Goal: Task Accomplishment & Management: Use online tool/utility

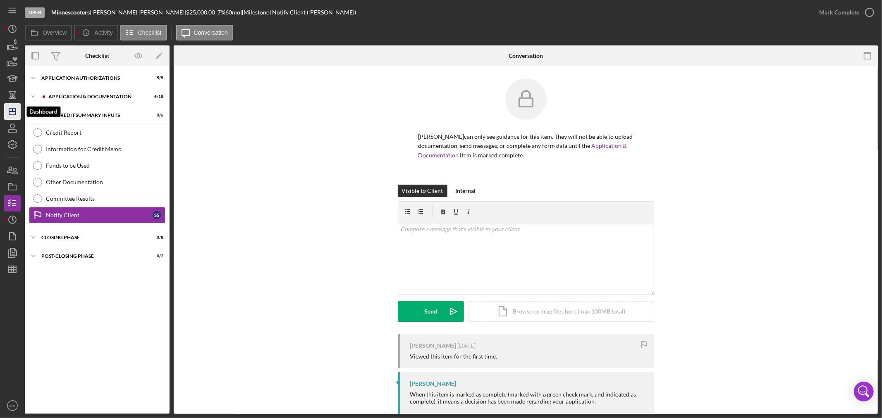
click at [14, 111] on icon "Icon/Dashboard" at bounding box center [12, 111] width 21 height 21
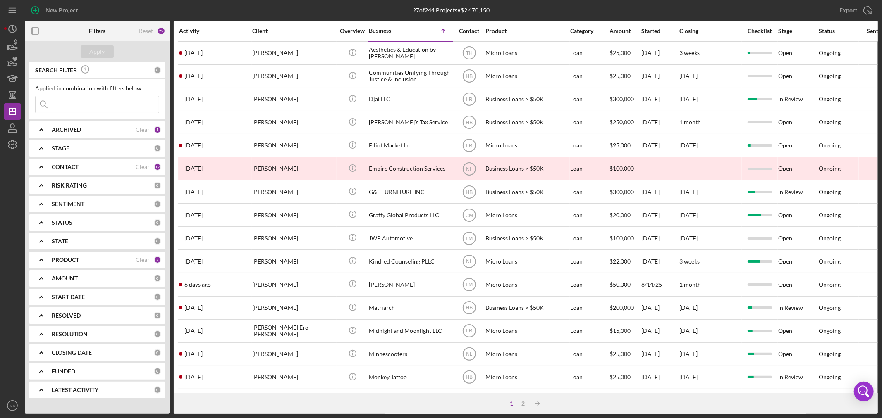
click at [70, 167] on b "CONTACT" at bounding box center [65, 167] width 27 height 7
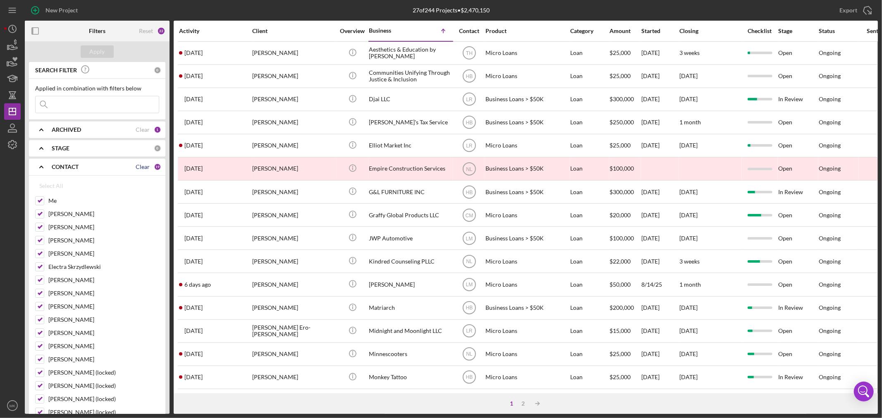
click at [142, 167] on div "Clear" at bounding box center [143, 167] width 14 height 7
checkbox input "false"
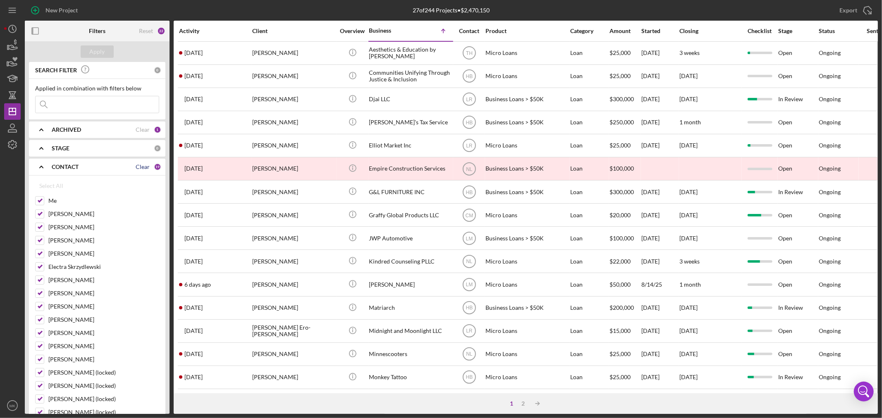
checkbox input "false"
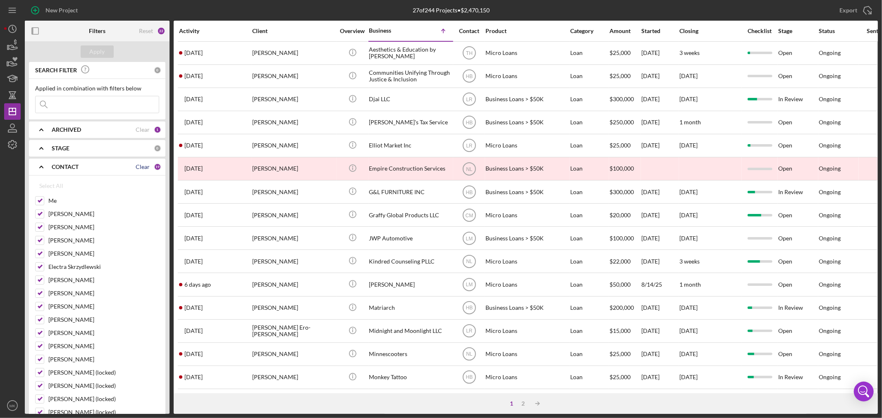
checkbox input "false"
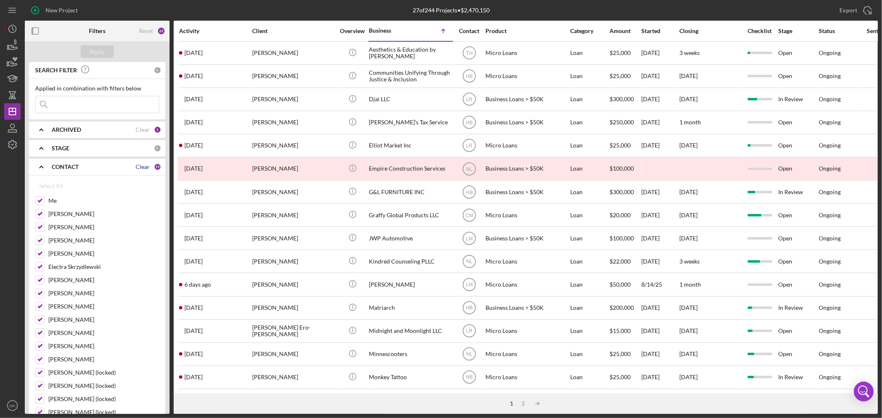
checkbox input "false"
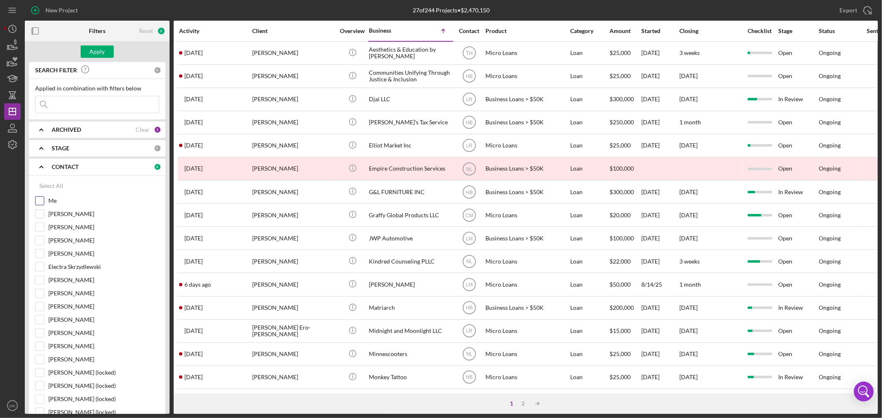
click at [40, 200] on input "Me" at bounding box center [40, 201] width 8 height 8
checkbox input "true"
click at [100, 50] on div "Apply" at bounding box center [97, 51] width 15 height 12
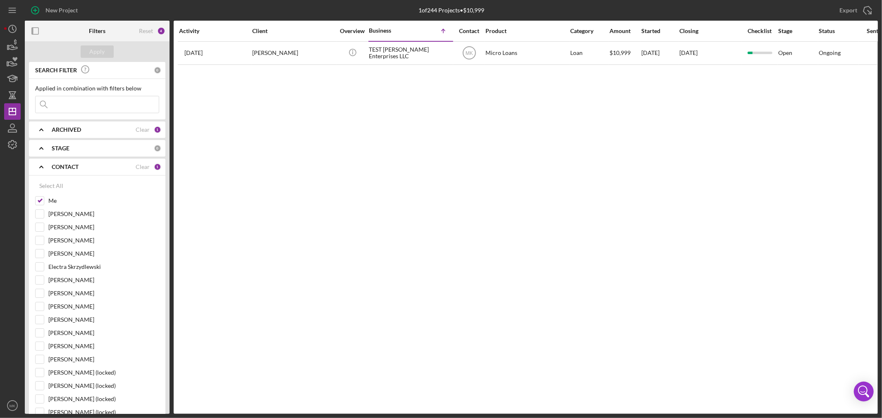
click at [43, 166] on icon "Icon/Expander" at bounding box center [41, 167] width 21 height 21
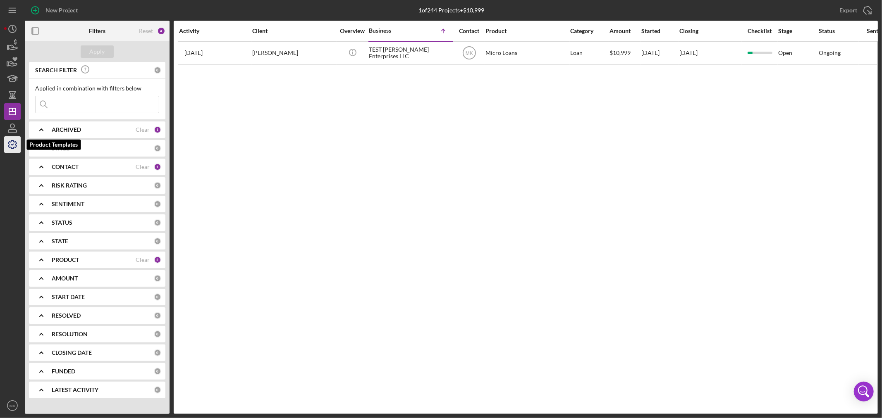
click at [15, 143] on icon "button" at bounding box center [12, 144] width 21 height 21
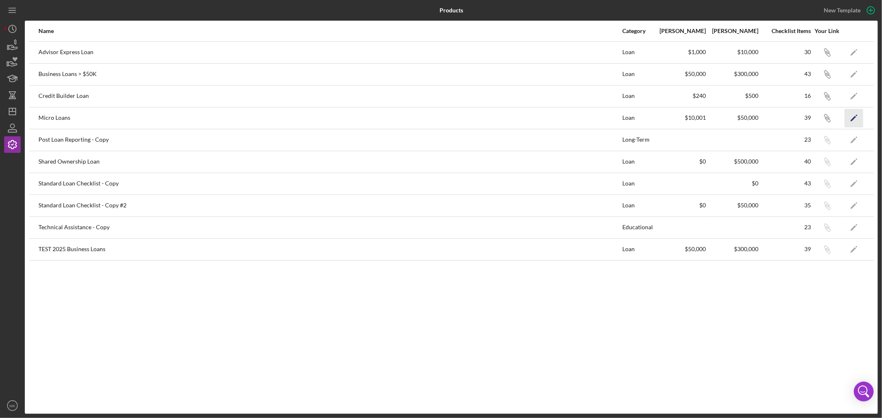
click at [855, 118] on icon "Icon/Edit" at bounding box center [854, 118] width 19 height 19
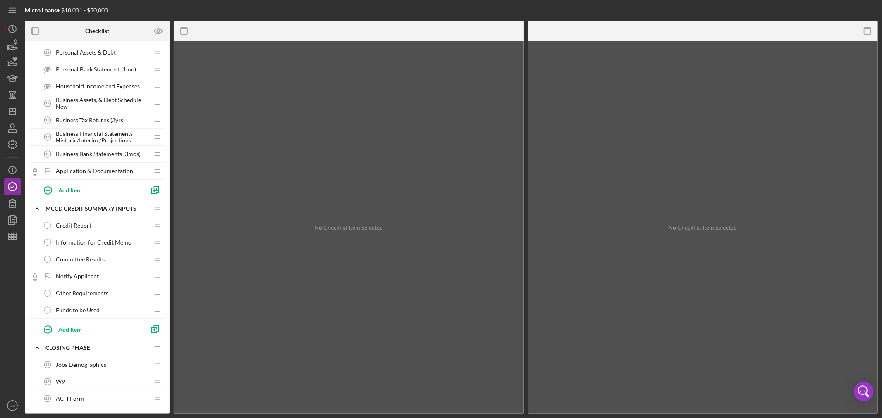
scroll to position [294, 0]
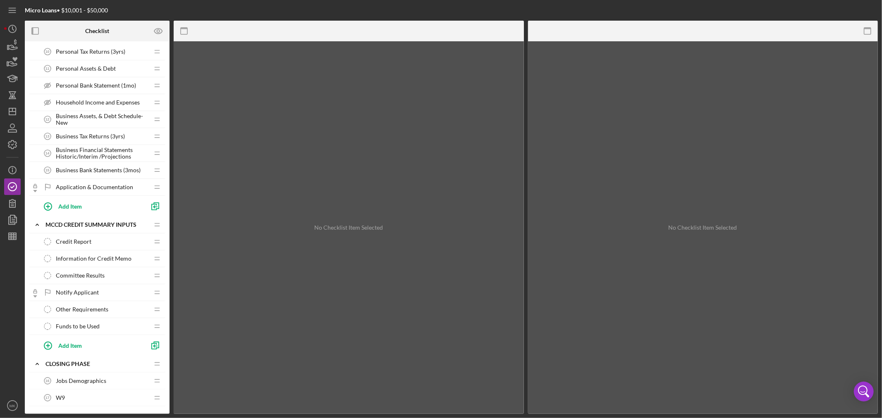
click at [102, 310] on span "Other Requirements" at bounding box center [82, 309] width 53 height 7
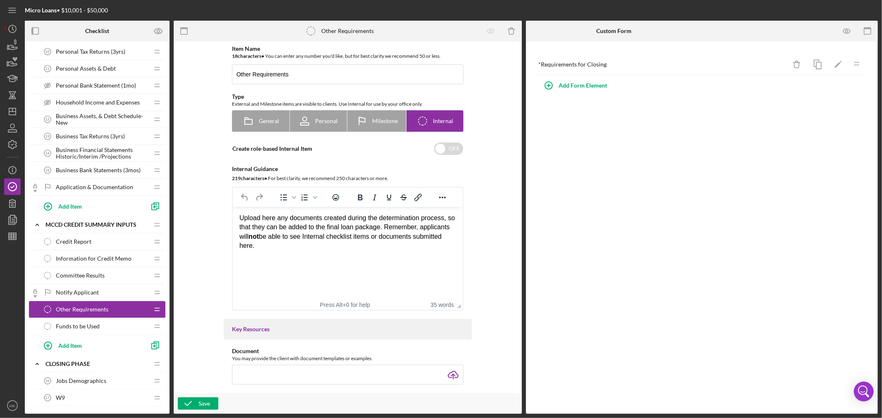
click at [110, 258] on span "Information for Credit Memo" at bounding box center [94, 258] width 76 height 7
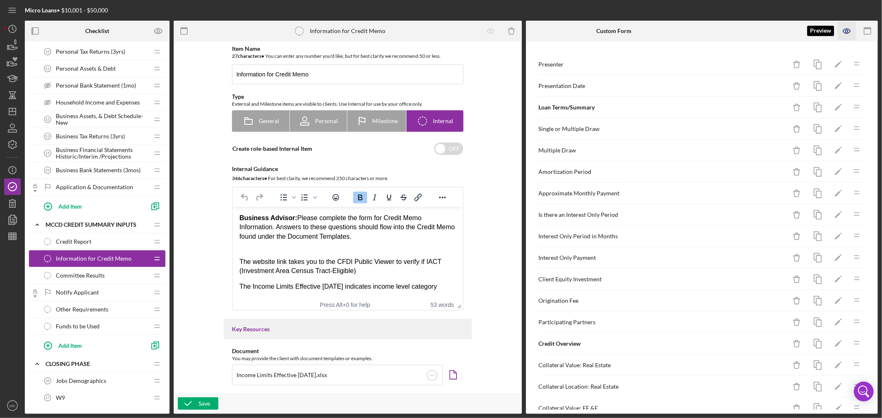
click at [849, 29] on icon "button" at bounding box center [846, 31] width 7 height 5
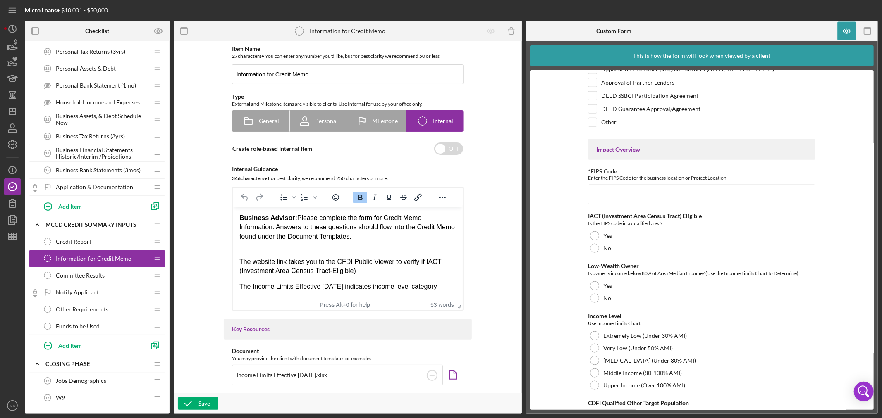
scroll to position [689, 0]
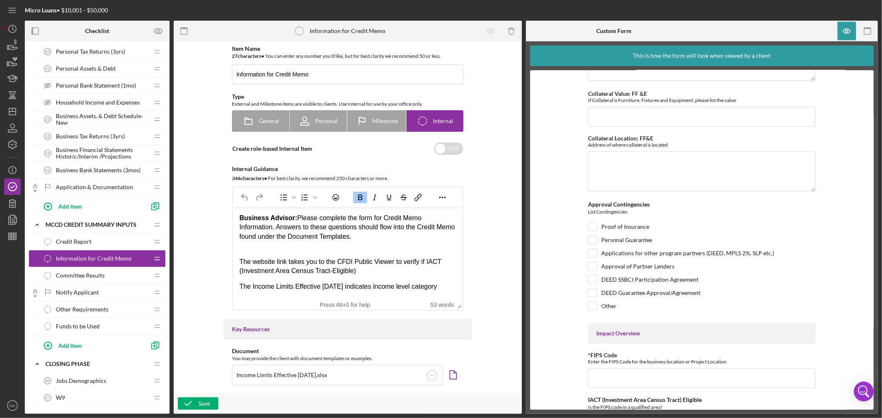
click at [94, 311] on span "Other Requirements" at bounding box center [82, 309] width 53 height 7
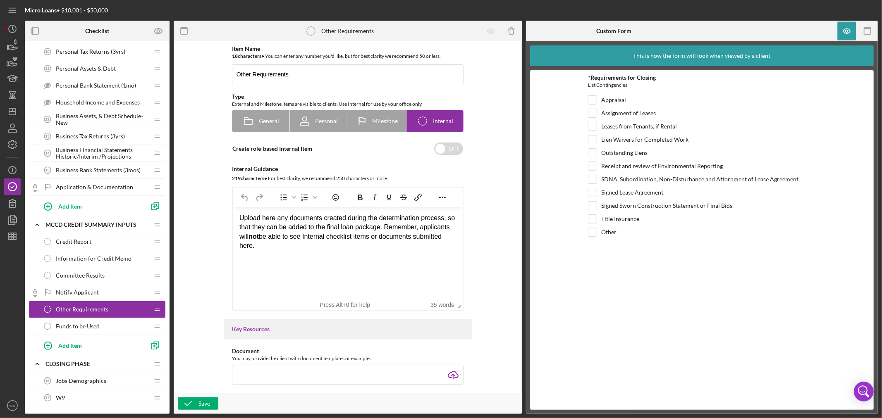
click at [101, 258] on span "Information for Credit Memo" at bounding box center [94, 258] width 76 height 7
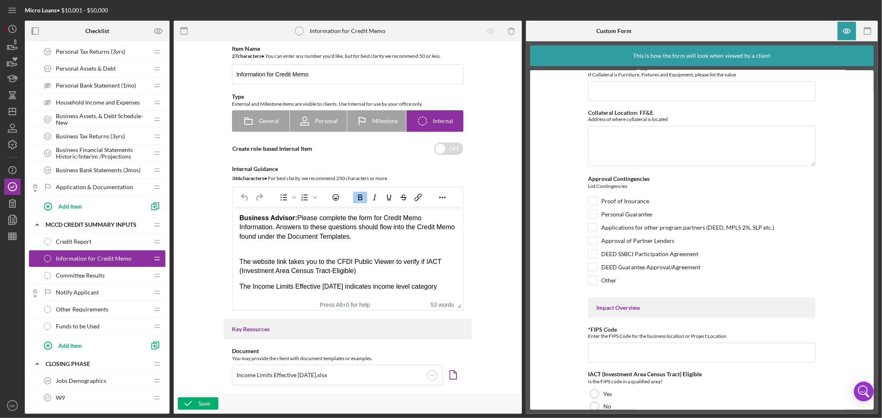
scroll to position [790, 0]
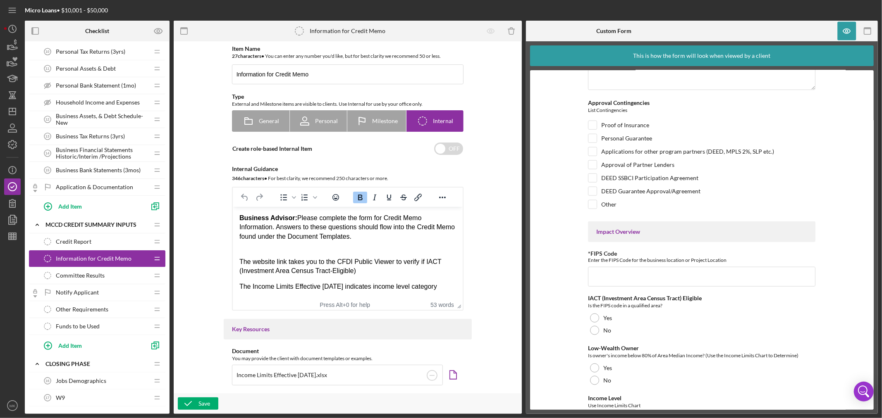
click at [94, 308] on span "Other Requirements" at bounding box center [82, 309] width 53 height 7
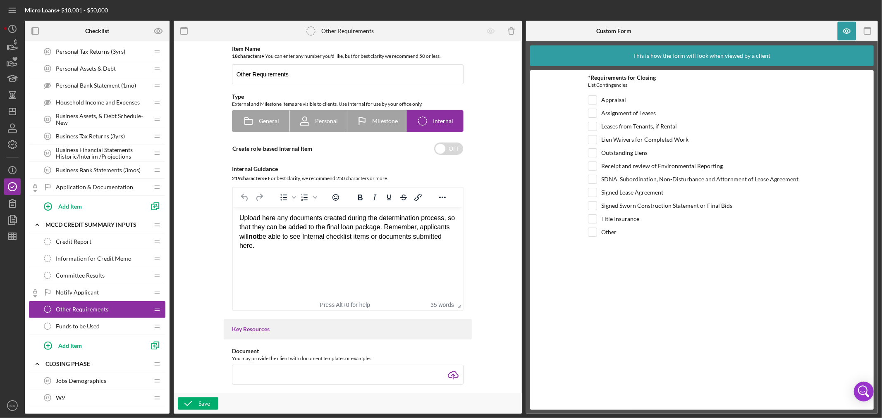
click at [114, 258] on span "Information for Credit Memo" at bounding box center [94, 258] width 76 height 7
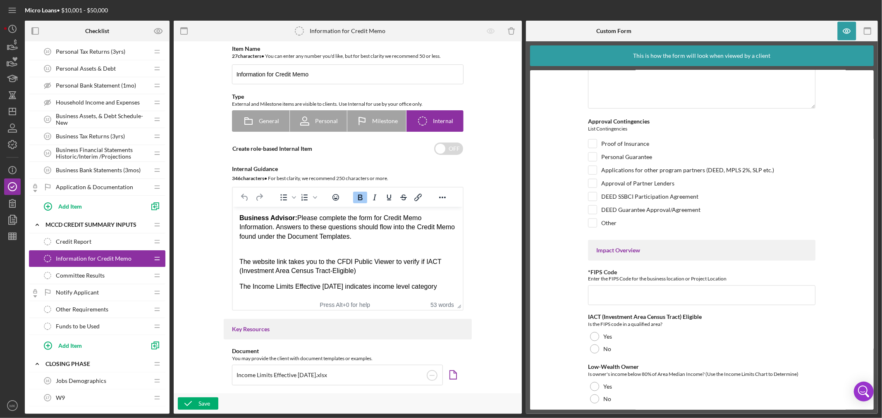
scroll to position [735, 0]
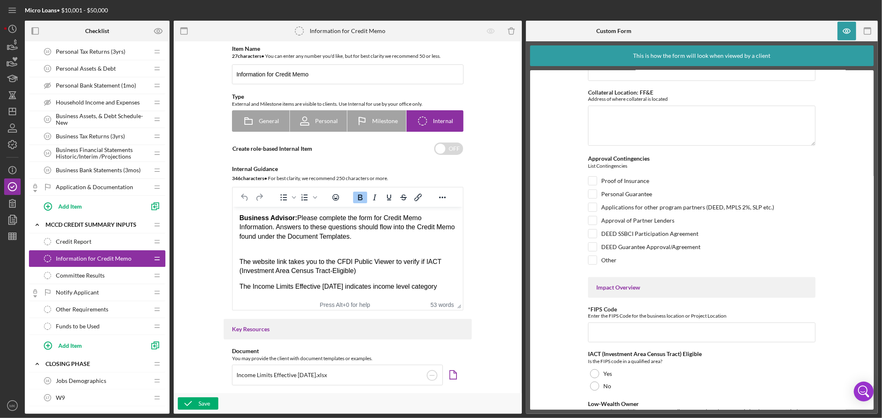
click at [79, 273] on span "Committee Results" at bounding box center [80, 275] width 49 height 7
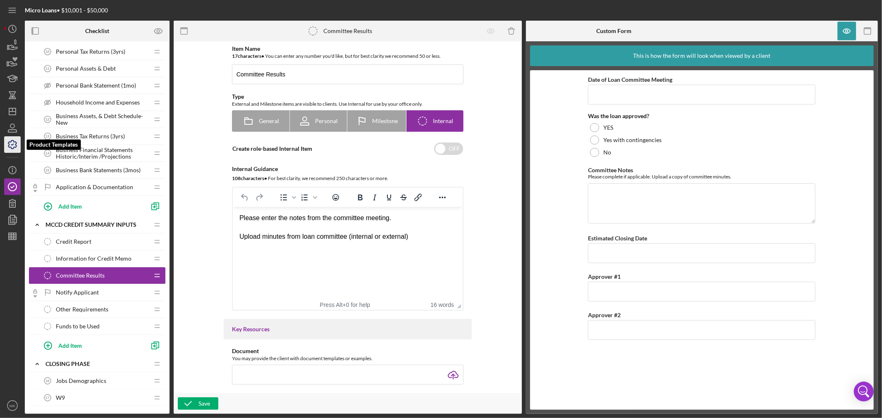
click at [12, 142] on icon "button" at bounding box center [12, 144] width 21 height 21
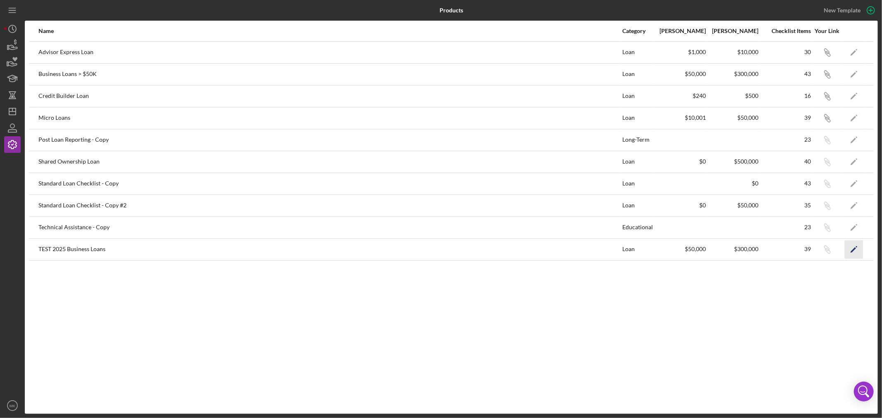
click at [854, 250] on icon "Icon/Edit" at bounding box center [854, 249] width 19 height 19
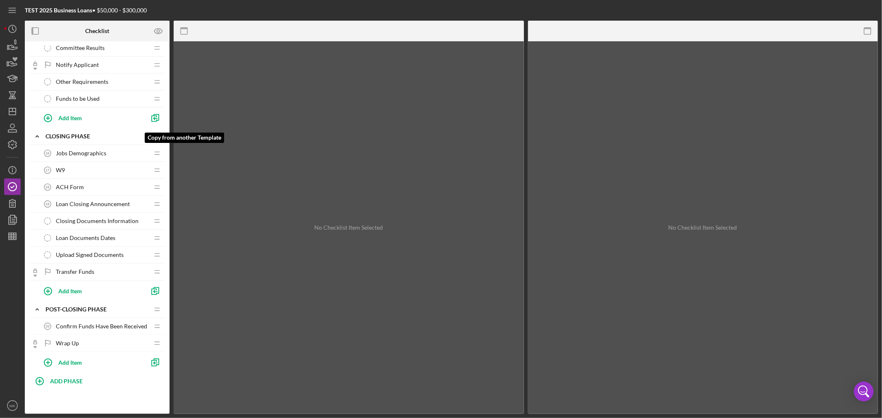
scroll to position [386, 0]
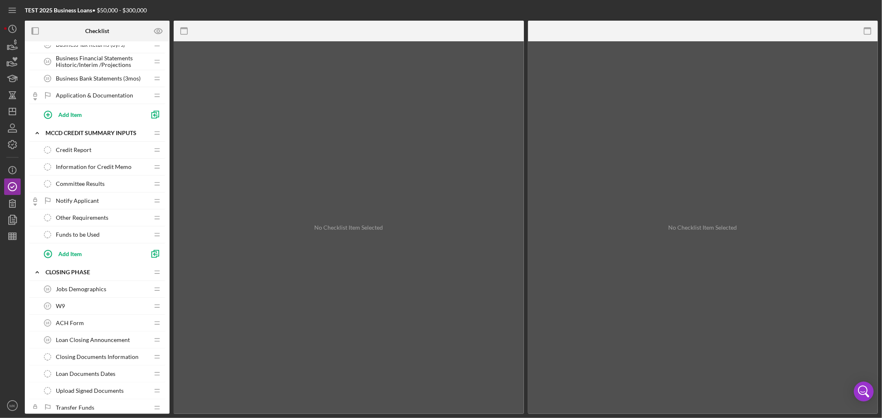
click at [96, 219] on span "Other Requirements" at bounding box center [82, 218] width 53 height 7
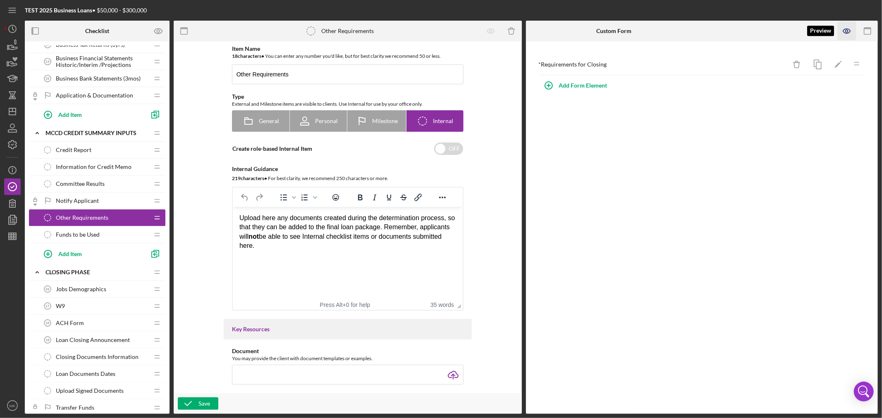
click at [848, 31] on icon "button" at bounding box center [846, 31] width 2 height 2
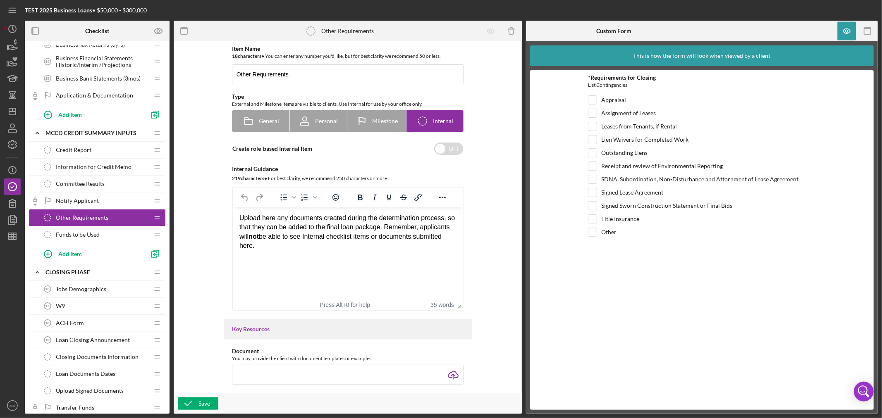
click at [93, 166] on span "Information for Credit Memo" at bounding box center [94, 167] width 76 height 7
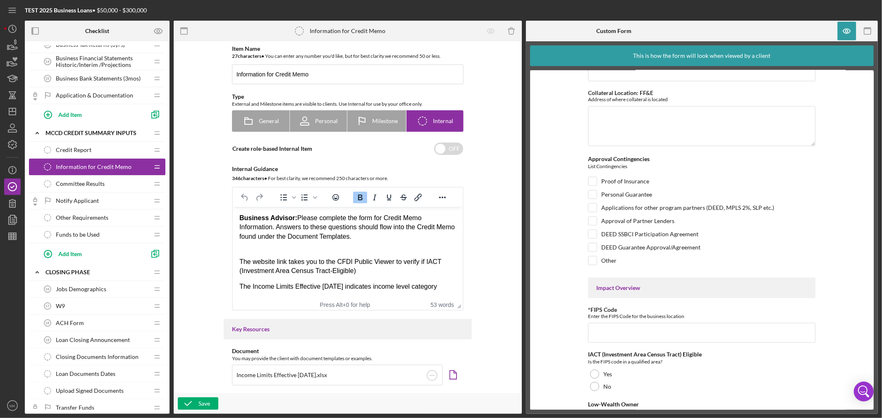
scroll to position [735, 0]
click at [12, 142] on icon "button" at bounding box center [12, 144] width 21 height 21
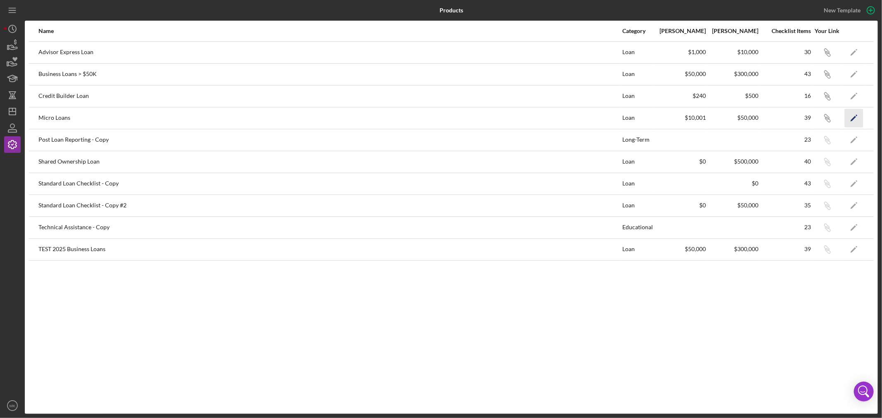
click at [852, 119] on polygon "button" at bounding box center [853, 119] width 6 height 6
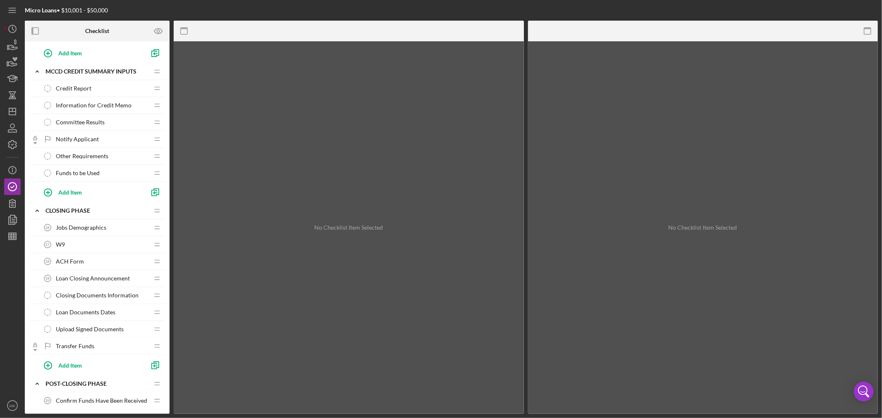
scroll to position [386, 0]
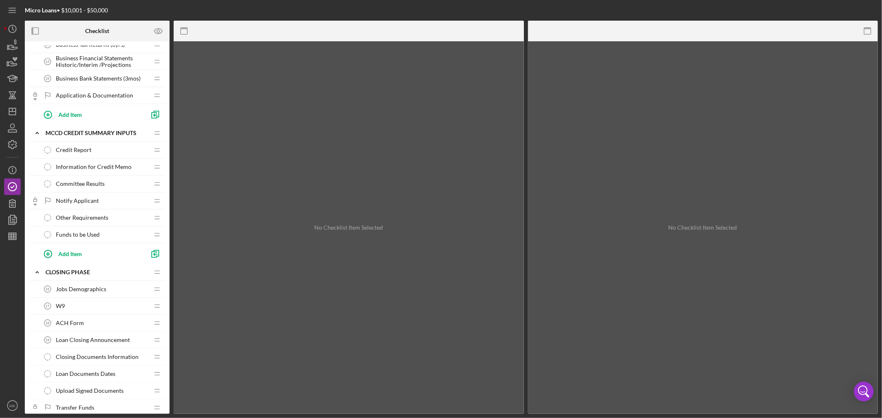
click at [110, 166] on span "Information for Credit Memo" at bounding box center [94, 167] width 76 height 7
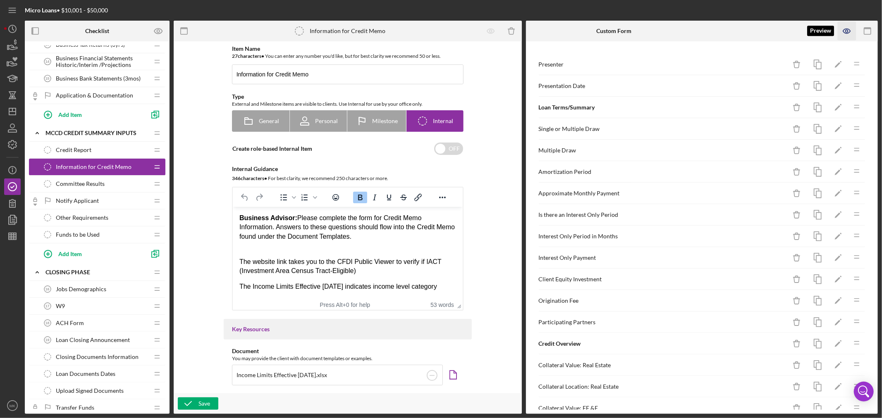
click at [847, 27] on icon "button" at bounding box center [847, 31] width 19 height 19
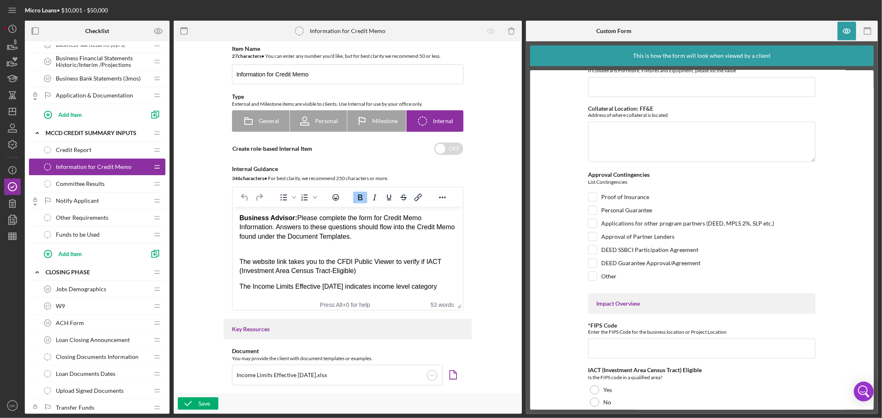
scroll to position [735, 0]
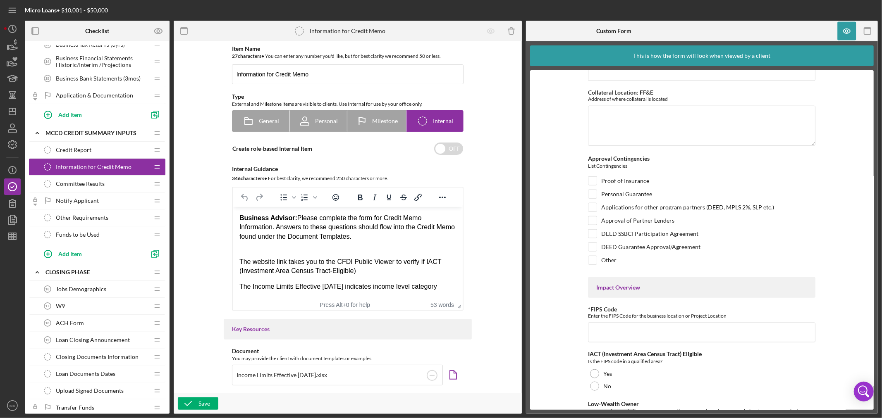
drag, startPoint x: 297, startPoint y: 237, endPoint x: 372, endPoint y: 238, distance: 75.2
click at [372, 238] on div "Business Advisor: Please complete the form for Credit Memo Information. Answers…" at bounding box center [347, 228] width 217 height 28
click at [424, 237] on div "Business Advisor: Please complete the form for Credit Memo Information. Answers…" at bounding box center [347, 228] width 217 height 28
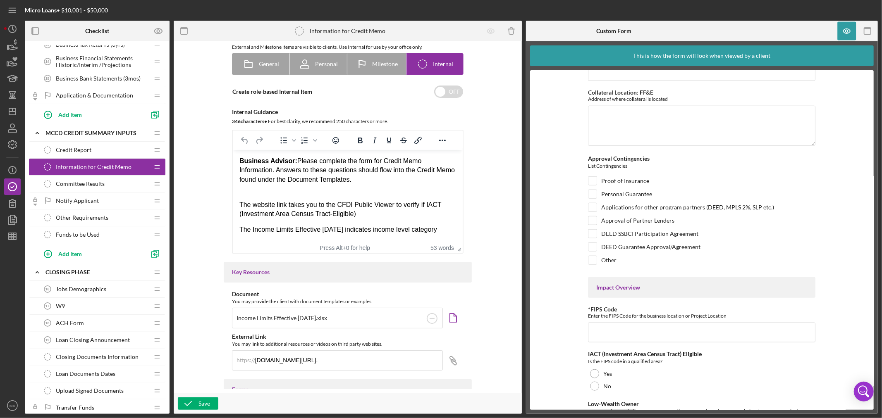
scroll to position [46, 0]
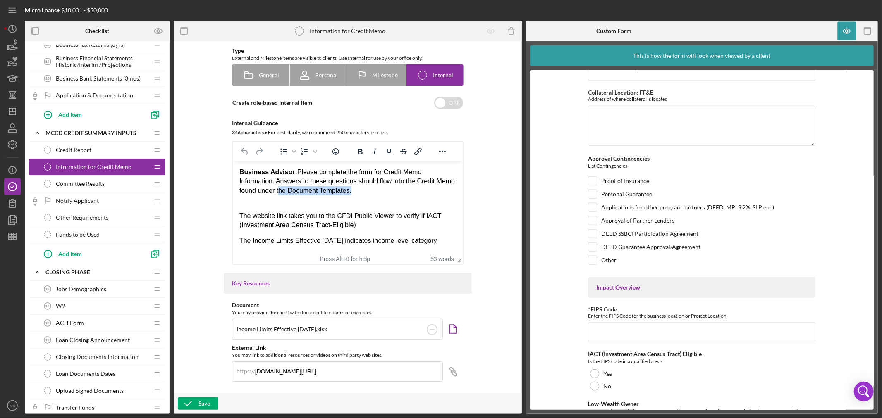
drag, startPoint x: 298, startPoint y: 189, endPoint x: 370, endPoint y: 194, distance: 72.5
click at [370, 194] on div "Business Advisor: Please complete the form for Credit Memo Information. Answers…" at bounding box center [347, 182] width 217 height 28
drag, startPoint x: 297, startPoint y: 192, endPoint x: 713, endPoint y: 375, distance: 454.8
click at [371, 193] on div "Business Advisor: Please complete the form for Credit Memo Information. Answers…" at bounding box center [347, 182] width 217 height 28
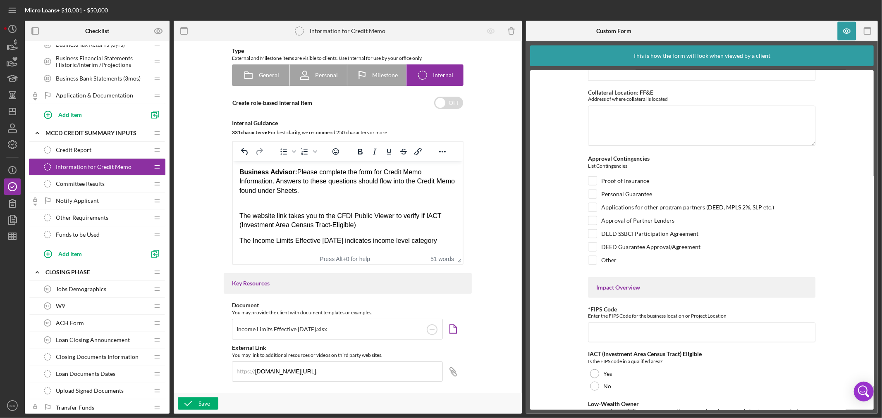
click at [484, 195] on div "Item Name 27 character s • You can enter any number you'd like, but for best cl…" at bounding box center [348, 217] width 340 height 344
click at [208, 402] on div "Save" at bounding box center [204, 404] width 12 height 12
click at [592, 262] on input "Other" at bounding box center [592, 260] width 8 height 8
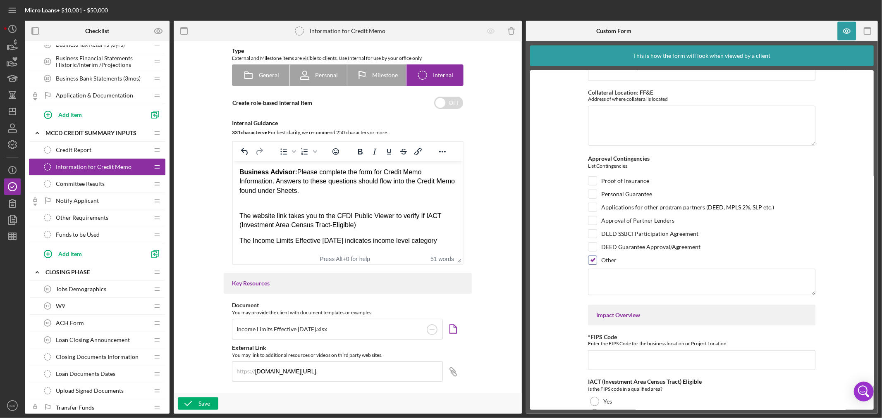
click at [592, 262] on input "Other" at bounding box center [592, 260] width 8 height 8
checkbox input "false"
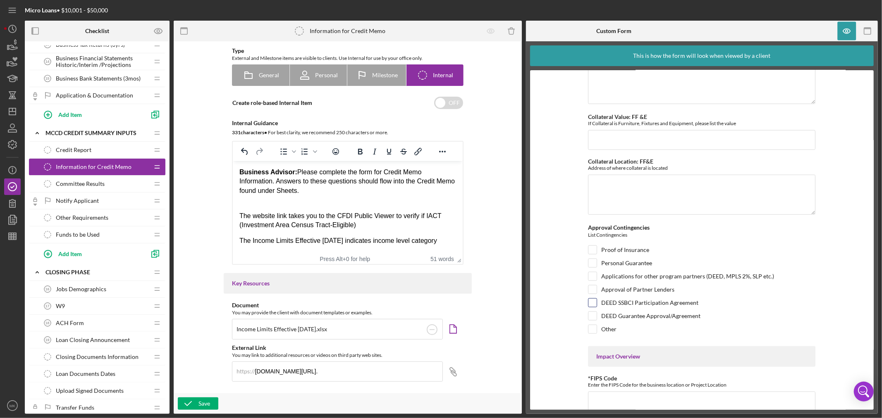
scroll to position [652, 0]
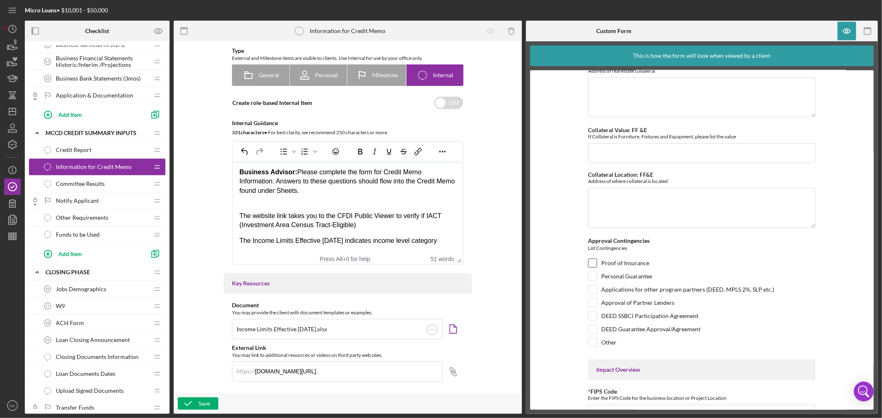
click at [592, 262] on input "Proof of Insurance" at bounding box center [592, 263] width 8 height 8
checkbox input "true"
click at [592, 277] on input "Personal Guarantee" at bounding box center [592, 276] width 8 height 8
checkbox input "true"
click at [13, 239] on icon "button" at bounding box center [12, 236] width 21 height 21
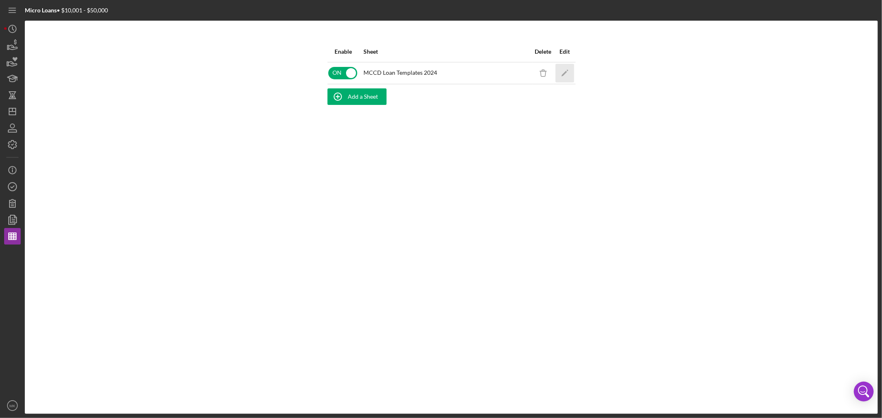
click at [564, 71] on icon "Icon/Edit" at bounding box center [564, 73] width 19 height 19
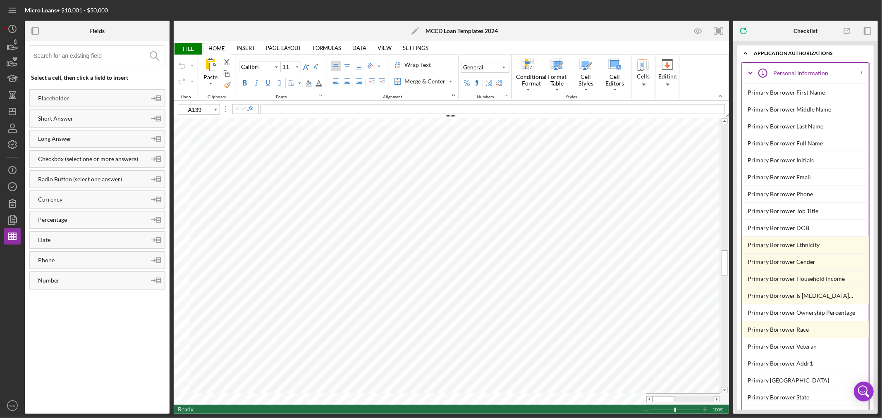
click at [751, 72] on icon "Icon/Expander" at bounding box center [750, 73] width 21 height 21
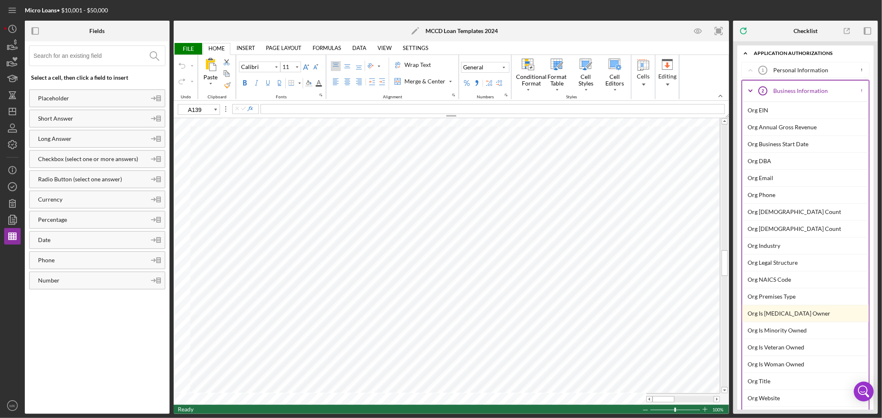
click at [752, 91] on icon "Icon/Expander" at bounding box center [750, 91] width 21 height 21
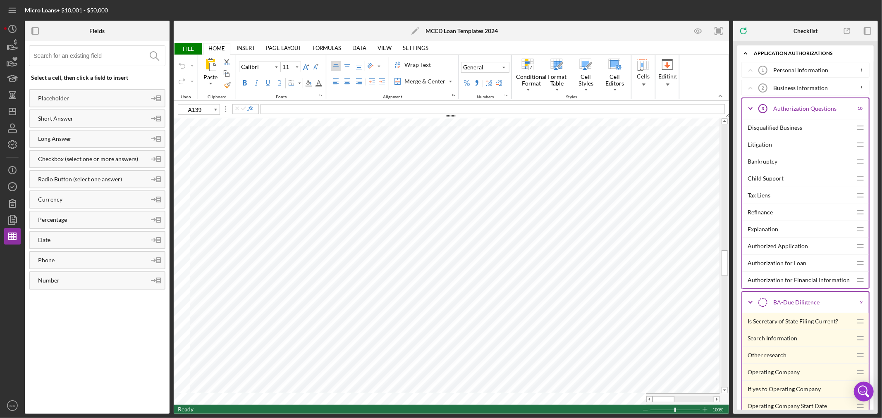
click at [750, 107] on icon "Icon/Expander" at bounding box center [750, 108] width 21 height 21
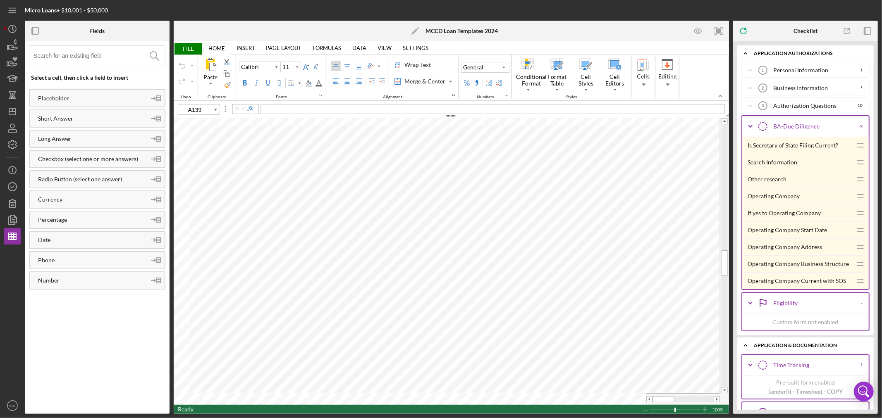
click at [751, 126] on icon "Icon/Expander" at bounding box center [750, 126] width 21 height 21
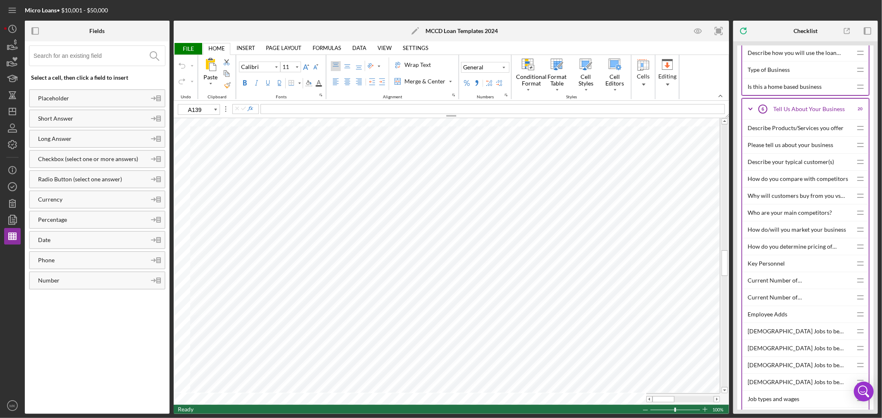
scroll to position [321, 0]
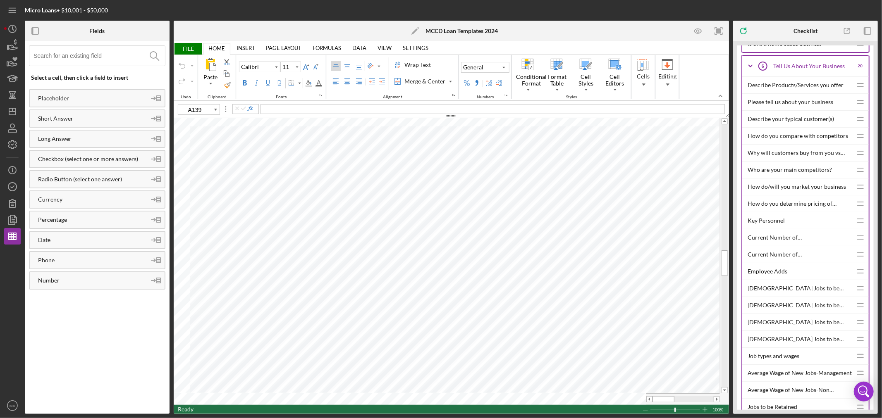
click at [750, 65] on icon "Icon/Expander" at bounding box center [750, 66] width 21 height 21
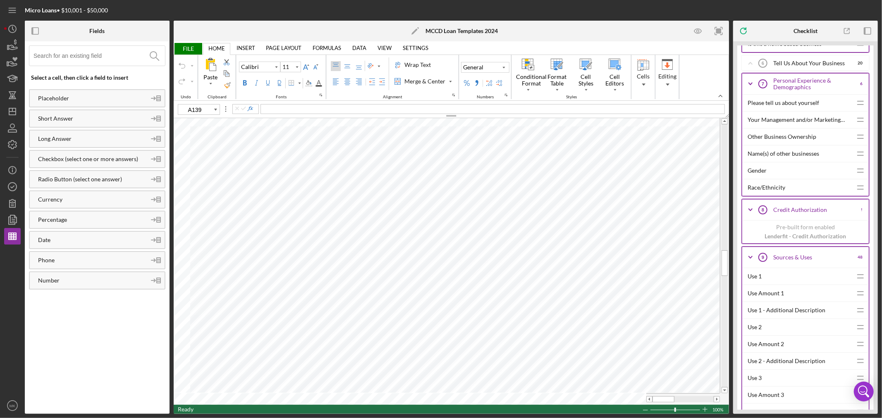
click at [751, 258] on icon "Icon/Expander" at bounding box center [750, 257] width 21 height 21
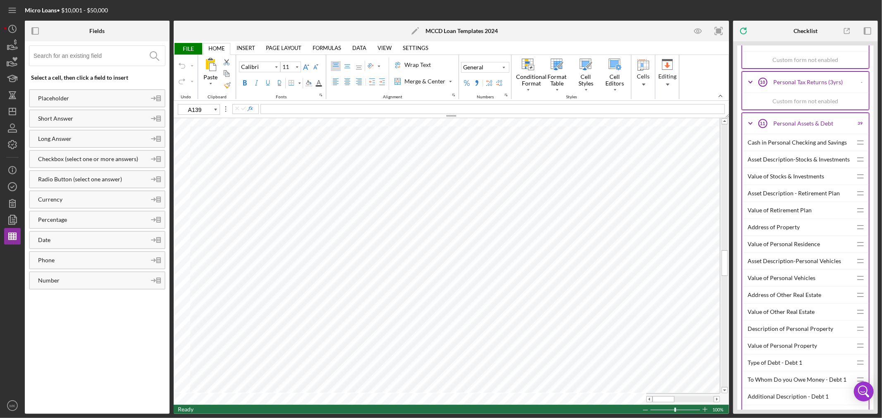
scroll to position [643, 0]
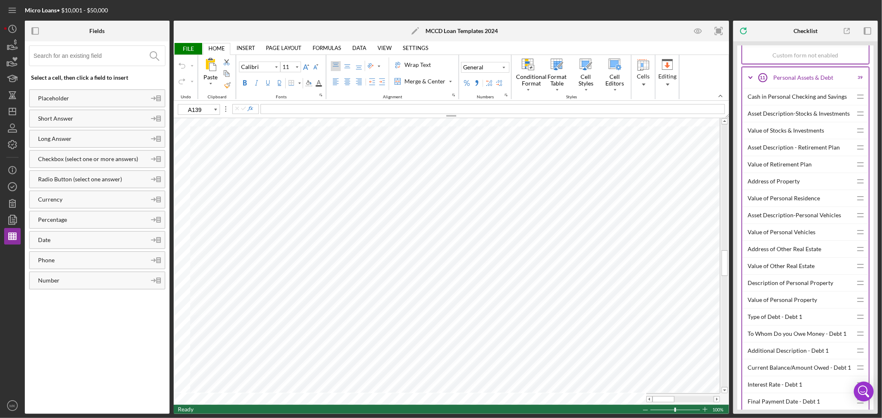
click at [751, 77] on icon "Icon/Expander" at bounding box center [750, 77] width 21 height 21
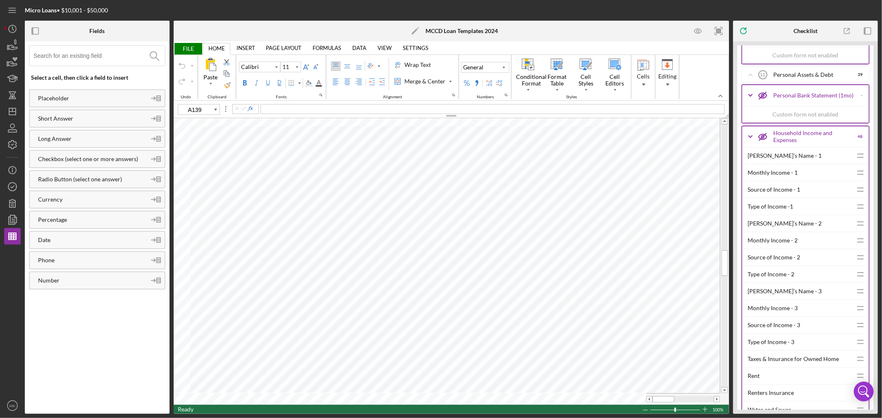
click at [751, 138] on icon "Icon/Expander" at bounding box center [750, 137] width 21 height 21
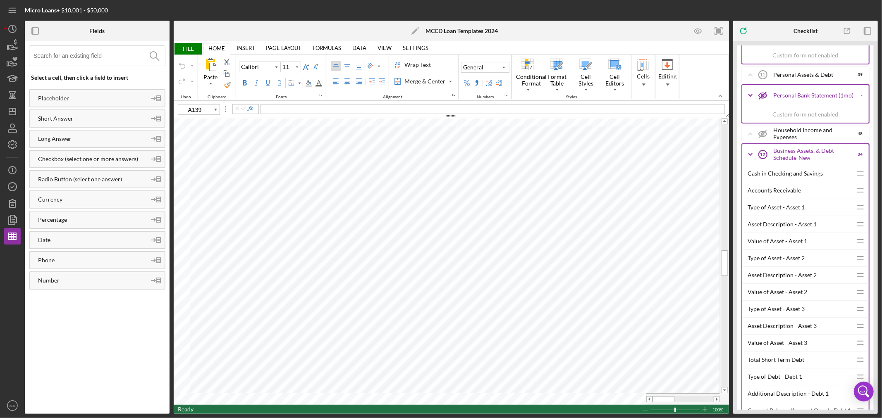
click at [750, 156] on icon "Icon/Expander" at bounding box center [750, 154] width 21 height 21
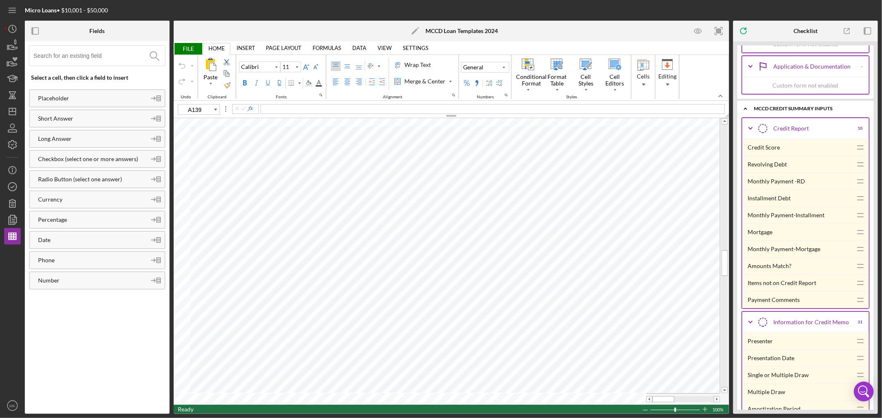
scroll to position [919, 0]
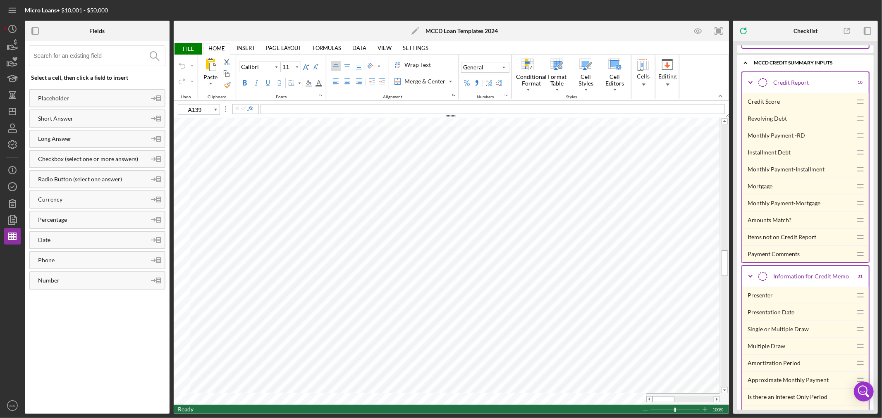
click at [750, 84] on icon "Icon/Expander" at bounding box center [750, 82] width 21 height 21
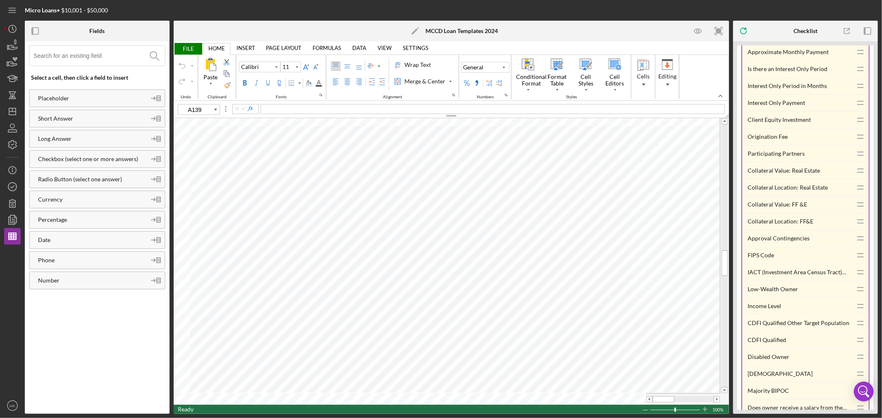
scroll to position [1056, 0]
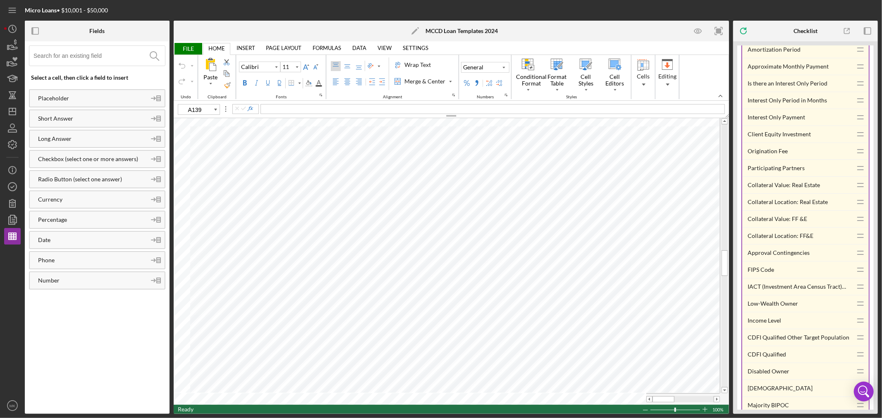
click at [793, 255] on div "Approval Contingencies" at bounding box center [799, 253] width 105 height 17
click at [700, 31] on icon "button" at bounding box center [698, 31] width 19 height 19
click at [697, 30] on icon "button" at bounding box center [698, 31] width 2 height 2
type input "A139"
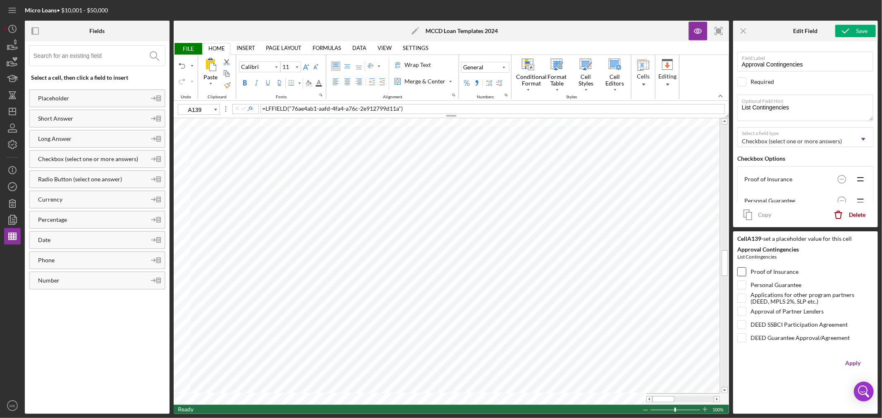
click at [743, 271] on input "Proof of Insurance" at bounding box center [742, 272] width 8 height 8
checkbox input "true"
click at [743, 284] on input "Personal Guarantee" at bounding box center [742, 285] width 8 height 8
checkbox input "true"
click at [743, 298] on input "Applications for other program partners (DEED, MPLS 2%, SLP etc.)" at bounding box center [742, 298] width 8 height 8
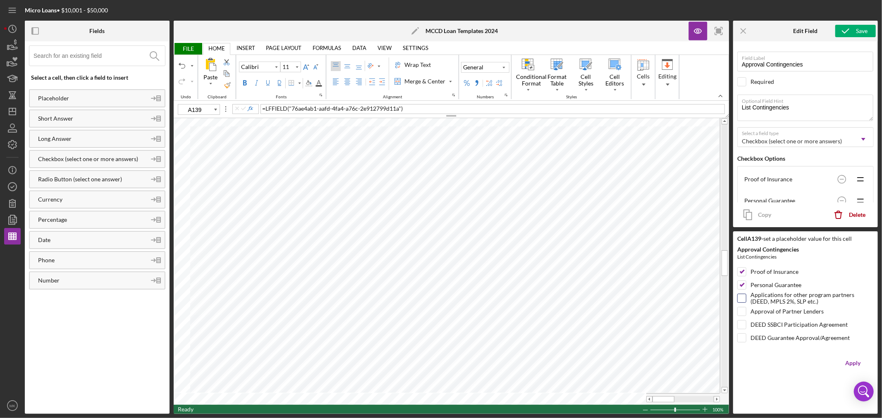
checkbox input "true"
click at [745, 309] on input "Approval of Partner Lenders" at bounding box center [742, 312] width 8 height 8
checkbox input "true"
click at [745, 324] on input "DEED SSBCI Participation Agreement" at bounding box center [742, 325] width 8 height 8
click at [852, 362] on div "Apply" at bounding box center [852, 363] width 15 height 17
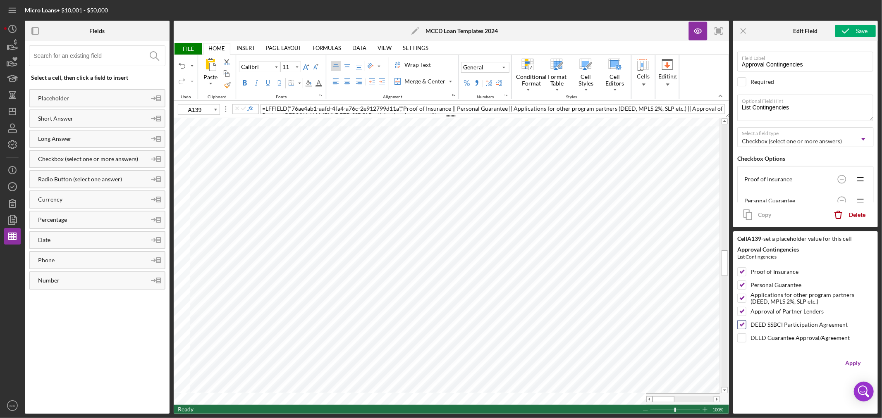
click at [743, 323] on input "DEED SSBCI Participation Agreement" at bounding box center [742, 325] width 8 height 8
checkbox input "false"
click at [744, 312] on input "Approval of Partner Lenders" at bounding box center [742, 312] width 8 height 8
checkbox input "false"
click at [742, 298] on input "Applications for other program partners (DEED, MPLS 2%, SLP etc.)" at bounding box center [742, 298] width 8 height 8
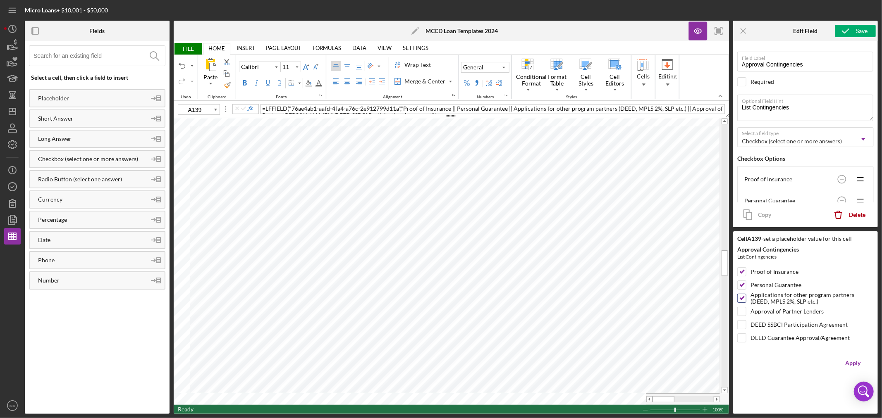
checkbox input "false"
click at [742, 286] on input "Personal Guarantee" at bounding box center [742, 285] width 8 height 8
checkbox input "false"
click at [743, 271] on input "Proof of Insurance" at bounding box center [742, 272] width 8 height 8
checkbox input "false"
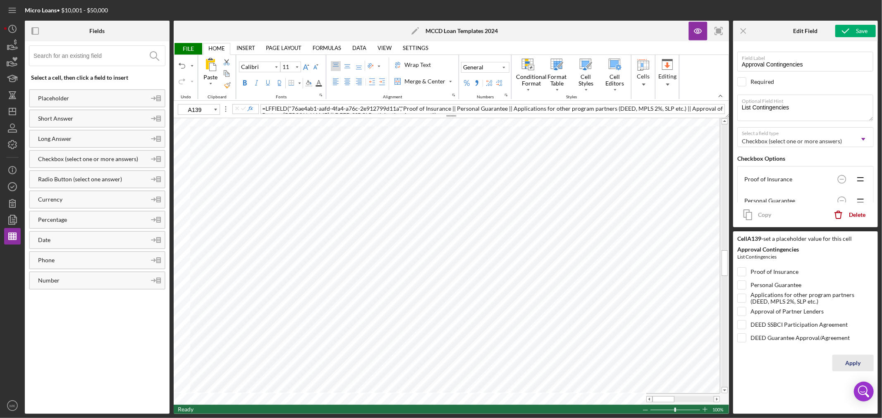
click at [857, 364] on div "Apply" at bounding box center [852, 363] width 15 height 17
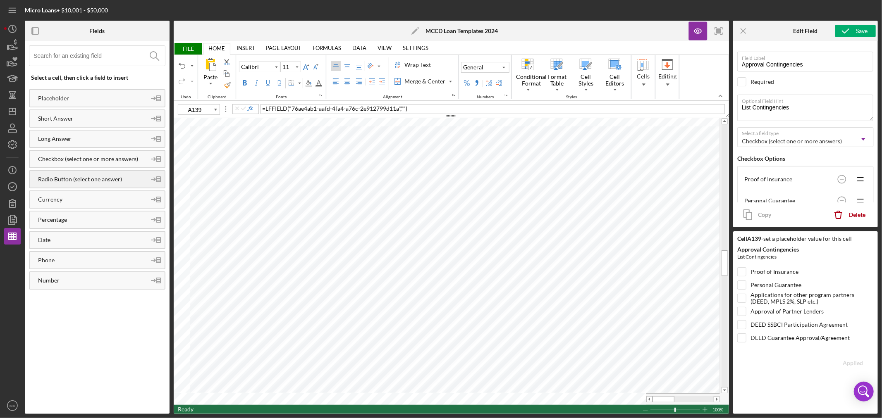
type input "A138"
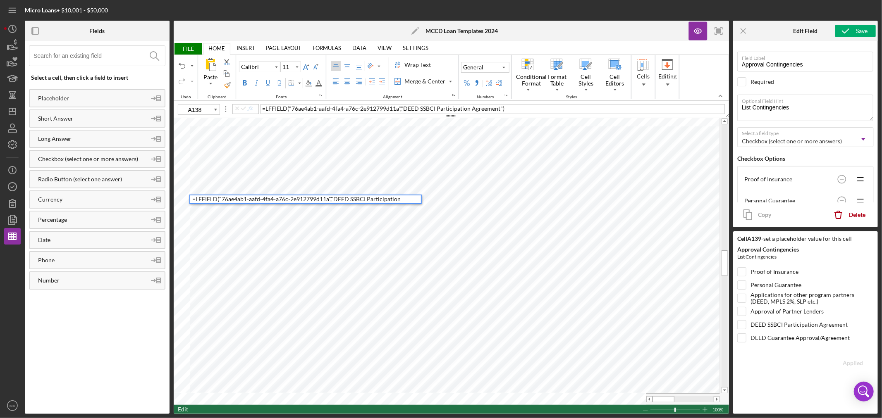
click at [513, 108] on div "= LFFIELD ( "76ae4ab1-aafd-4fa4-a76c-2e912799d11a" , "DEED SSBCI Participation …" at bounding box center [492, 109] width 464 height 10
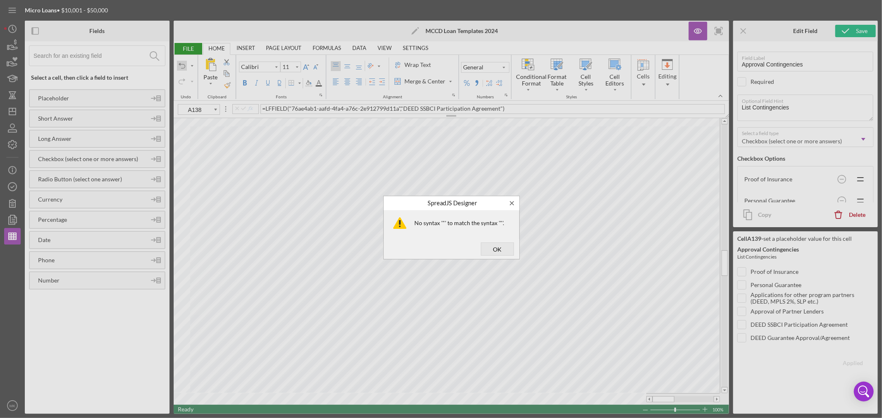
click at [183, 67] on body "Micro Loans • $10,001 - $50,000 Fields Select a cell, then click a field to ins…" at bounding box center [441, 209] width 882 height 418
click at [489, 246] on span "OK" at bounding box center [497, 249] width 27 height 12
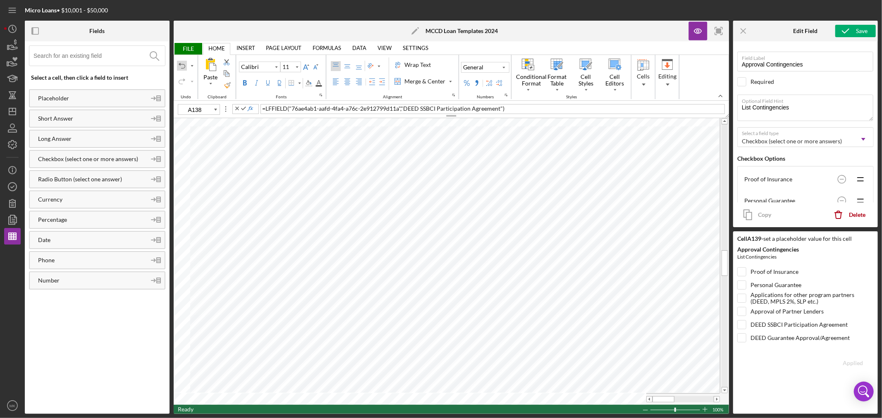
click at [182, 64] on div "Undo" at bounding box center [182, 65] width 7 height 7
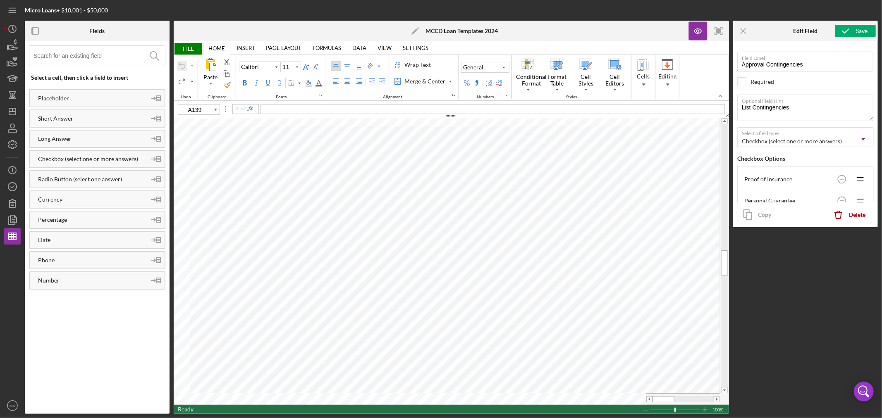
click at [182, 64] on div at bounding box center [182, 74] width 12 height 40
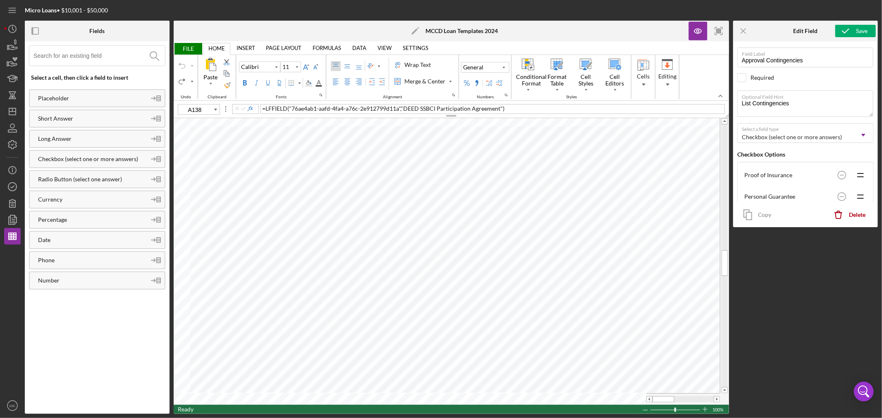
scroll to position [0, 0]
click at [699, 31] on icon "button" at bounding box center [698, 31] width 19 height 19
click at [503, 106] on span ")" at bounding box center [504, 108] width 2 height 7
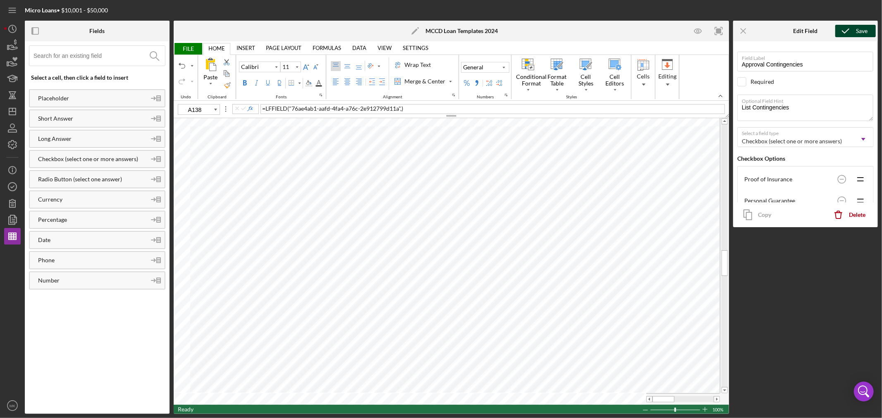
click at [861, 29] on div "Save" at bounding box center [862, 31] width 12 height 12
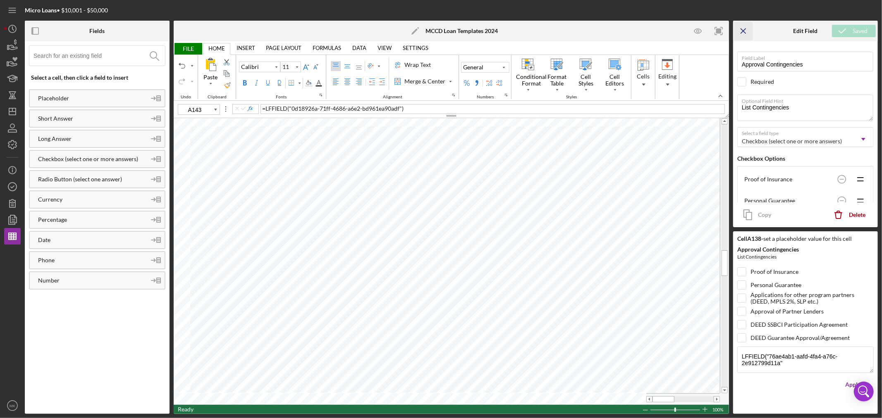
click at [744, 31] on icon "Icon/Menu Close" at bounding box center [743, 31] width 19 height 19
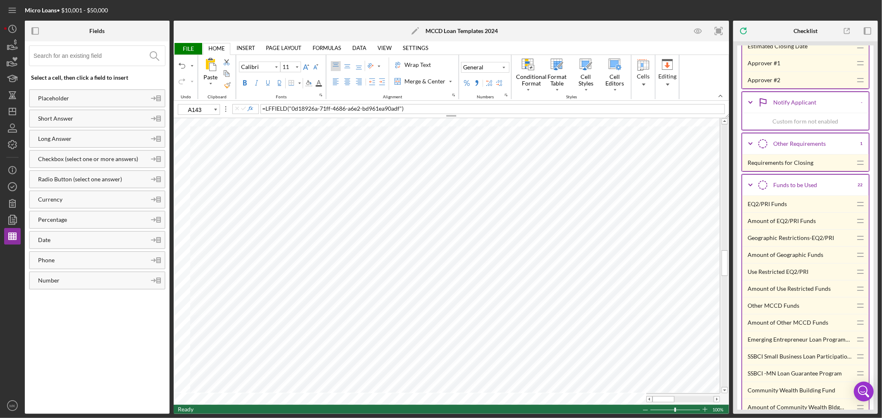
scroll to position [1607, 0]
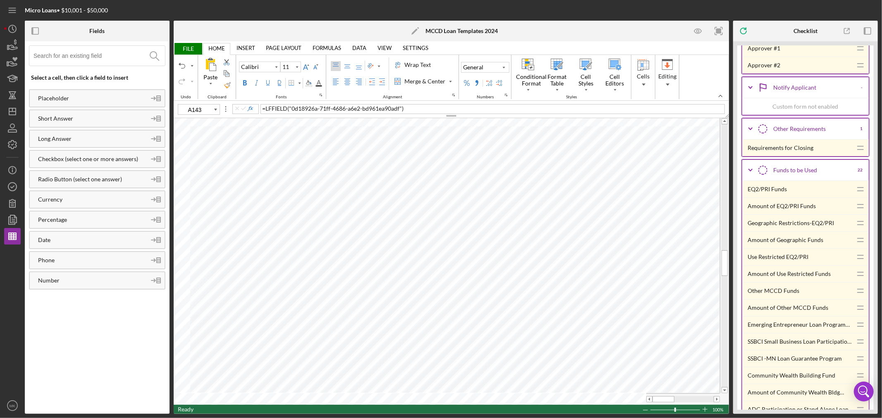
click at [798, 154] on div "Requirements for Closing" at bounding box center [799, 148] width 105 height 17
type input "A143"
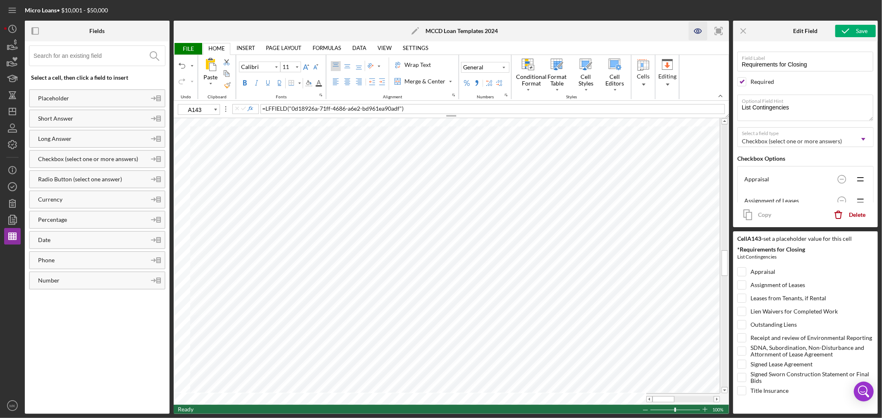
click at [697, 30] on icon "button" at bounding box center [698, 31] width 2 height 2
click at [742, 269] on input "Appraisal" at bounding box center [742, 272] width 8 height 8
checkbox input "true"
click at [864, 391] on icon "Open Intercom Messenger" at bounding box center [864, 392] width 20 height 20
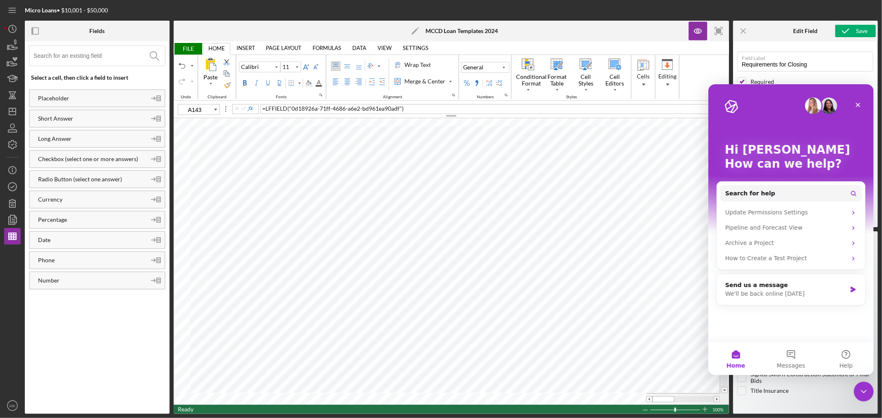
scroll to position [0, 0]
type input "I146"
click at [856, 106] on icon "Close" at bounding box center [857, 105] width 5 height 5
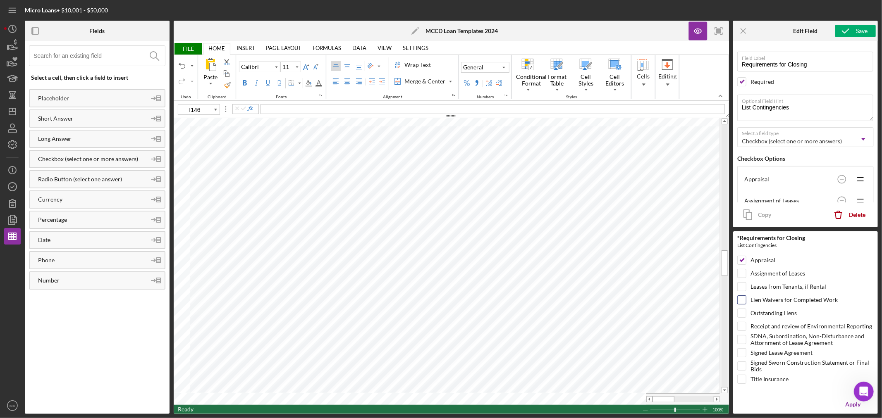
scroll to position [15, 0]
click at [845, 399] on div "Apply" at bounding box center [852, 402] width 15 height 17
click at [742, 257] on input "Appraisal" at bounding box center [742, 257] width 8 height 8
checkbox input "false"
click at [743, 348] on input "Signed Lease Agreement" at bounding box center [742, 350] width 8 height 8
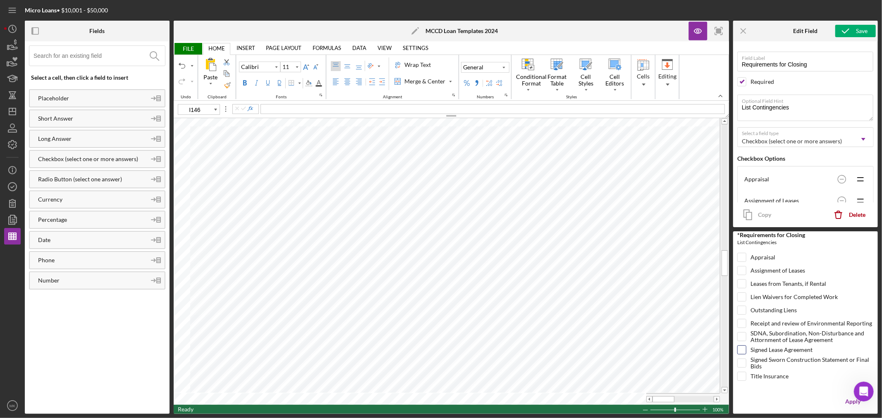
checkbox input "true"
click at [745, 375] on input "Title Insurance" at bounding box center [742, 376] width 8 height 8
click at [847, 401] on div "Apply" at bounding box center [852, 402] width 15 height 17
click at [743, 375] on input "Title Insurance" at bounding box center [742, 376] width 8 height 8
checkbox input "false"
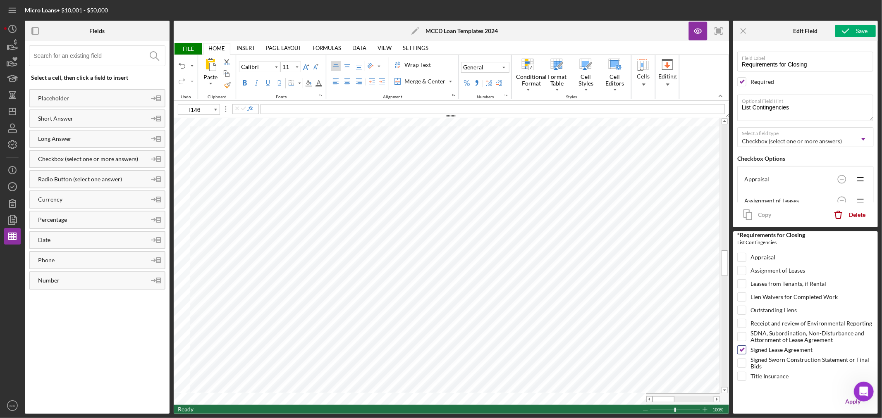
click at [743, 346] on input "Signed Lease Agreement" at bounding box center [742, 350] width 8 height 8
checkbox input "false"
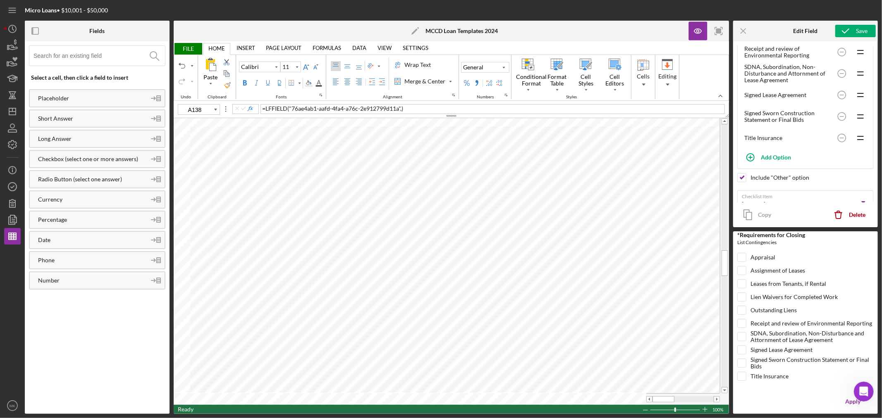
scroll to position [250, 0]
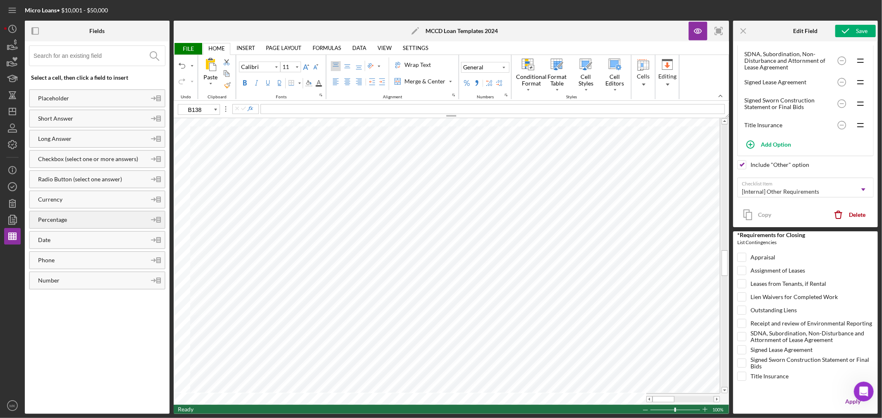
type input "A142"
click at [244, 81] on div "Bold" at bounding box center [244, 83] width 7 height 7
click at [699, 31] on icon "button" at bounding box center [698, 31] width 2 height 2
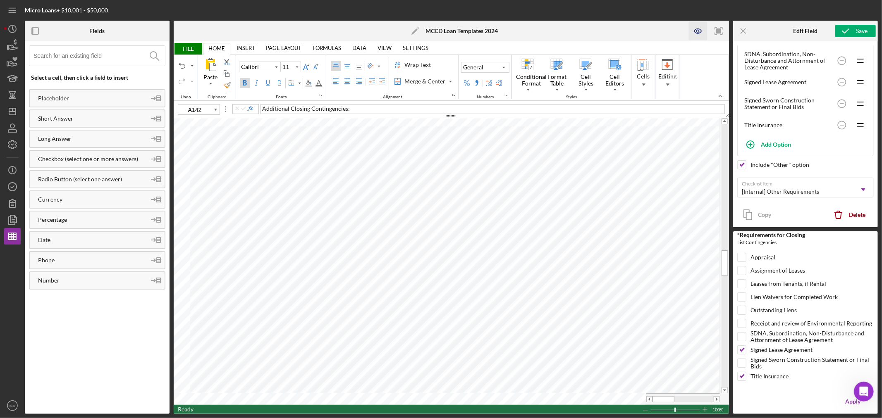
checkbox input "true"
click at [186, 47] on span "FILE" at bounding box center [188, 49] width 29 height 12
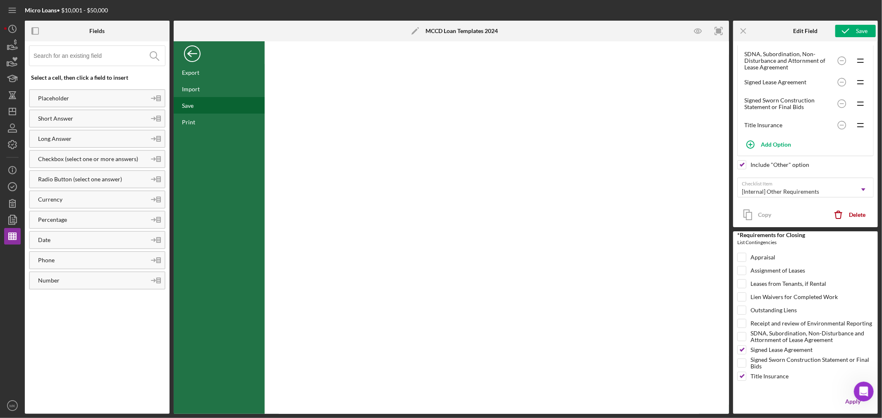
click at [192, 106] on div "Save" at bounding box center [188, 105] width 12 height 7
click at [192, 54] on div "Back" at bounding box center [192, 51] width 17 height 17
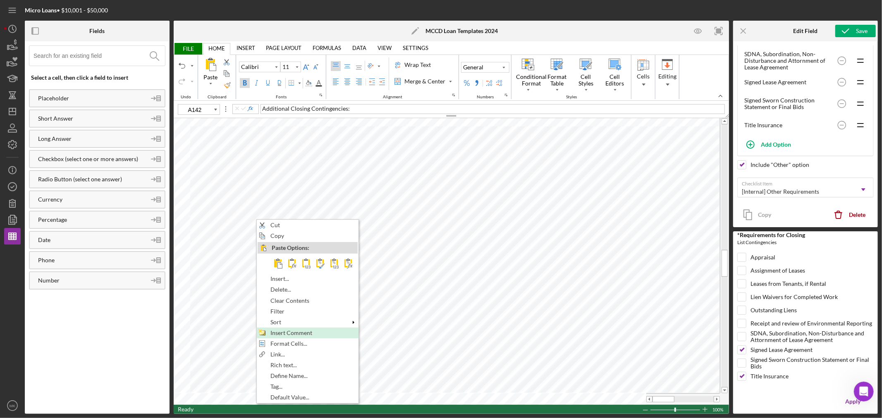
click at [315, 330] on span "Insert Comment" at bounding box center [295, 333] width 51 height 7
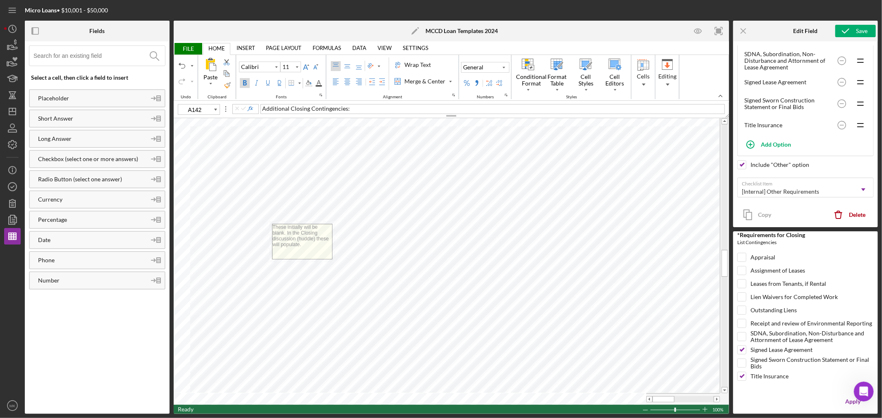
type textarea "These initially will be blank. In the Closing discussion (huddle) these will po…"
type input "C142"
click at [742, 349] on input "Signed Lease Agreement" at bounding box center [742, 350] width 8 height 8
checkbox input "false"
click at [743, 376] on input "Title Insurance" at bounding box center [742, 376] width 8 height 8
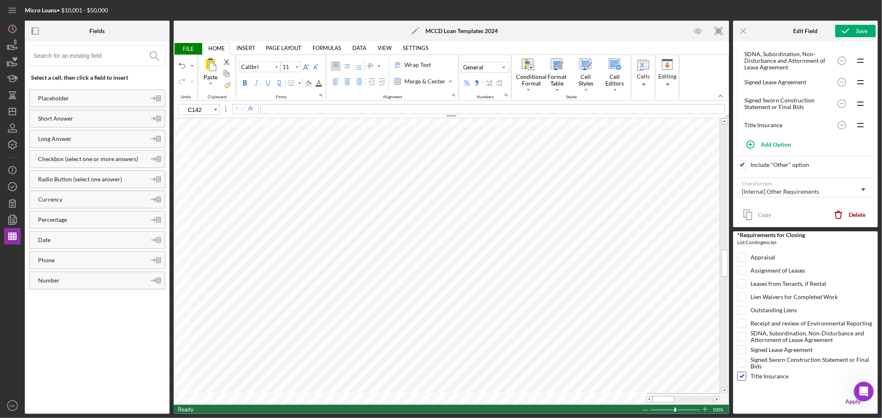
checkbox input "false"
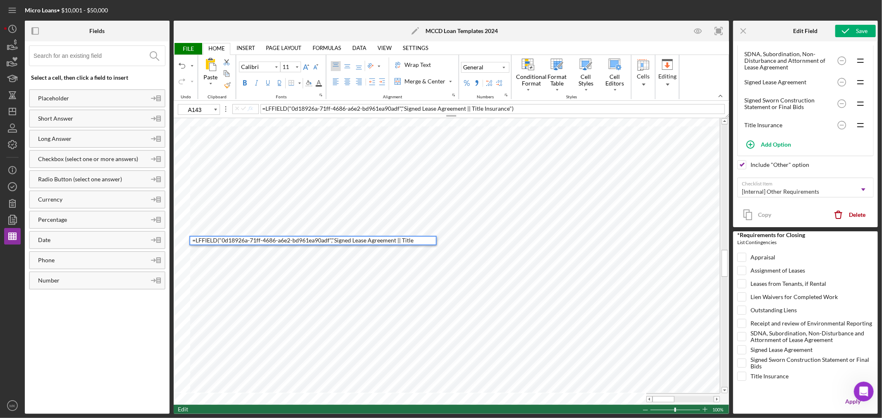
click at [519, 108] on div "= LFFIELD ( "0d18926a-71ff-4686-a6e2-bd961ea90adf" , "Signed Lease Agreement ||…" at bounding box center [492, 109] width 464 height 10
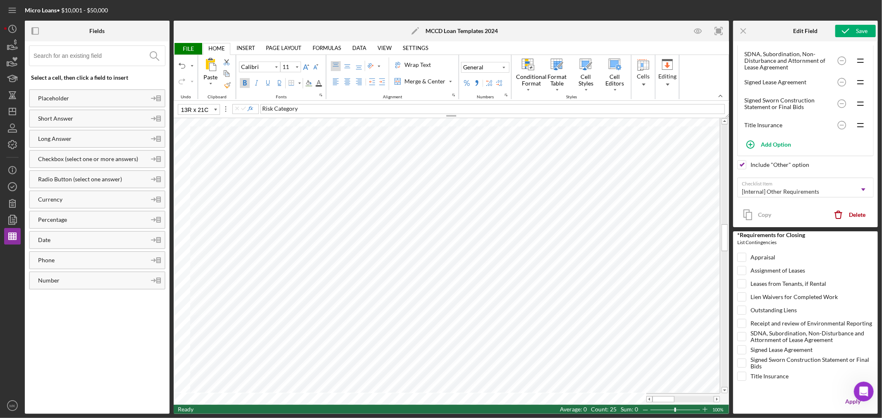
click at [166, 339] on div "Fields Select a cell, then click a field to insert Placeholder Short Answer Lon…" at bounding box center [451, 218] width 853 height 394
click at [184, 63] on div "Undo" at bounding box center [182, 65] width 7 height 7
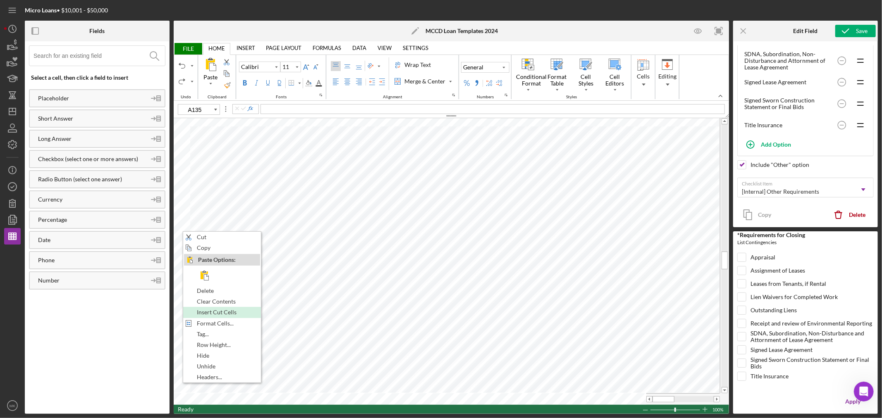
click at [236, 311] on span "Insert Cut Cells" at bounding box center [221, 312] width 49 height 7
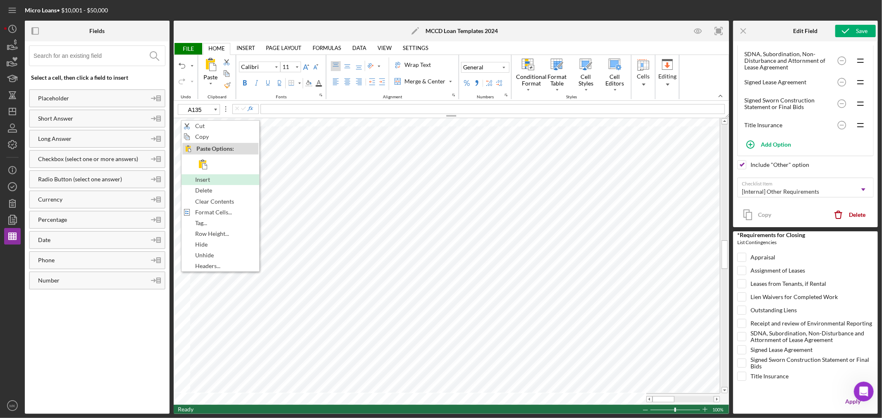
click at [236, 179] on div "Insert" at bounding box center [220, 179] width 76 height 9
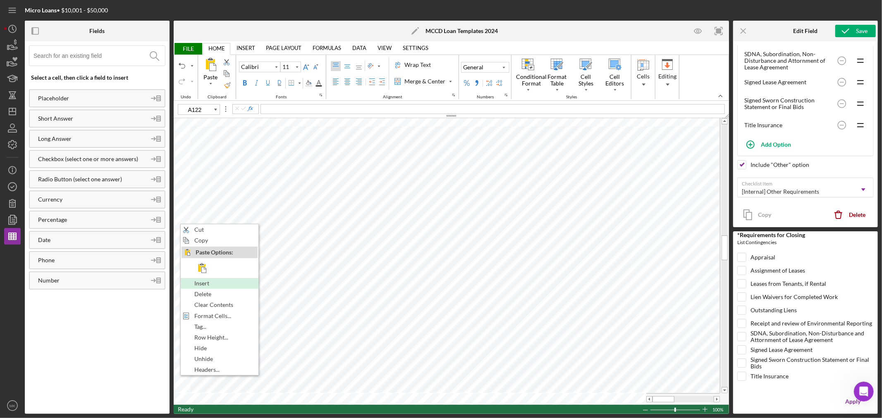
click at [224, 283] on div "Insert" at bounding box center [219, 283] width 76 height 9
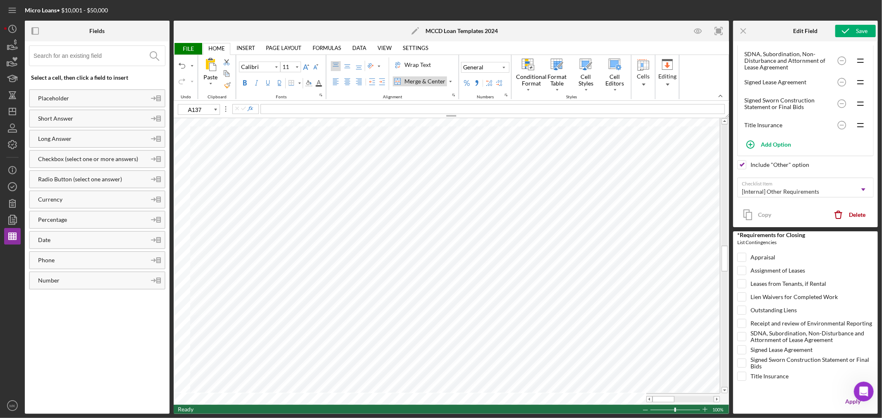
click at [428, 83] on div "Merge & Center" at bounding box center [425, 81] width 44 height 8
click at [423, 63] on div "Wrap Text" at bounding box center [418, 65] width 30 height 8
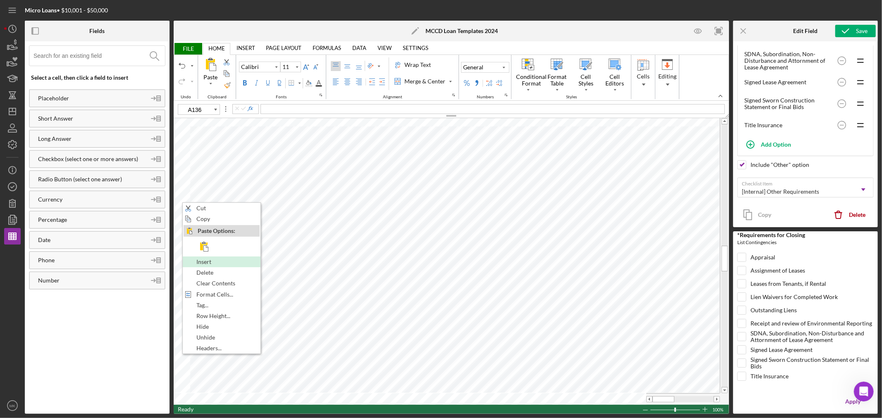
click at [237, 260] on div "Insert" at bounding box center [222, 262] width 76 height 9
click at [240, 268] on div "Insert" at bounding box center [221, 271] width 76 height 9
type input "A138"
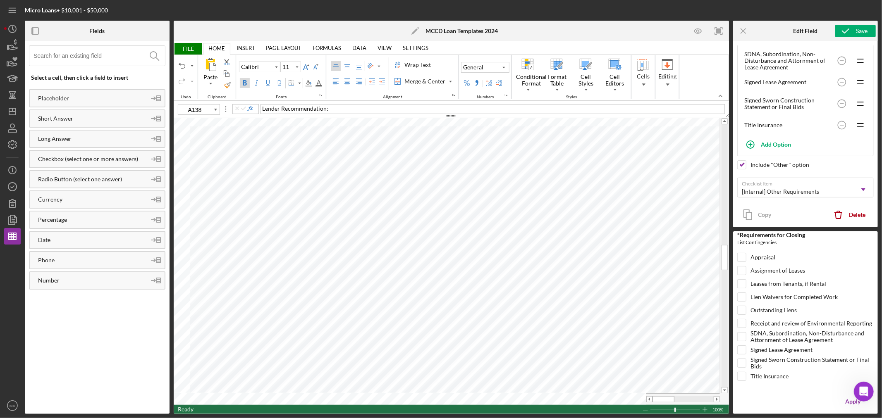
click at [243, 81] on div "Bold" at bounding box center [244, 83] width 7 height 7
type input "A138"
click at [315, 333] on span "Insert Comment" at bounding box center [299, 333] width 51 height 7
type textarea "Enter in the Cell below your lender recommendation."
type input "D52"
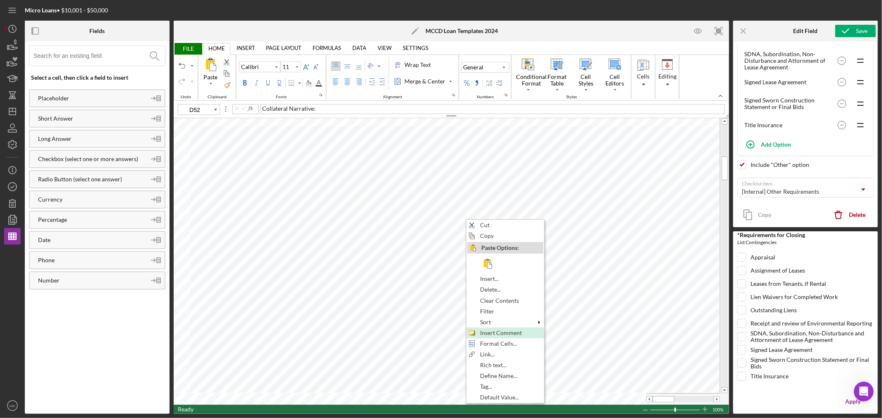
click at [506, 331] on span "Insert Comment" at bounding box center [505, 333] width 51 height 7
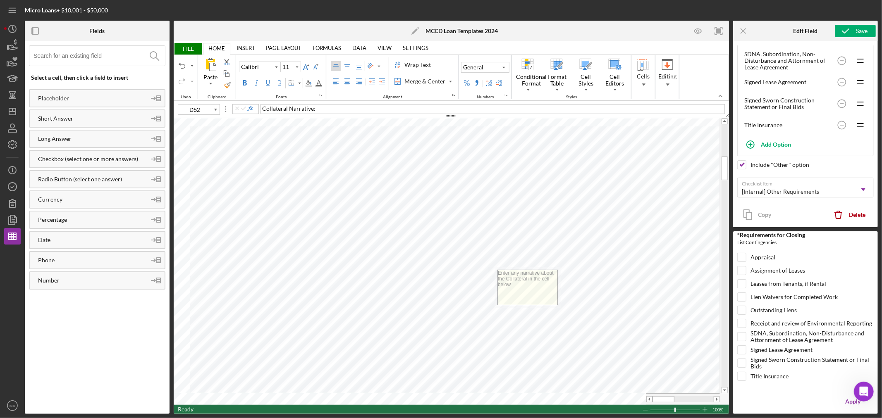
type textarea "Enter any narrative about the Collateral in the cell below"
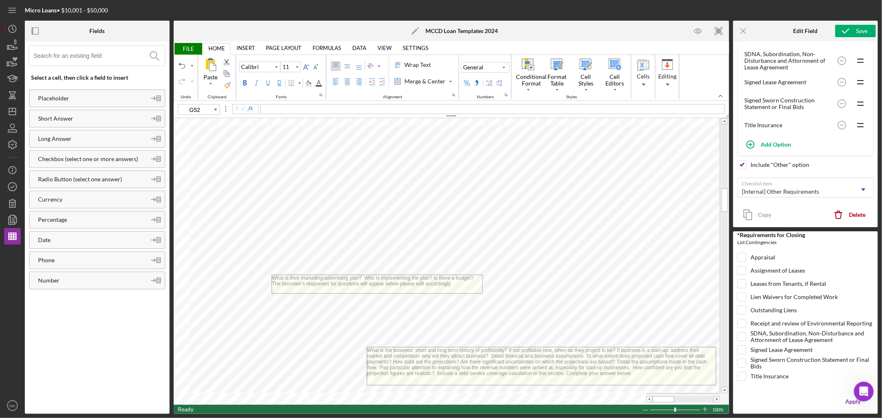
type input "A80"
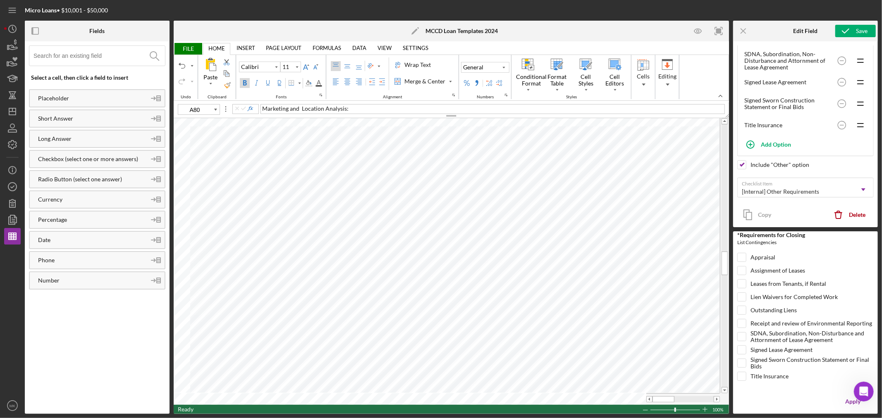
click at [188, 49] on span "FILE" at bounding box center [188, 49] width 29 height 12
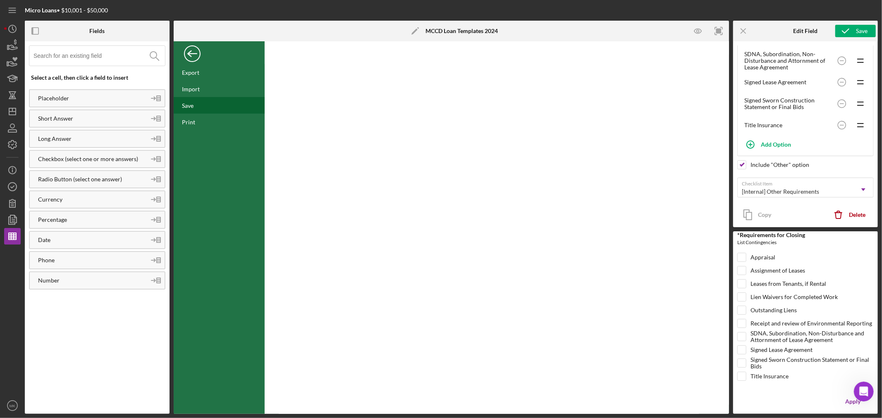
click at [193, 108] on div "Save" at bounding box center [188, 105] width 12 height 7
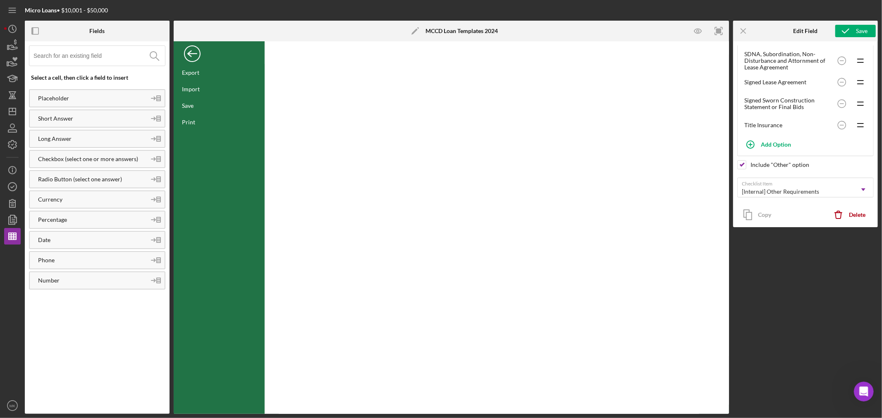
click at [190, 53] on div "Back" at bounding box center [192, 51] width 17 height 17
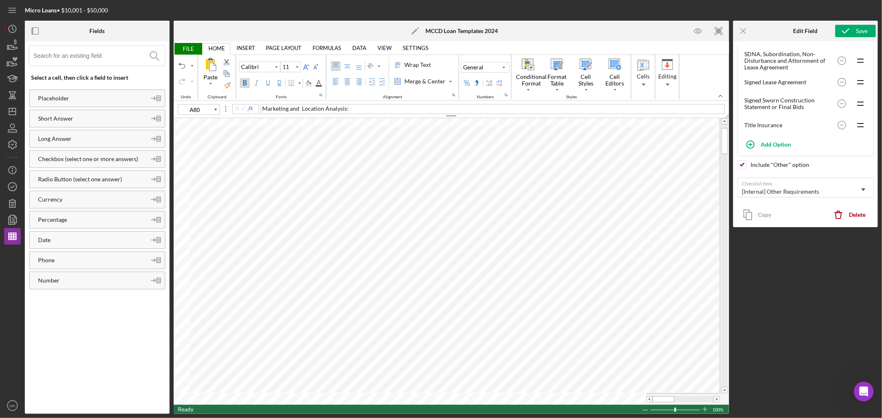
click at [186, 48] on span "FILE" at bounding box center [188, 49] width 29 height 12
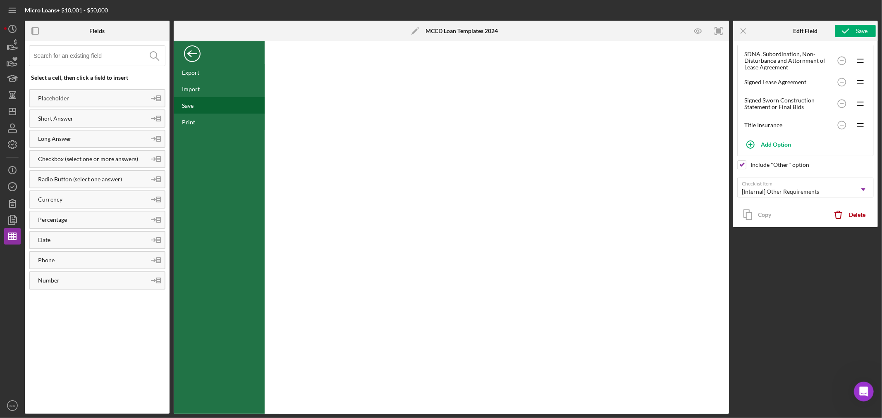
click at [189, 105] on div "Save" at bounding box center [188, 105] width 12 height 7
click at [193, 54] on div "Back" at bounding box center [192, 51] width 17 height 17
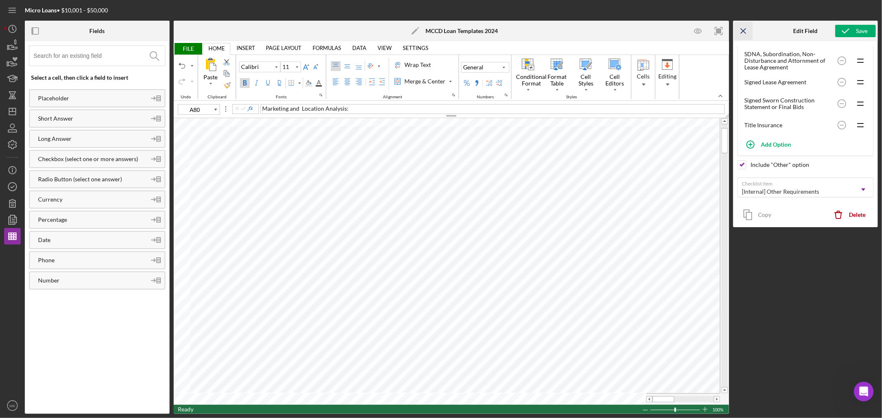
click at [743, 28] on icon "Icon/Menu Close" at bounding box center [743, 31] width 19 height 19
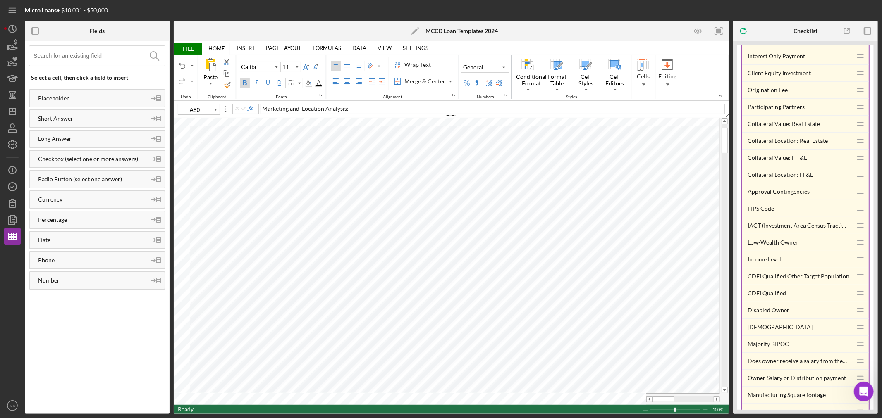
scroll to position [1102, 0]
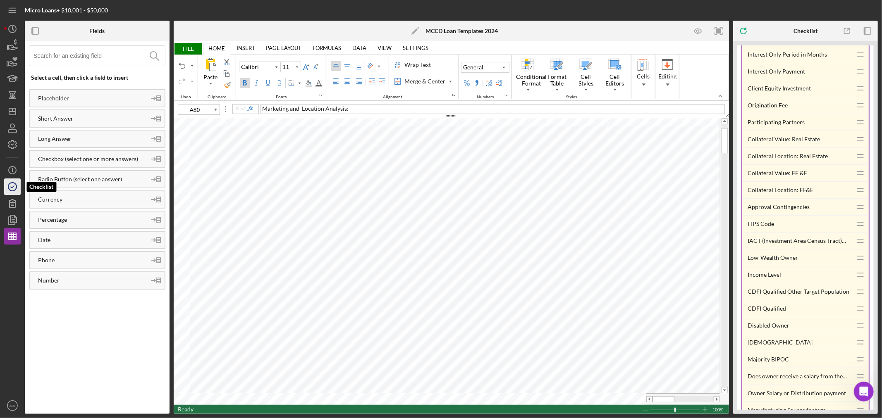
click at [13, 187] on icon "button" at bounding box center [12, 187] width 21 height 21
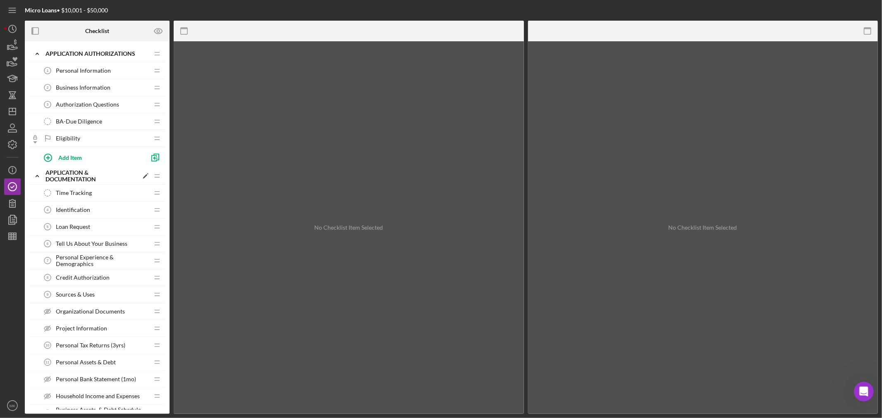
click at [38, 175] on icon "Icon/Expander" at bounding box center [37, 176] width 17 height 17
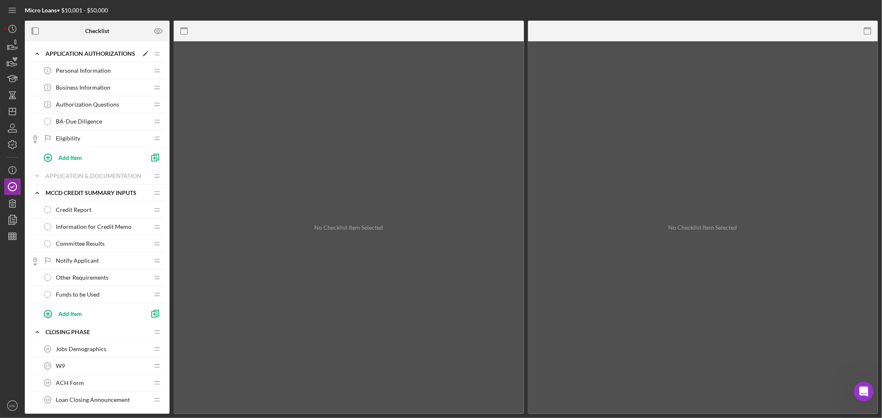
click at [38, 54] on icon "Icon/Expander" at bounding box center [37, 53] width 17 height 17
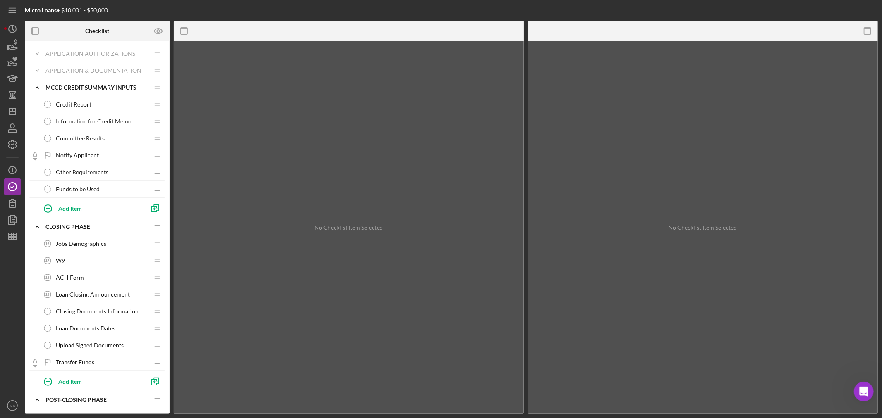
click at [107, 121] on span "Information for Credit Memo" at bounding box center [94, 121] width 76 height 7
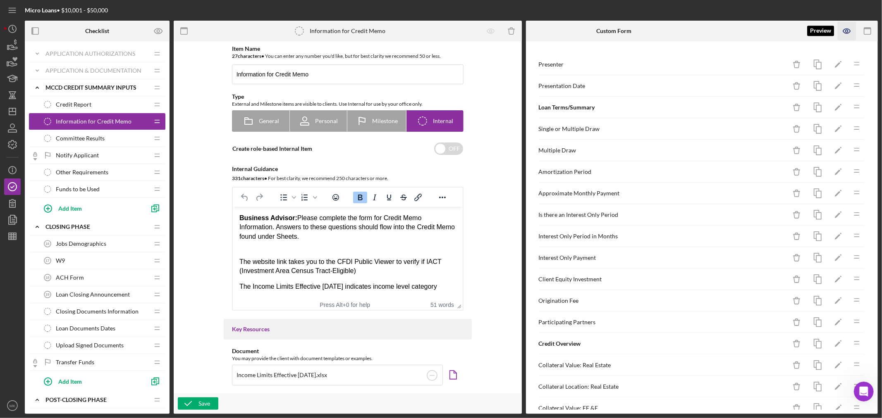
click at [845, 29] on icon "button" at bounding box center [847, 31] width 19 height 19
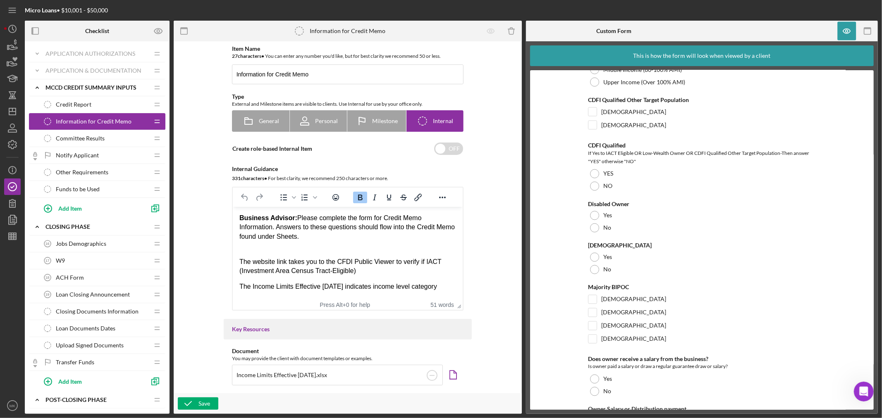
scroll to position [1148, 0]
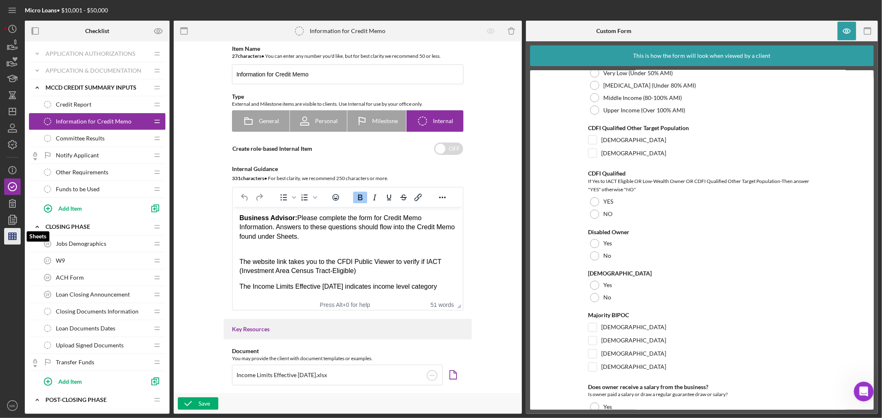
click at [12, 239] on icon "button" at bounding box center [12, 236] width 21 height 21
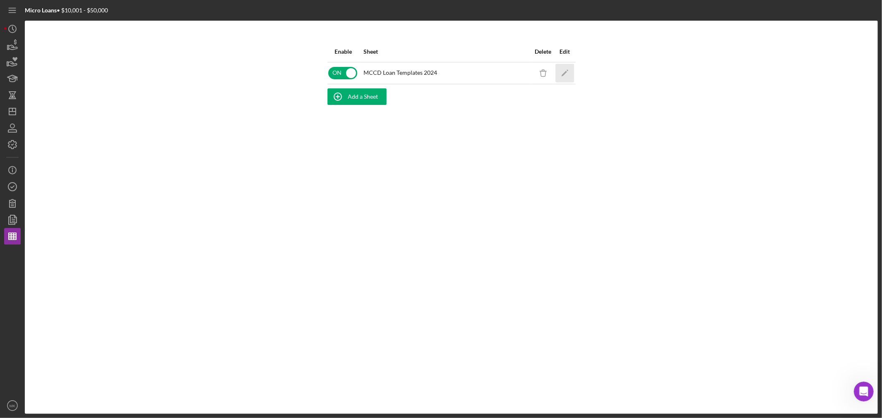
click at [565, 72] on polygon "button" at bounding box center [564, 74] width 6 height 6
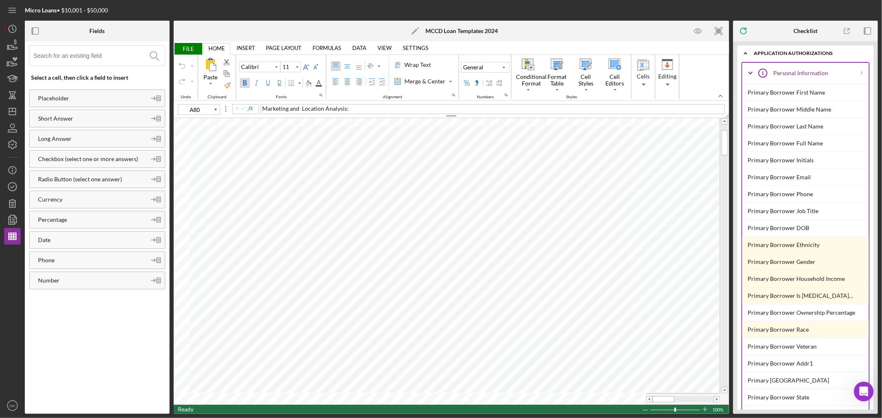
type input "A25"
click at [750, 68] on icon "Icon/Expander" at bounding box center [750, 73] width 21 height 21
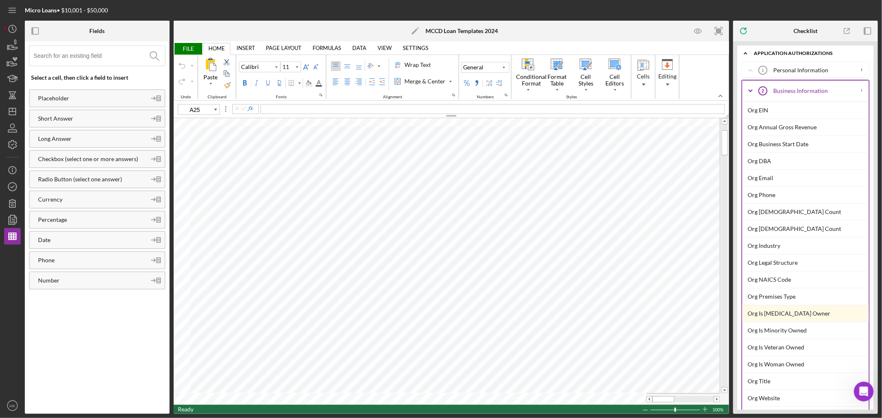
click at [752, 91] on icon "Icon/Expander" at bounding box center [750, 91] width 21 height 21
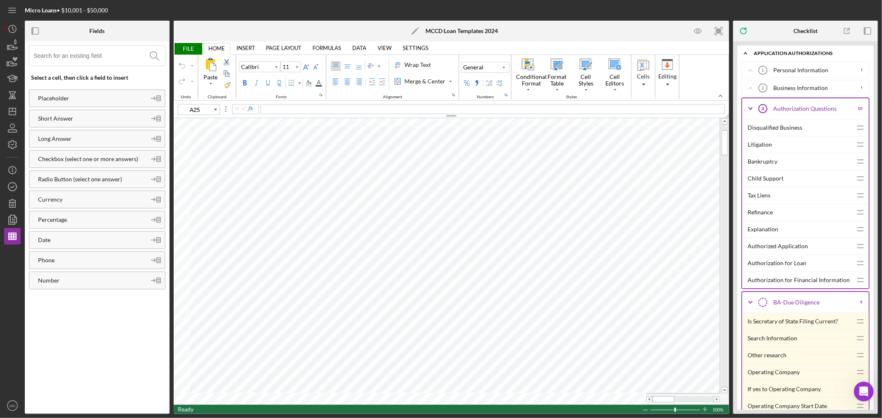
click at [751, 106] on icon "Icon/Expander" at bounding box center [750, 108] width 21 height 21
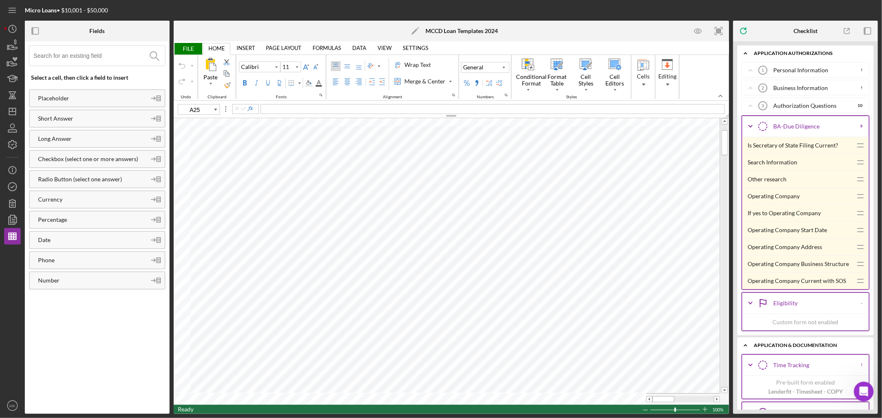
click at [753, 126] on icon "Icon/Expander" at bounding box center [750, 126] width 21 height 21
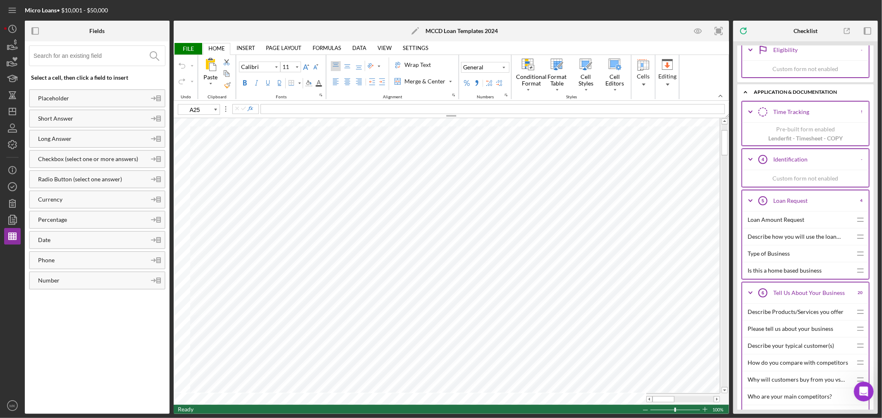
scroll to position [46, 0]
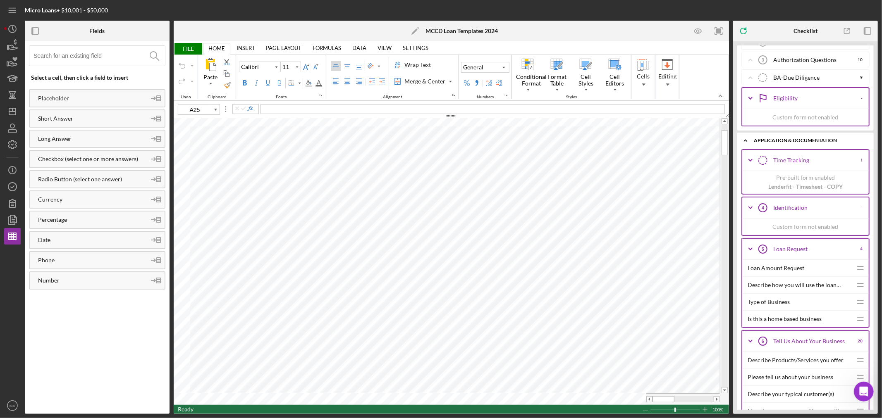
click at [745, 141] on icon "Icon/Expander" at bounding box center [745, 140] width 17 height 17
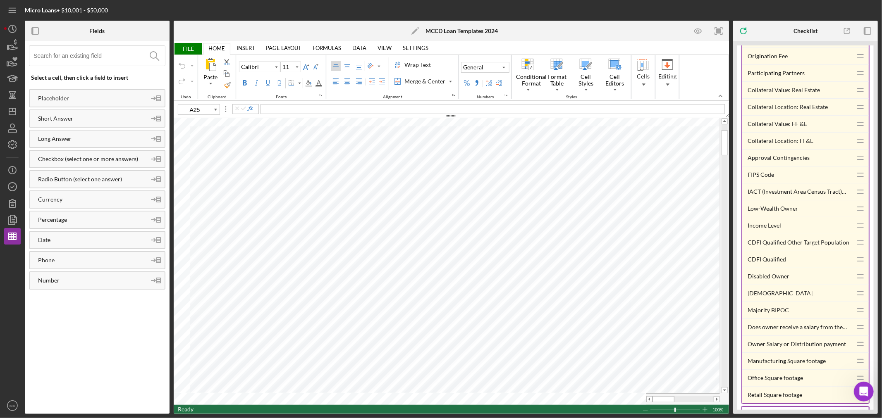
scroll to position [870, 0]
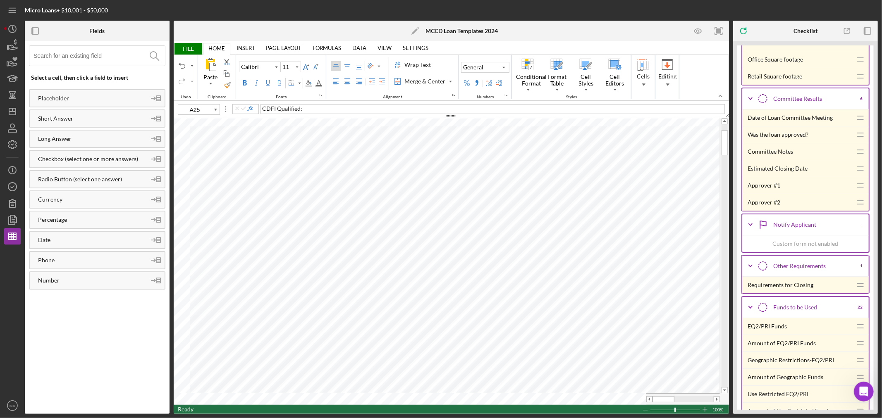
type input "B25"
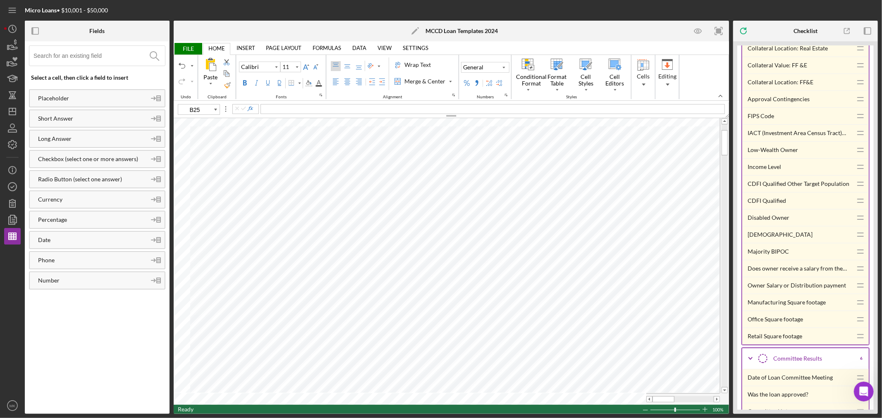
scroll to position [594, 0]
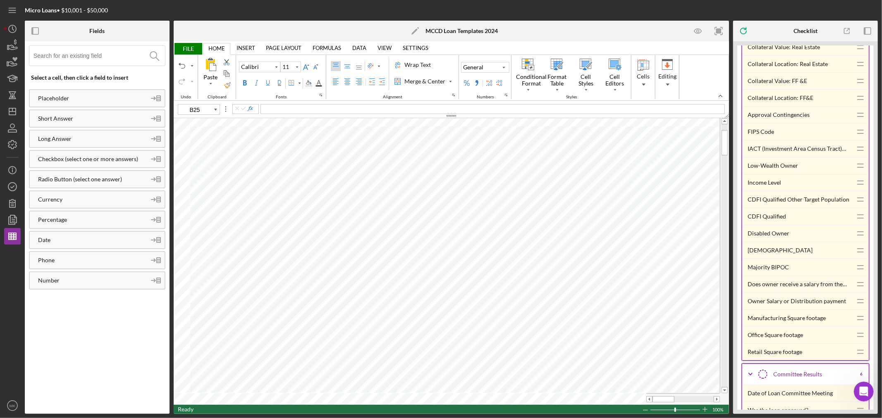
click at [772, 216] on div "CDFI Qualified" at bounding box center [799, 216] width 105 height 17
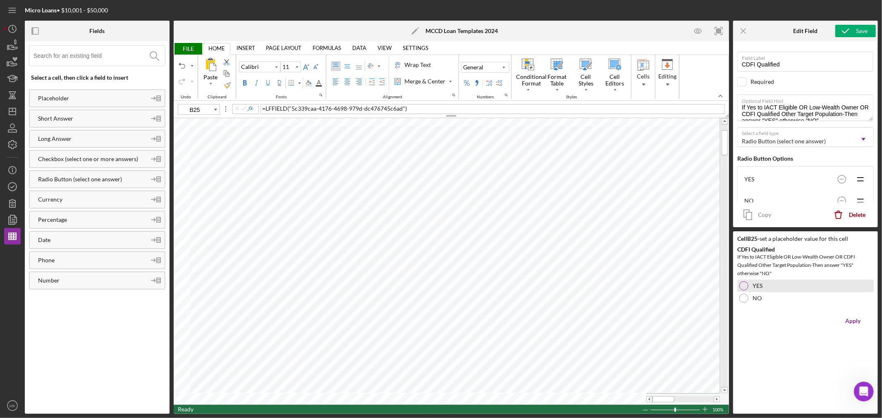
click at [745, 283] on div at bounding box center [743, 286] width 9 height 9
click at [853, 320] on div "Apply" at bounding box center [852, 321] width 15 height 17
click at [698, 30] on icon "button" at bounding box center [698, 31] width 19 height 19
click at [745, 286] on div at bounding box center [744, 286] width 4 height 4
click at [743, 299] on div at bounding box center [743, 298] width 9 height 9
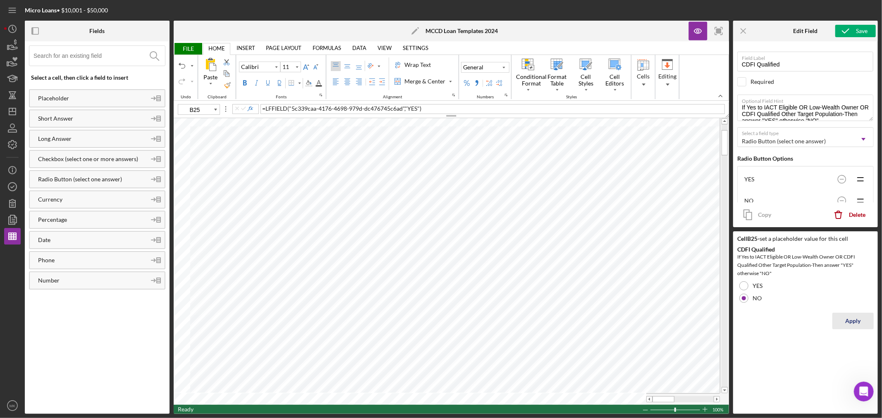
click at [853, 320] on div "Apply" at bounding box center [852, 321] width 15 height 17
click at [745, 298] on div at bounding box center [744, 298] width 4 height 4
click at [696, 30] on icon "button" at bounding box center [698, 31] width 19 height 19
click at [418, 108] on span ""NO"" at bounding box center [412, 108] width 14 height 7
click at [856, 31] on div "Save" at bounding box center [862, 31] width 12 height 12
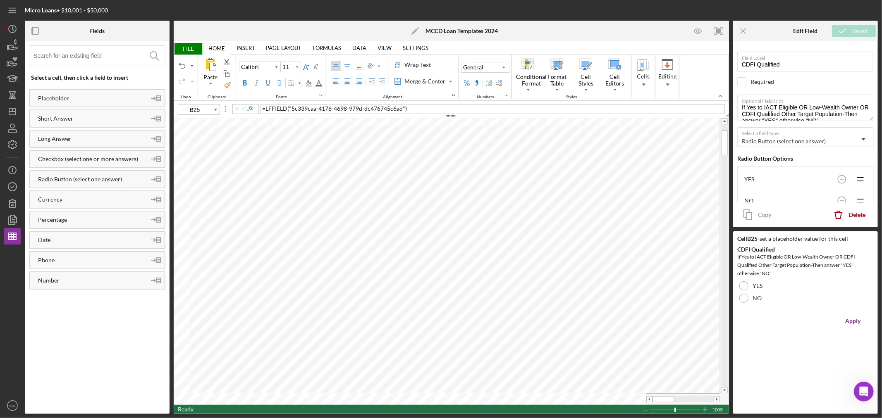
click at [186, 47] on span "FILE" at bounding box center [188, 49] width 29 height 12
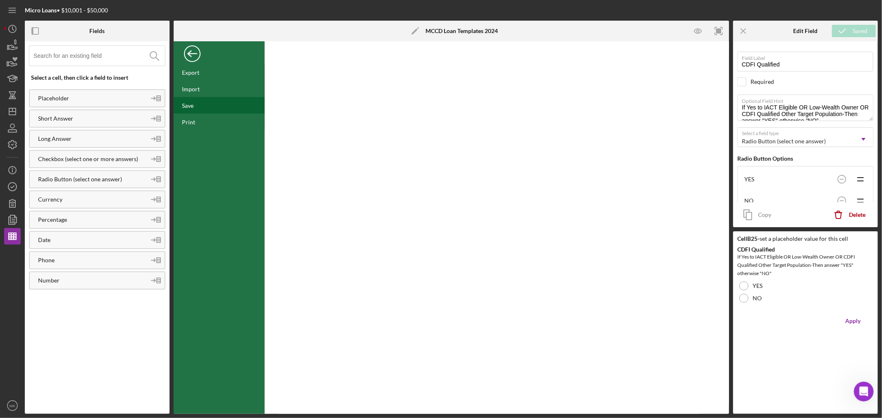
click at [196, 107] on div "Save" at bounding box center [219, 105] width 91 height 17
click at [192, 53] on div "Back" at bounding box center [192, 51] width 17 height 17
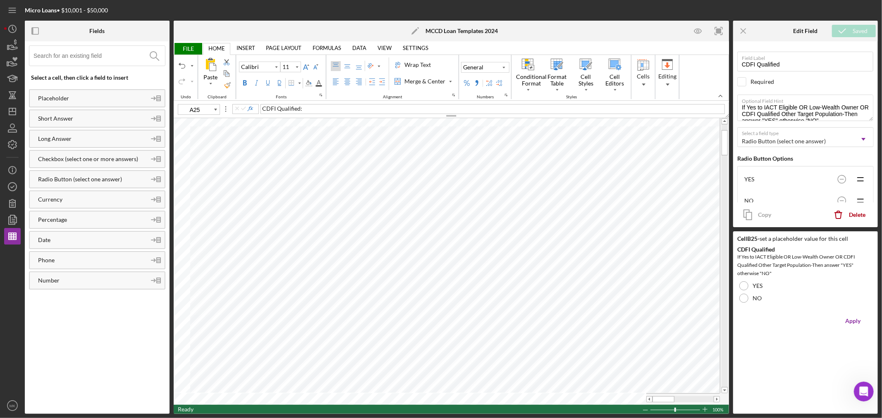
type input "D25"
click at [746, 29] on icon "Icon/Menu Close" at bounding box center [743, 31] width 19 height 19
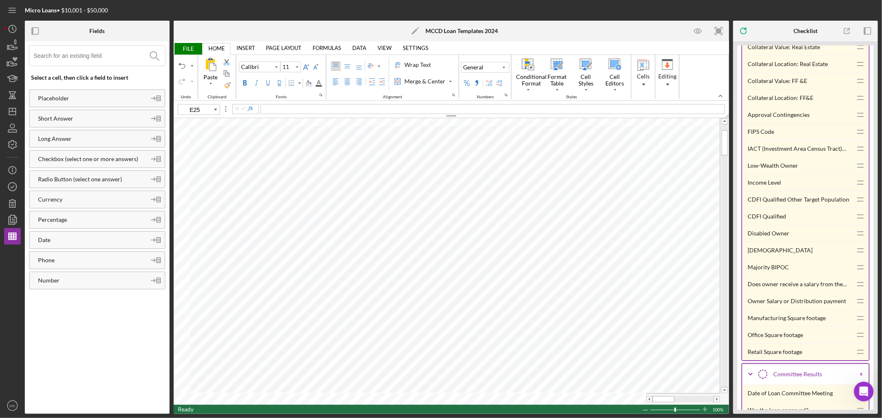
type input "F25"
click at [771, 269] on div "Majority BIPOC" at bounding box center [799, 267] width 105 height 17
click at [765, 251] on div "[DEMOGRAPHIC_DATA]" at bounding box center [799, 250] width 105 height 17
click at [781, 234] on div "Disabled Owner" at bounding box center [799, 233] width 105 height 17
type input "I27"
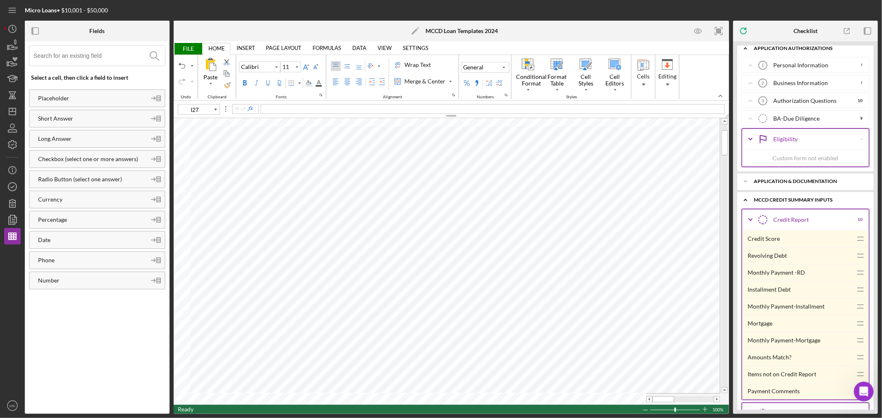
scroll to position [0, 0]
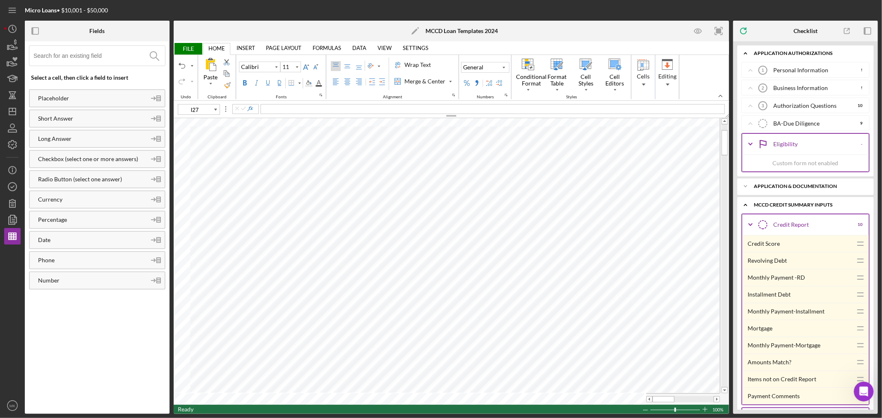
click at [101, 55] on input at bounding box center [98, 56] width 131 height 20
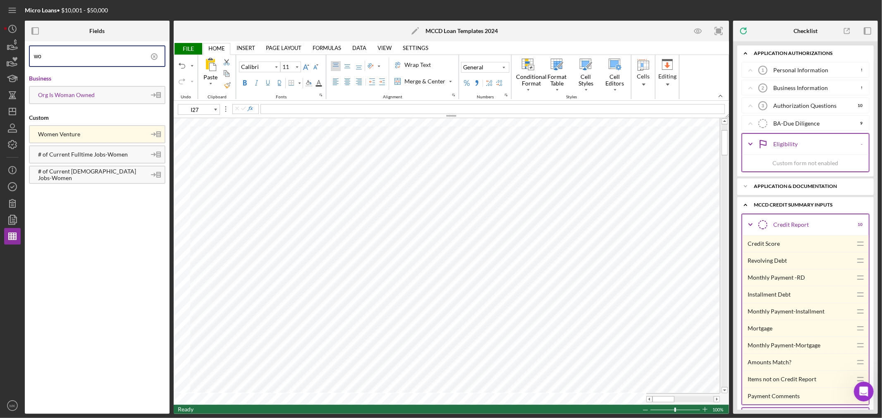
type input "w"
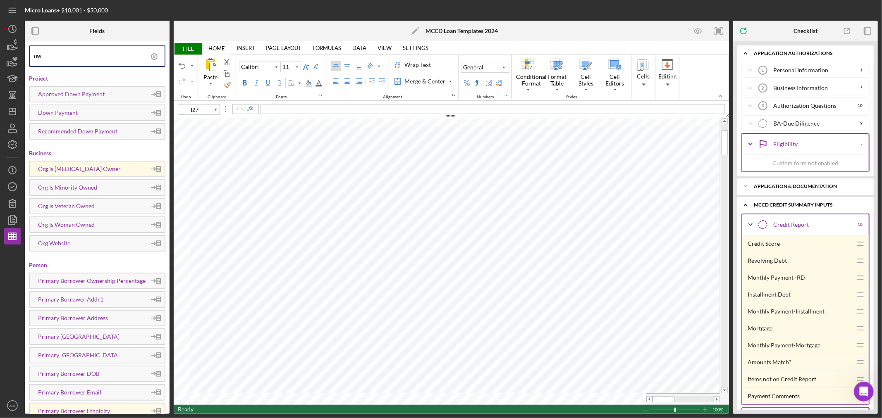
type input "o"
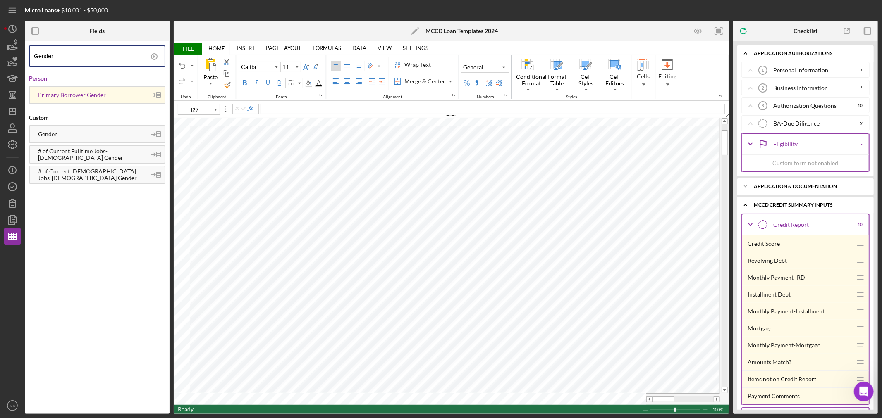
type input "Gender"
click at [184, 48] on span "FILE" at bounding box center [188, 49] width 29 height 12
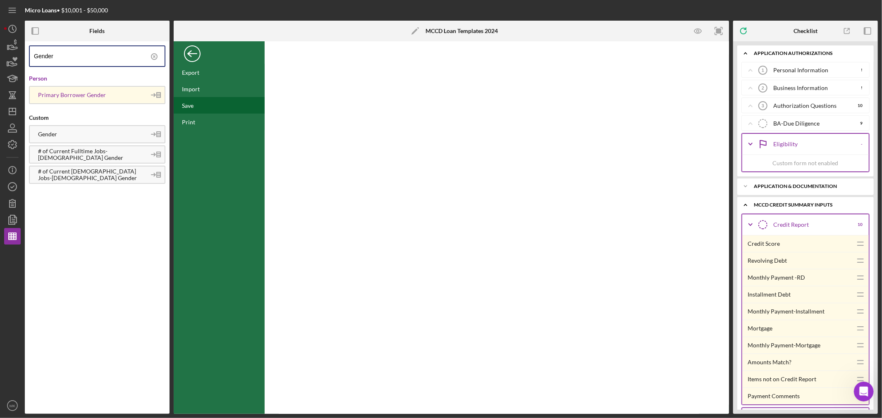
click at [189, 106] on div "Save" at bounding box center [188, 105] width 12 height 7
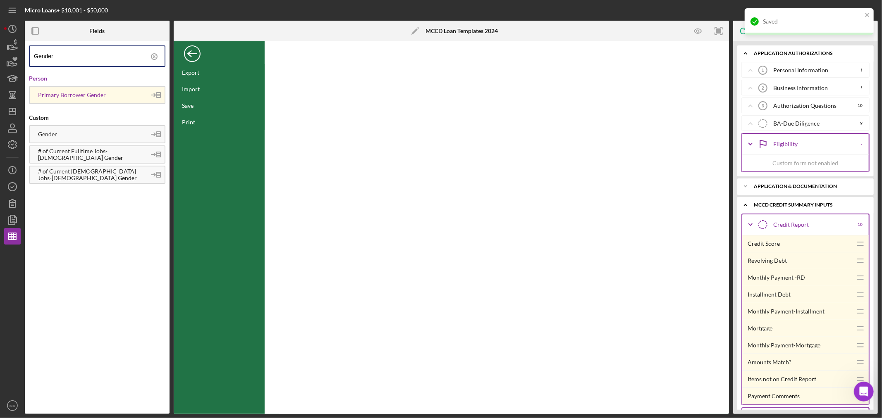
click at [195, 51] on div "Back" at bounding box center [192, 51] width 17 height 17
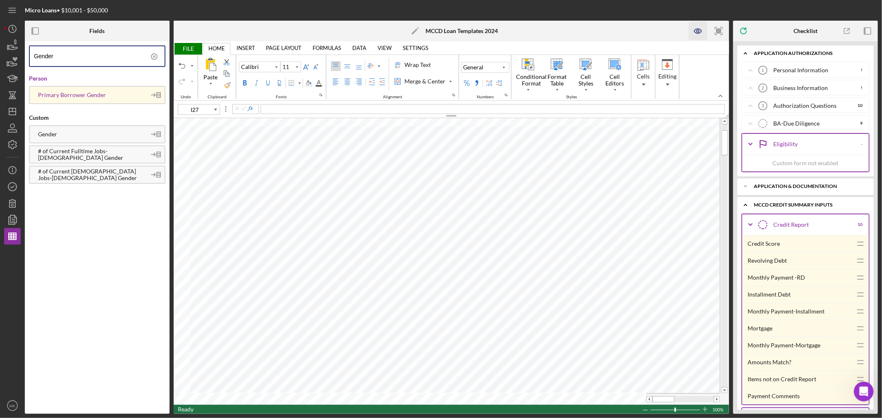
click at [699, 29] on icon "button" at bounding box center [697, 31] width 7 height 5
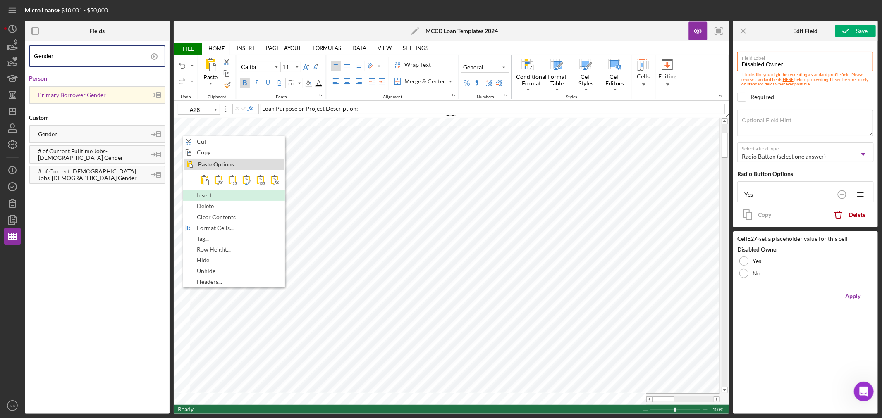
click at [236, 193] on div "Insert" at bounding box center [234, 195] width 100 height 9
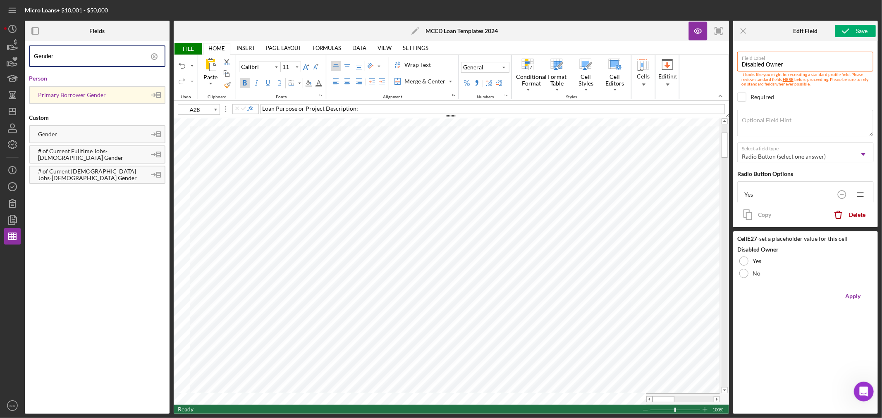
type input "G24"
click at [695, 32] on icon "button" at bounding box center [698, 31] width 19 height 19
click at [188, 47] on span "FILE" at bounding box center [188, 49] width 29 height 12
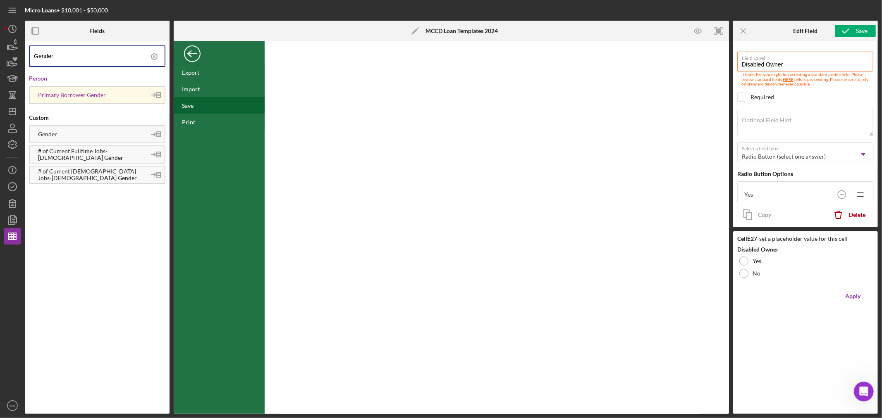
click at [191, 104] on div "Save" at bounding box center [188, 105] width 12 height 7
click at [191, 54] on div "Back" at bounding box center [192, 51] width 17 height 17
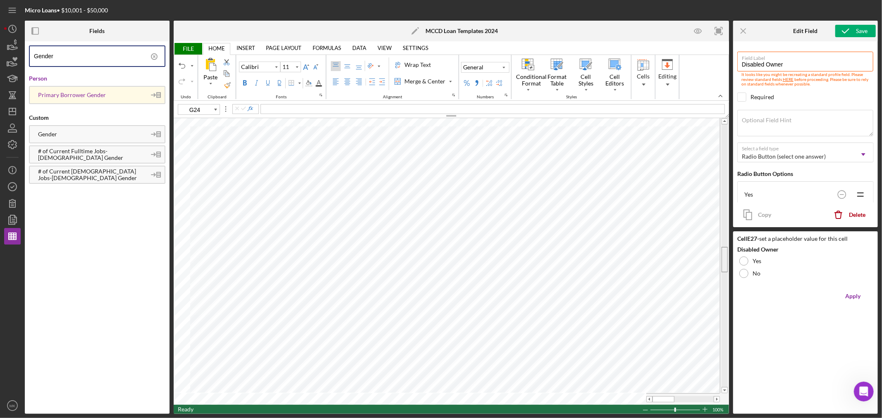
click at [711, 265] on tr at bounding box center [451, 255] width 555 height 275
click at [188, 49] on span "FILE" at bounding box center [188, 49] width 29 height 12
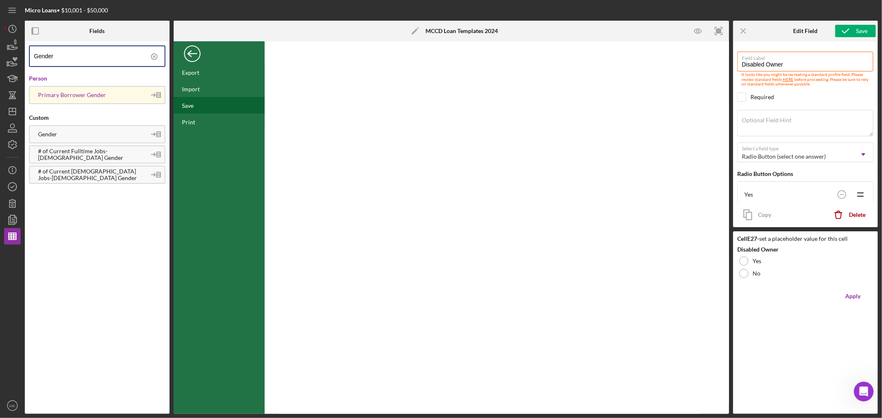
click at [192, 106] on div "Save" at bounding box center [188, 105] width 12 height 7
click at [195, 51] on div "Back" at bounding box center [192, 51] width 17 height 17
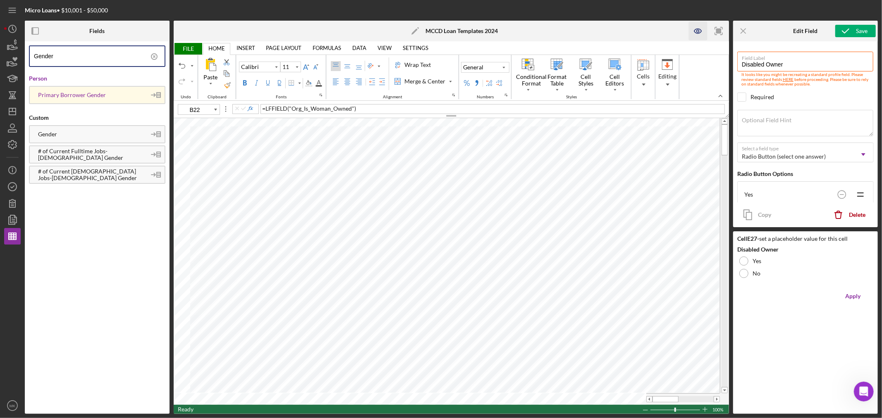
click at [697, 31] on icon "button" at bounding box center [698, 31] width 2 height 2
click at [742, 30] on line "button" at bounding box center [743, 31] width 5 height 5
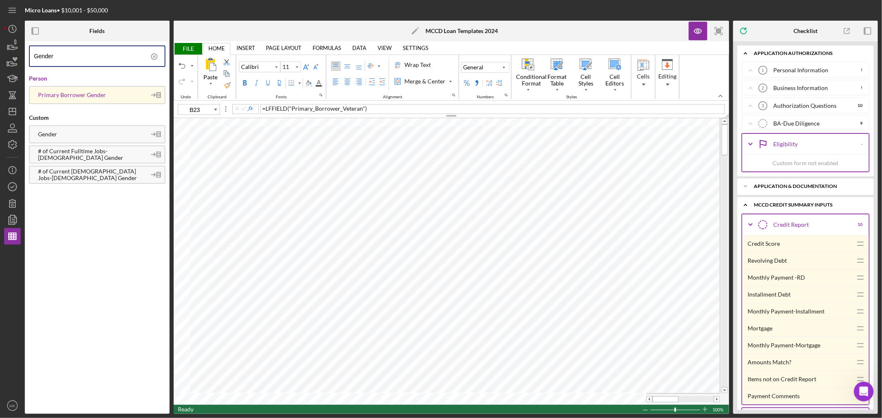
type input "B22"
click at [697, 31] on icon "button" at bounding box center [698, 31] width 19 height 19
type input "B36"
type input "9"
type input "D35"
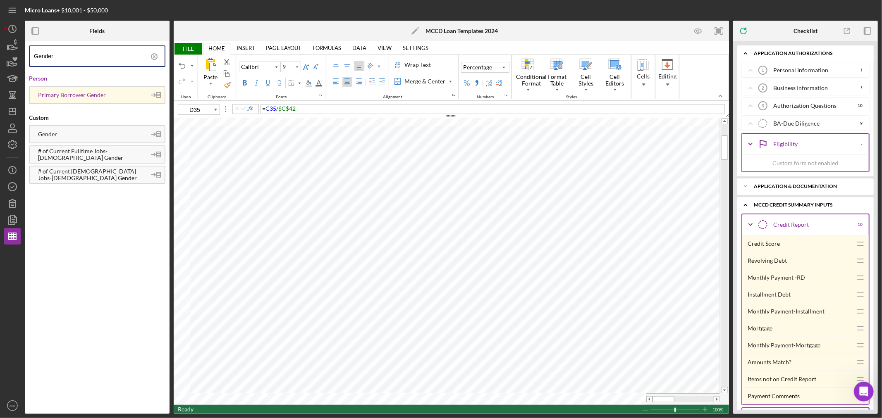
type input "11"
type input "F28"
type input "E28"
click at [697, 30] on icon "button" at bounding box center [698, 31] width 19 height 19
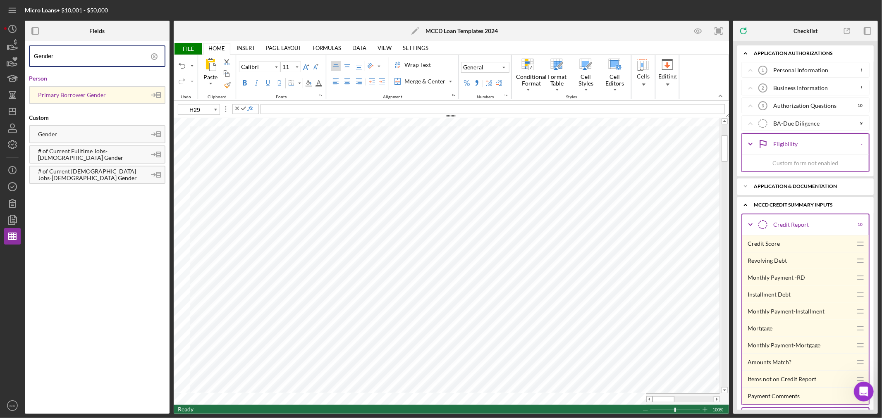
type input "D27"
type input "D26"
click at [440, 236] on span "LGBTQUIA+ Owner" at bounding box center [443, 237] width 50 height 7
click at [189, 49] on span "FILE" at bounding box center [188, 49] width 29 height 12
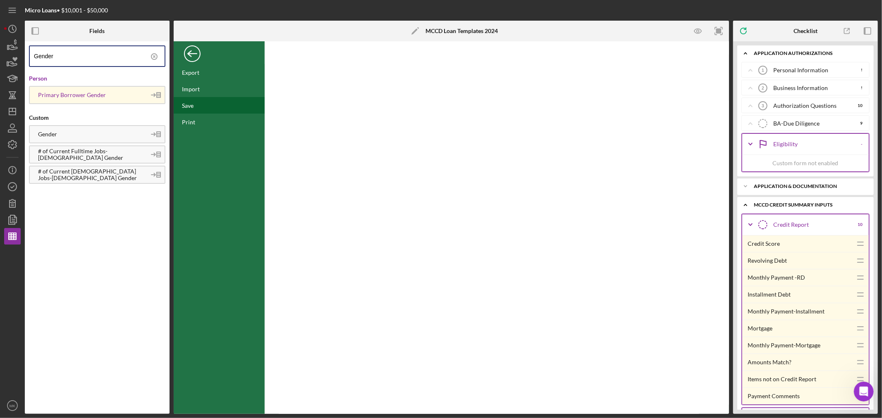
click at [192, 105] on div "Save" at bounding box center [188, 105] width 12 height 7
click at [192, 53] on div "Back" at bounding box center [192, 51] width 17 height 17
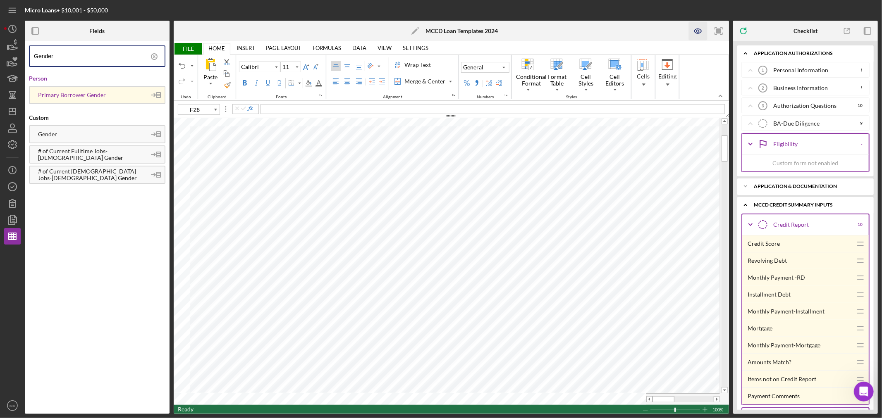
click at [697, 32] on icon "button" at bounding box center [698, 31] width 19 height 19
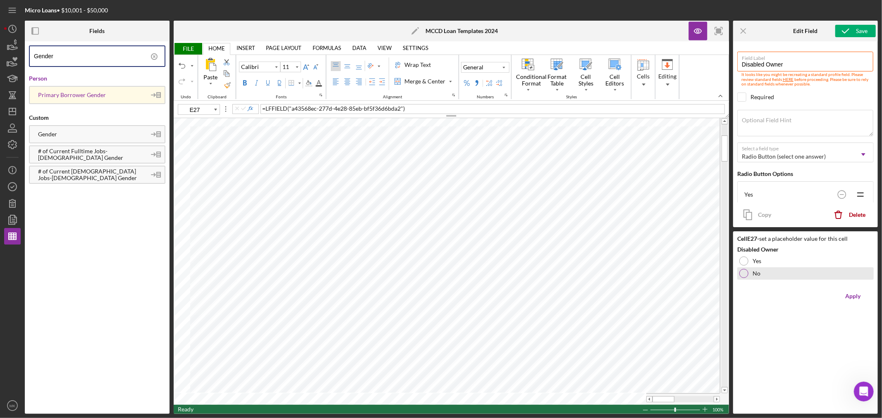
click at [745, 273] on div at bounding box center [743, 273] width 9 height 9
click at [741, 272] on div at bounding box center [743, 273] width 9 height 9
click at [743, 29] on icon "Icon/Menu Close" at bounding box center [743, 31] width 19 height 19
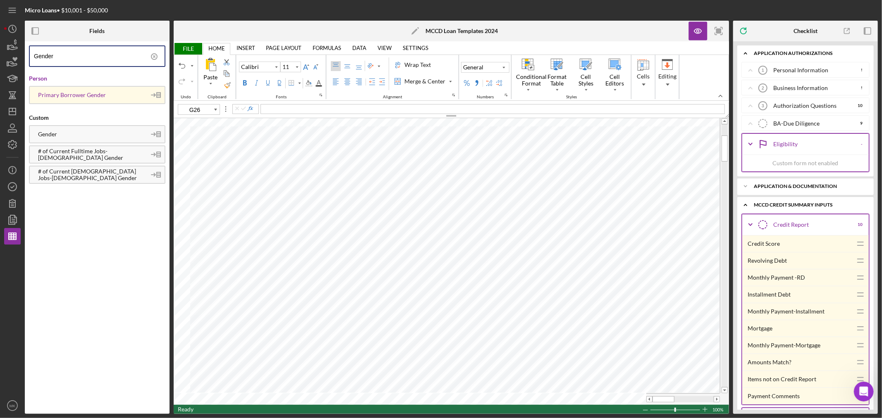
type input "I24"
click at [698, 31] on icon "button" at bounding box center [698, 31] width 19 height 19
click at [183, 46] on span "FILE" at bounding box center [188, 49] width 29 height 12
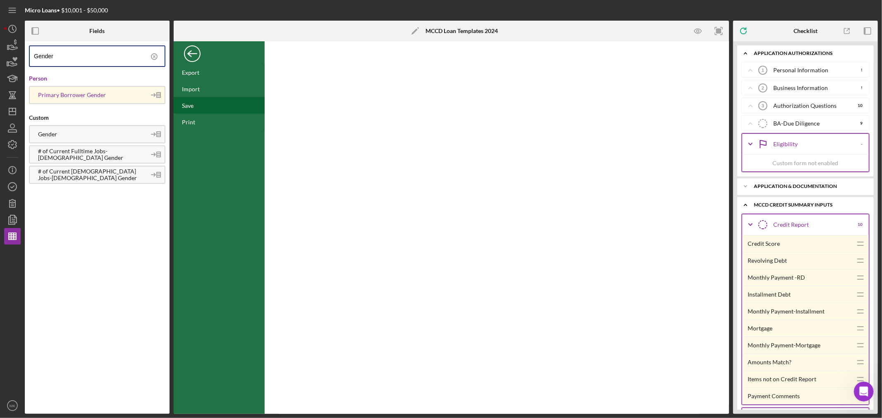
click at [191, 104] on div "Save" at bounding box center [188, 105] width 12 height 7
click at [192, 53] on div "Back" at bounding box center [192, 51] width 17 height 17
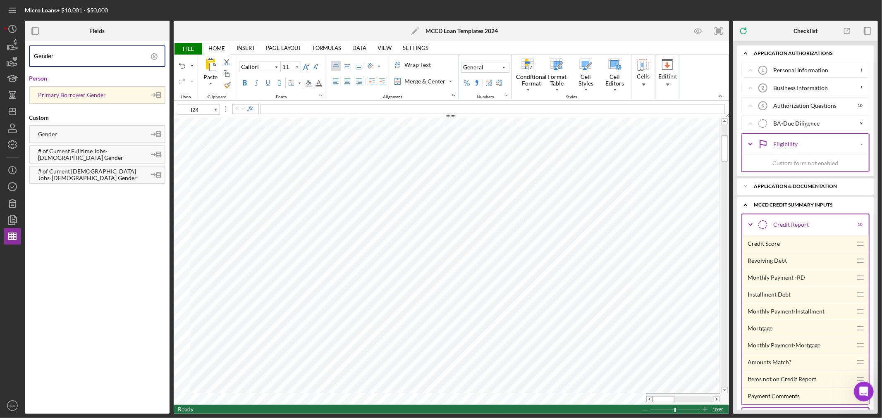
click at [191, 48] on span "FILE" at bounding box center [188, 49] width 29 height 12
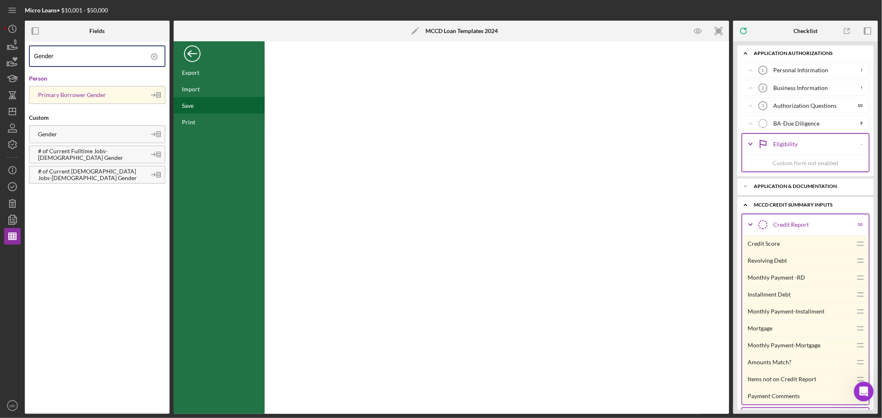
click at [189, 104] on div "Save" at bounding box center [188, 105] width 12 height 7
click at [15, 187] on icon "button" at bounding box center [12, 187] width 21 height 21
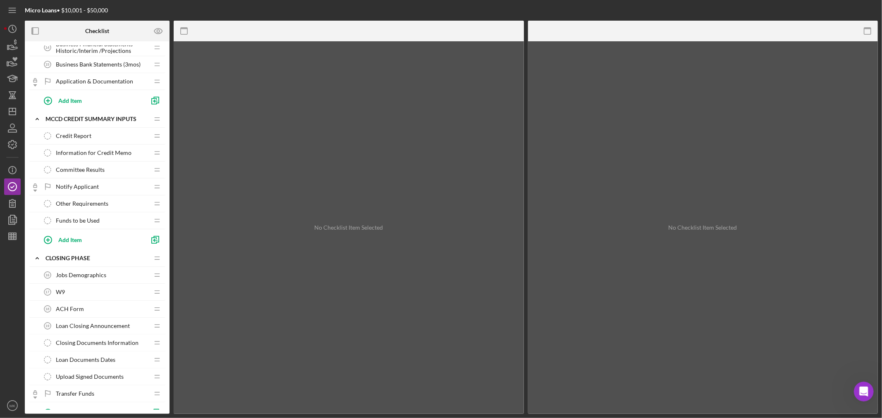
scroll to position [413, 0]
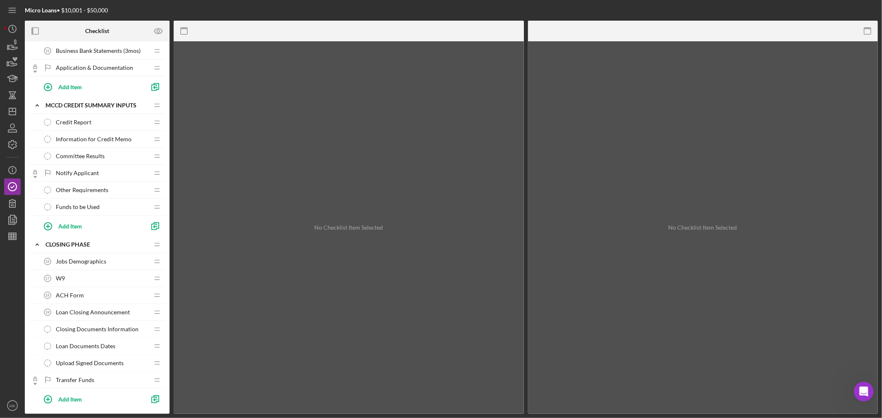
click at [110, 138] on span "Information for Credit Memo" at bounding box center [94, 139] width 76 height 7
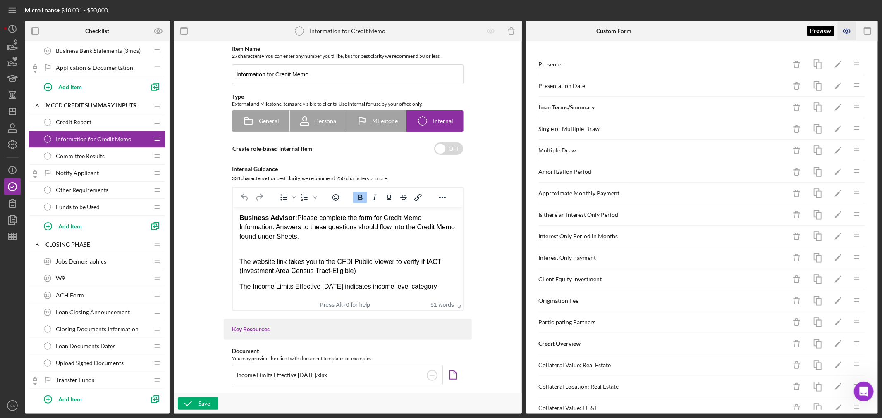
click at [845, 30] on icon "button" at bounding box center [846, 31] width 2 height 2
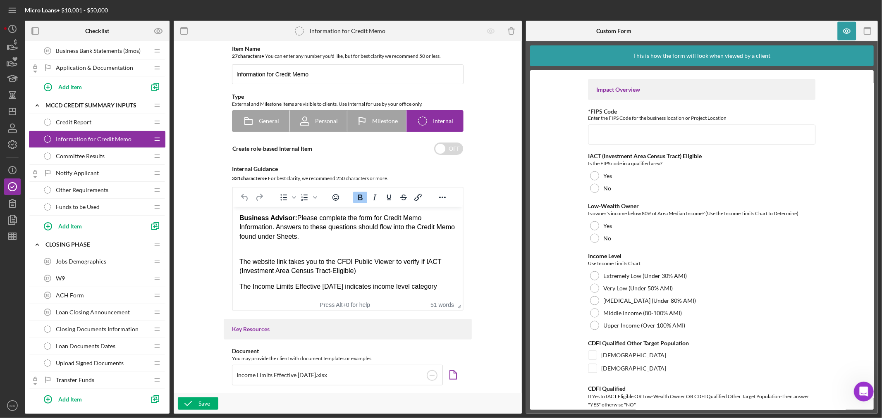
scroll to position [919, 0]
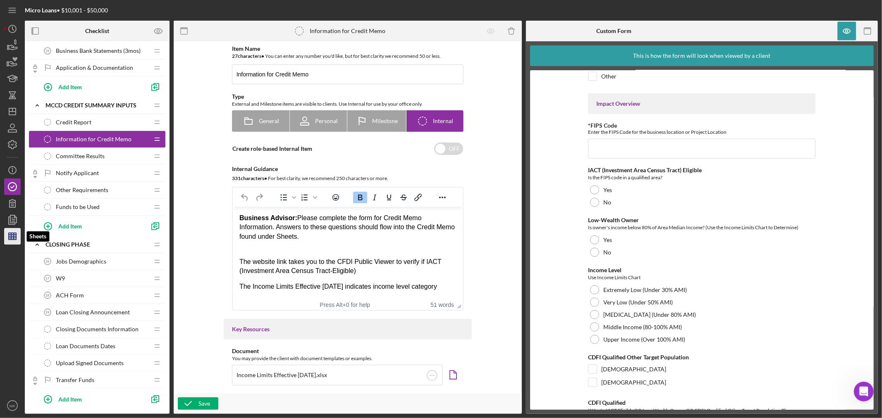
click at [10, 235] on line "button" at bounding box center [12, 235] width 7 height 0
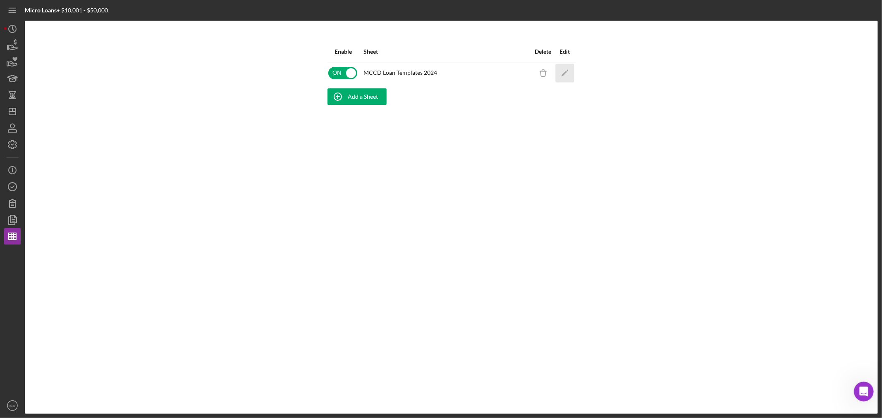
click at [566, 72] on polygon "button" at bounding box center [564, 74] width 6 height 6
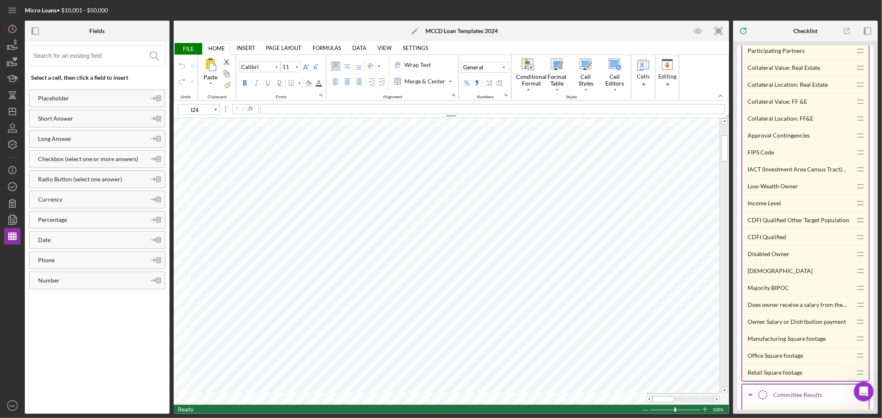
scroll to position [5834, 0]
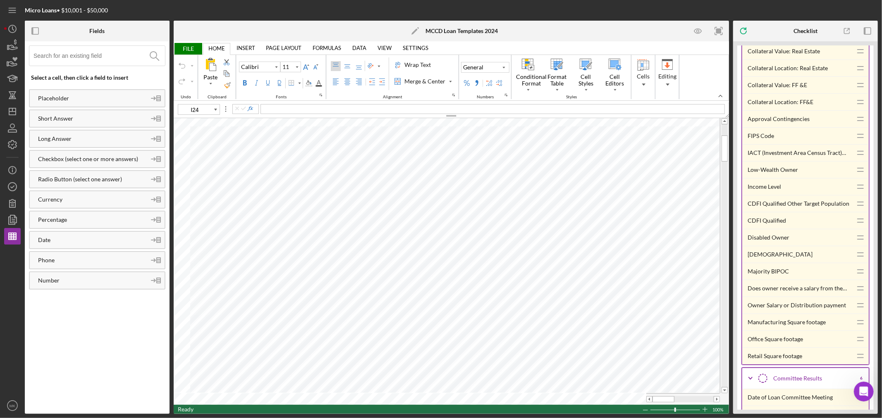
type input "A26"
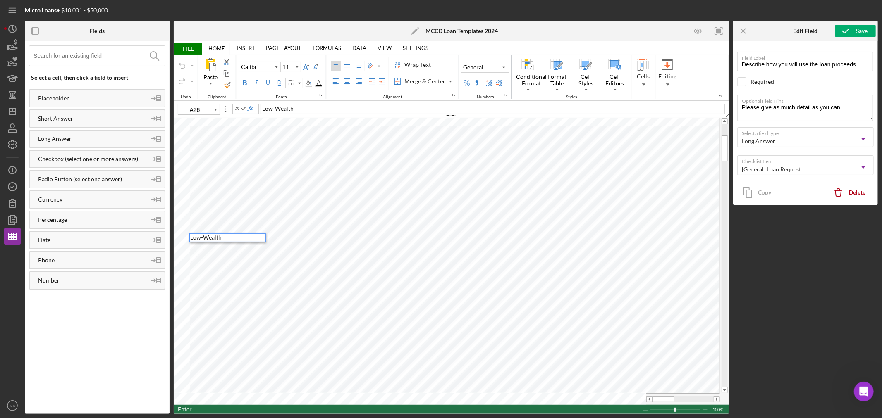
type input "A27"
drag, startPoint x: 276, startPoint y: 110, endPoint x: 254, endPoint y: 110, distance: 21.5
click at [254, 110] on div "A27 IACT Qualified" at bounding box center [453, 109] width 551 height 10
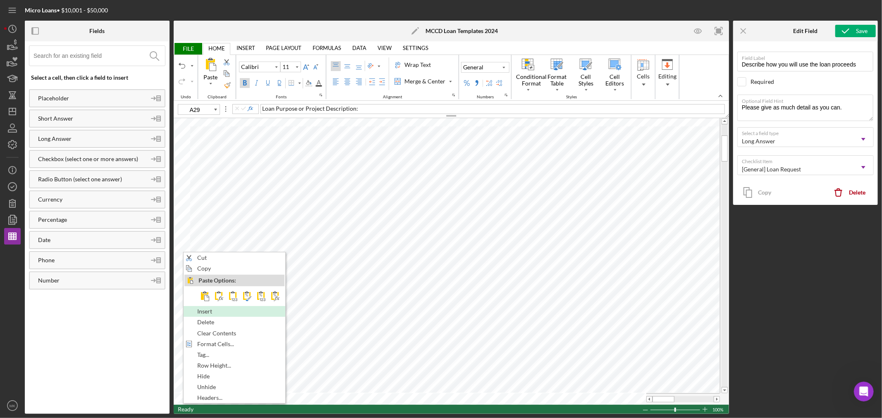
click at [215, 313] on span "Insert" at bounding box center [209, 311] width 24 height 7
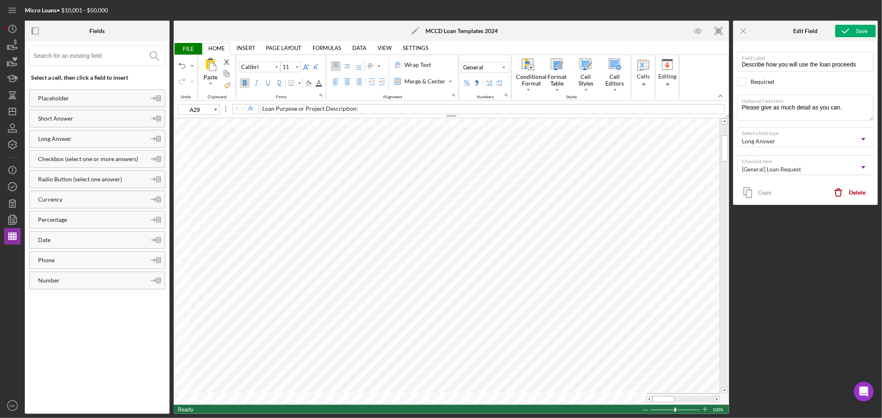
type input "A28"
click at [862, 33] on div "Save" at bounding box center [862, 31] width 12 height 12
click at [741, 30] on icon "Icon/Menu Close" at bounding box center [743, 31] width 19 height 19
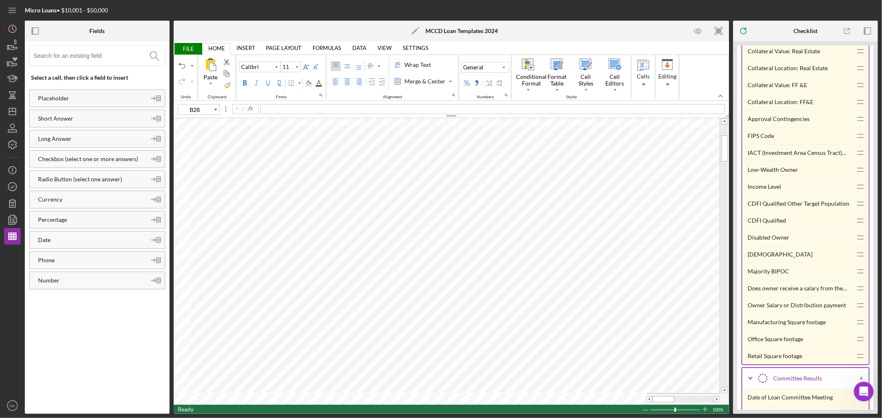
click at [780, 178] on div "Low-Wealth Owner" at bounding box center [799, 170] width 105 height 17
click at [812, 161] on div "IACT (Investment Area Census Tract) Eligible" at bounding box center [799, 153] width 105 height 17
click at [796, 212] on div "CDFI Qualified Other Target Population" at bounding box center [799, 204] width 105 height 17
click at [184, 48] on span "FILE" at bounding box center [188, 49] width 29 height 12
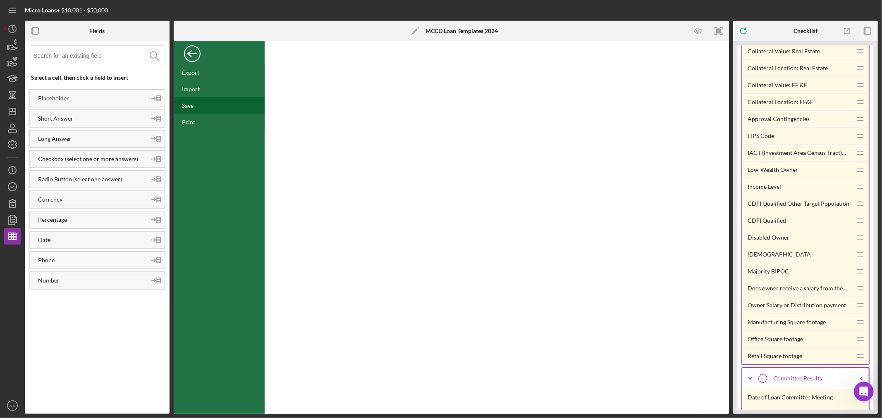
click at [191, 105] on div "Save" at bounding box center [188, 105] width 12 height 7
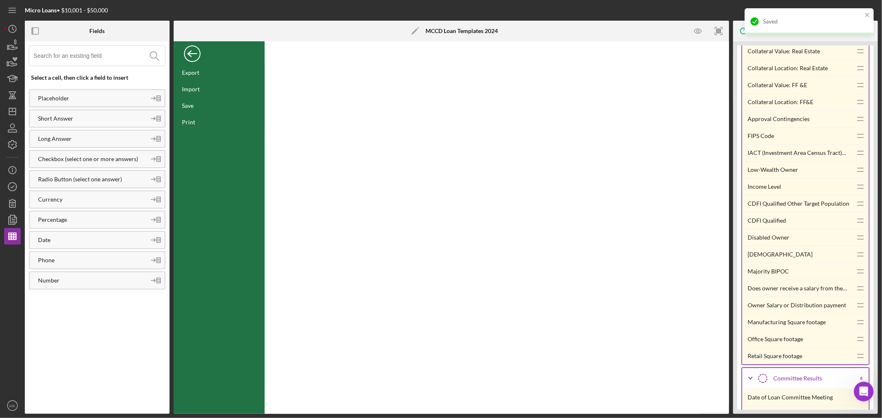
click at [193, 53] on div "Back" at bounding box center [192, 51] width 17 height 17
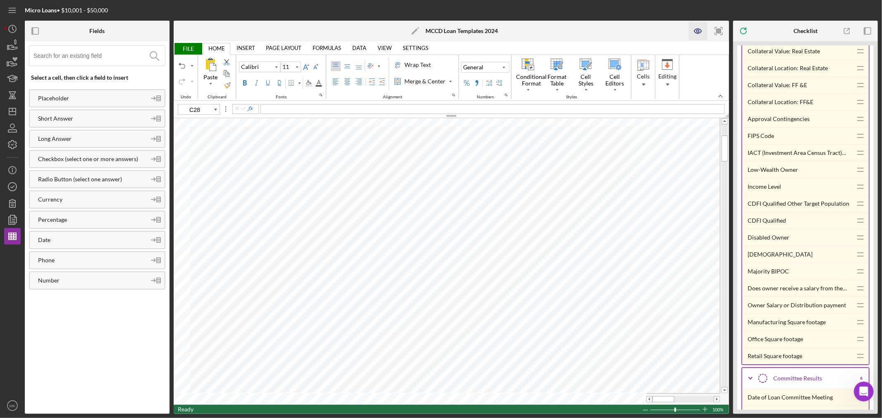
click at [699, 29] on icon "button" at bounding box center [698, 31] width 19 height 19
click at [697, 30] on icon "button" at bounding box center [698, 31] width 2 height 2
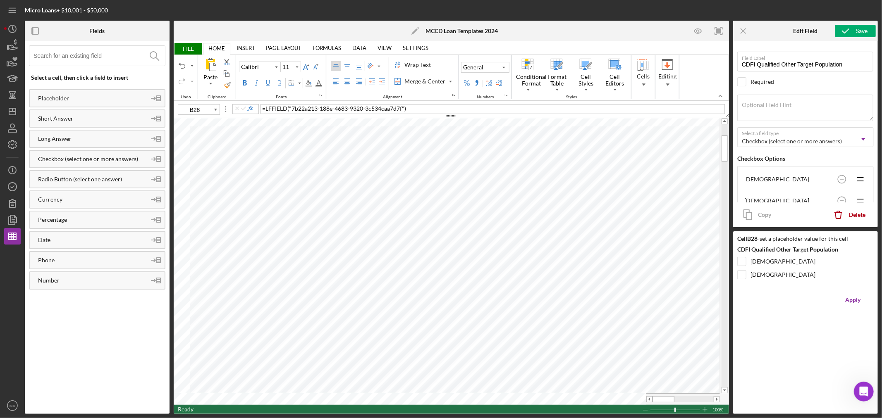
type input "H28"
click at [186, 48] on span "FILE" at bounding box center [188, 49] width 29 height 12
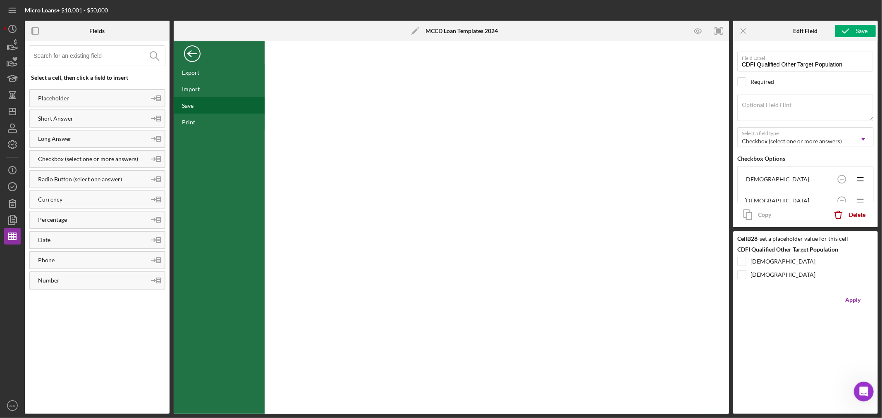
click at [196, 107] on div "Save" at bounding box center [219, 105] width 91 height 17
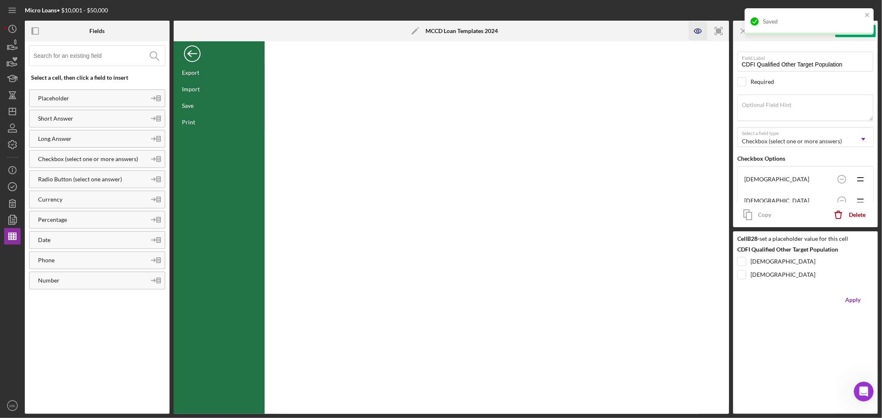
click at [697, 31] on icon "button" at bounding box center [698, 31] width 2 height 2
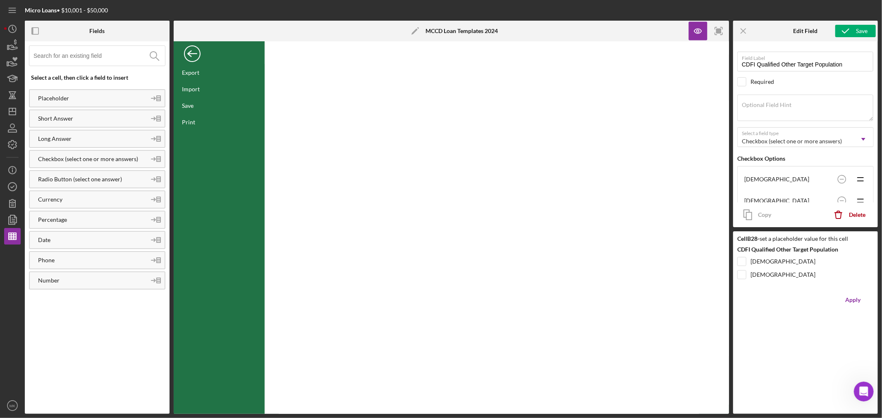
click at [191, 52] on div "Back" at bounding box center [192, 51] width 17 height 17
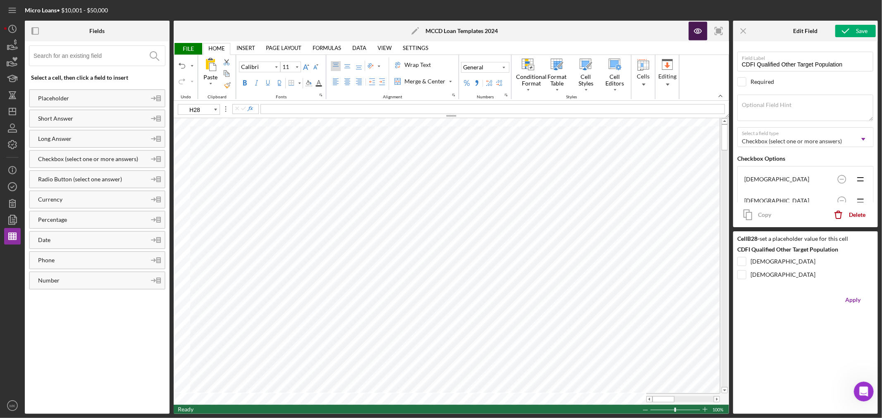
click at [697, 31] on icon "button" at bounding box center [698, 31] width 19 height 19
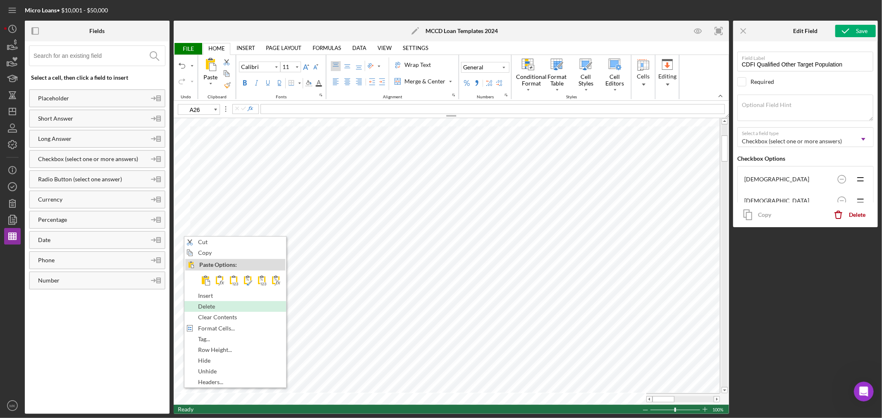
click at [228, 307] on div "Delete" at bounding box center [235, 306] width 100 height 9
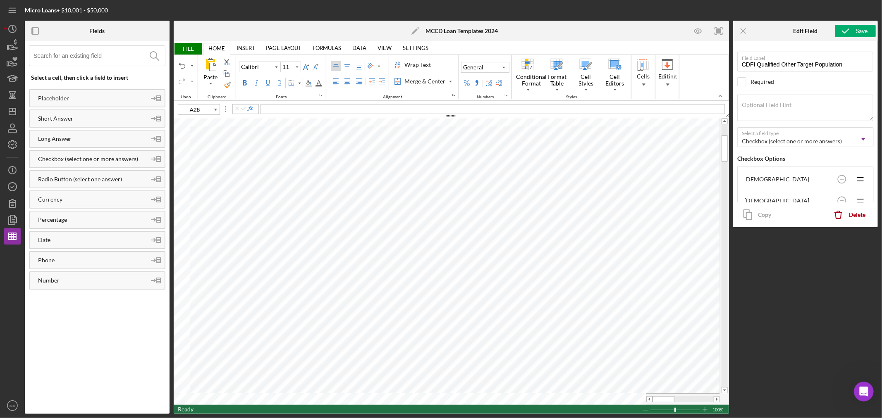
type input "H27"
click at [191, 47] on span "FILE" at bounding box center [188, 49] width 29 height 12
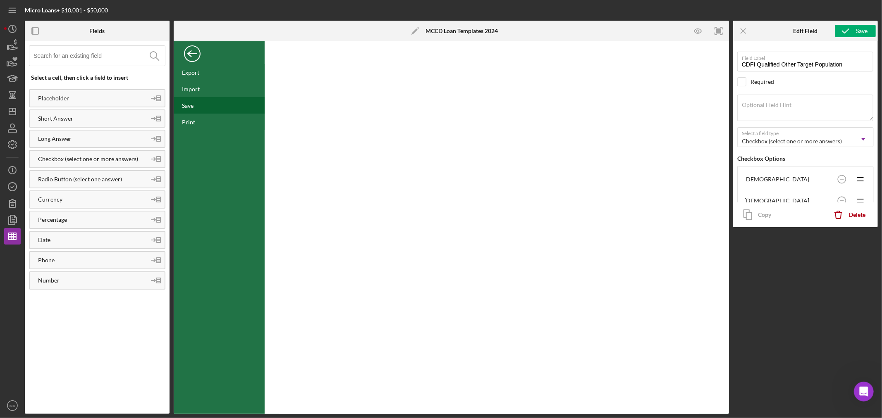
click at [188, 105] on div "Save" at bounding box center [188, 105] width 12 height 7
click at [14, 405] on text "MK" at bounding box center [13, 406] width 6 height 5
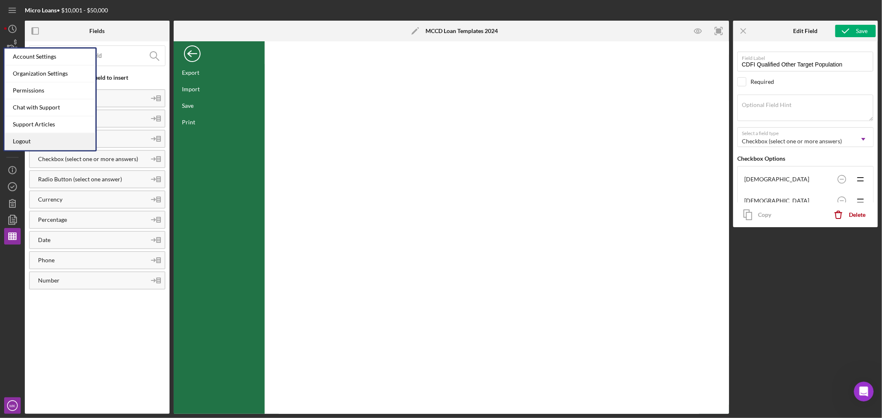
click at [50, 139] on link "Logout" at bounding box center [50, 141] width 91 height 17
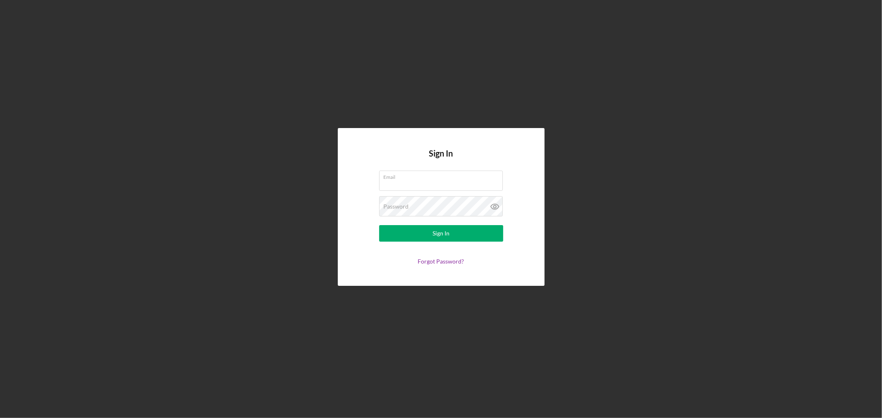
type input "[EMAIL_ADDRESS][DOMAIN_NAME]"
